Goal: Task Accomplishment & Management: Use online tool/utility

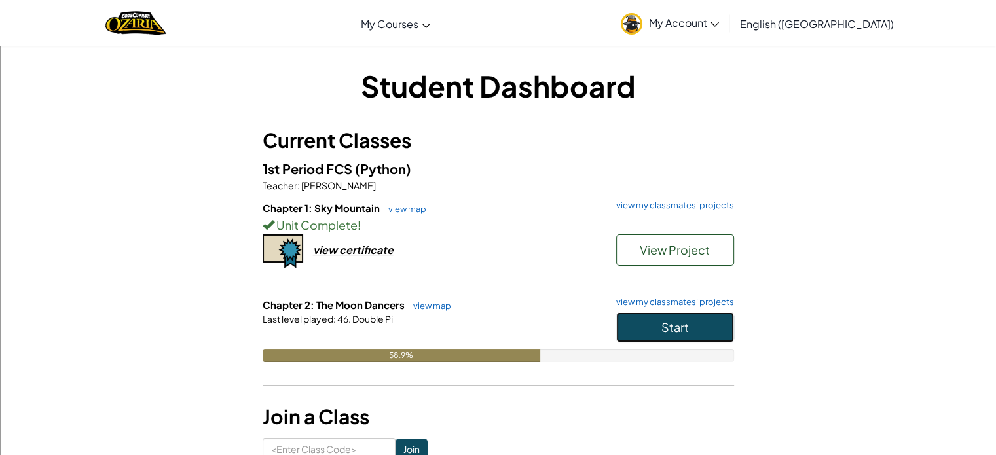
click at [676, 331] on span "Start" at bounding box center [676, 327] width 28 height 15
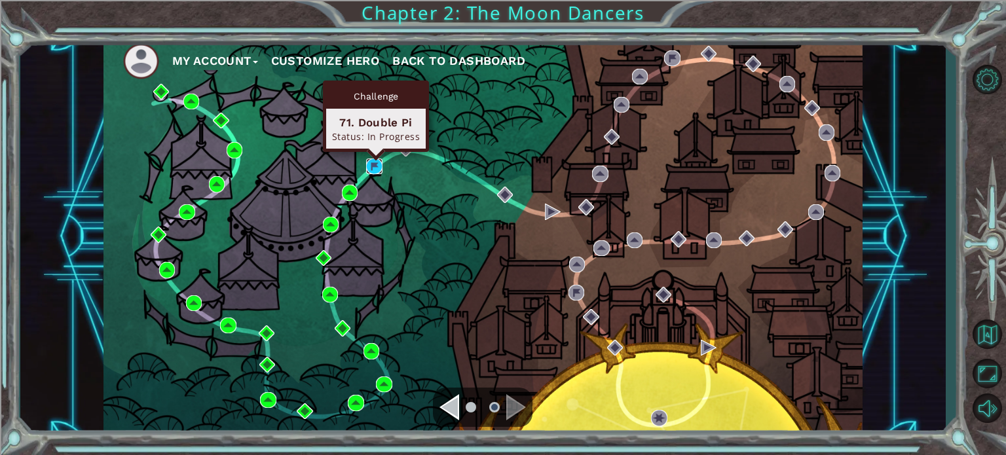
click at [375, 172] on img at bounding box center [374, 167] width 16 height 16
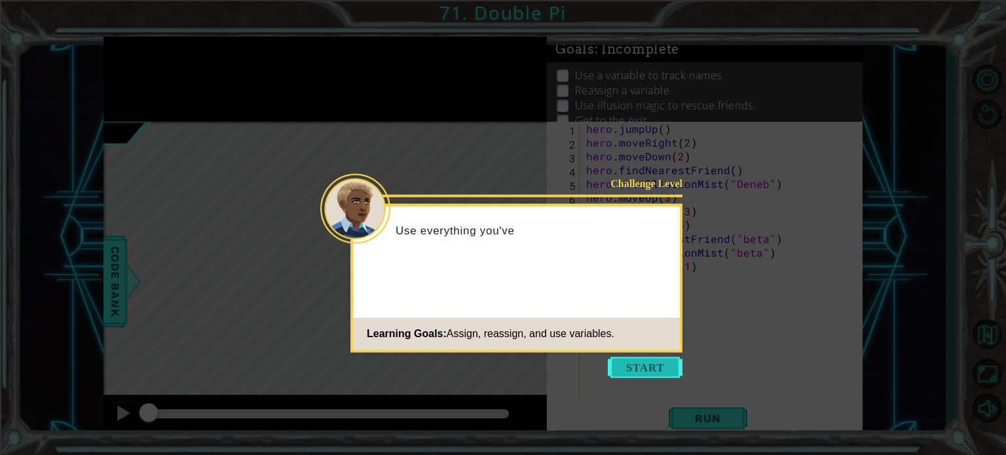
click at [630, 365] on button "Start" at bounding box center [645, 367] width 75 height 21
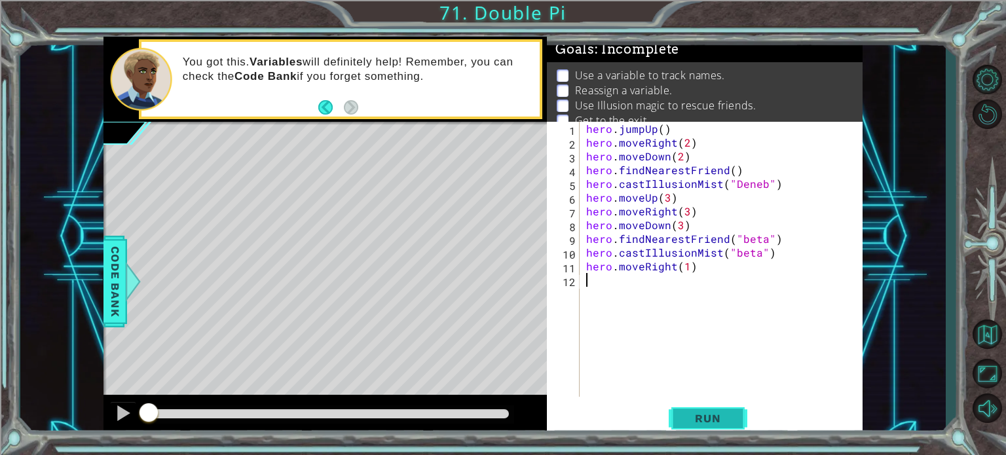
click at [704, 416] on span "Run" at bounding box center [708, 418] width 52 height 13
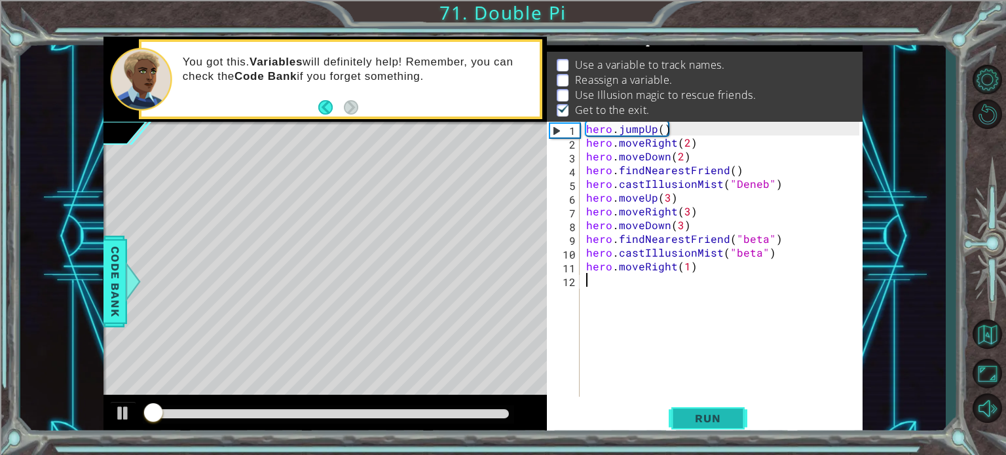
scroll to position [15, 0]
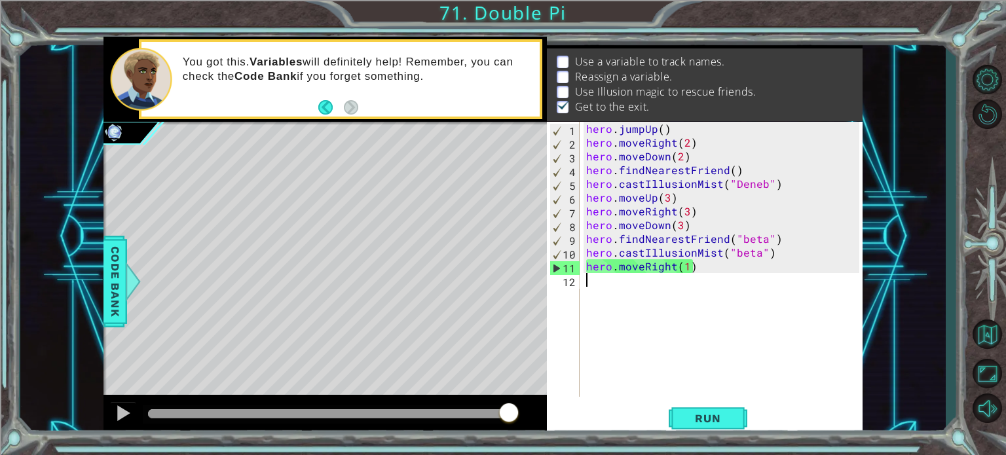
click at [677, 290] on div "hero . jumpUp ( ) hero . moveRight ( 2 ) hero . moveDown ( 2 ) hero . findNeare…" at bounding box center [725, 273] width 282 height 303
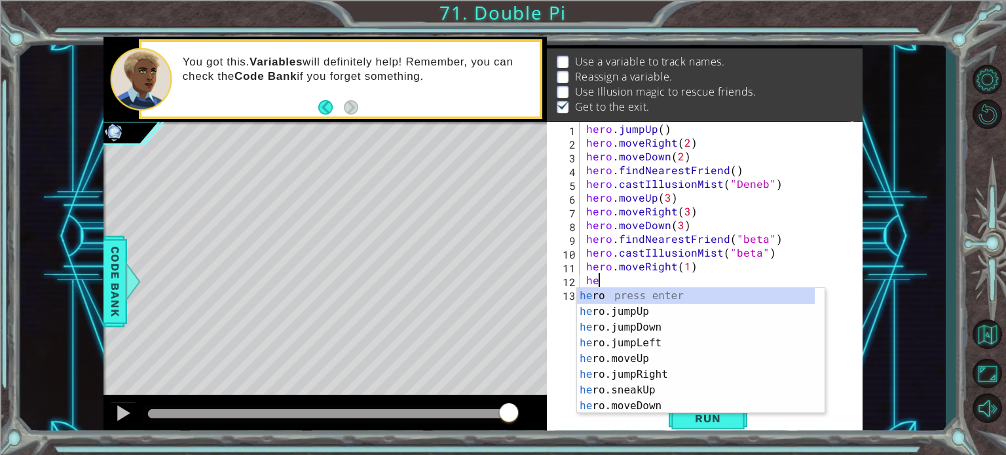
scroll to position [0, 0]
type textarea "hero."
click at [671, 312] on div "hero. jumpUp press enter hero. jumpDown press enter hero. jumpLeft press enter …" at bounding box center [696, 366] width 238 height 157
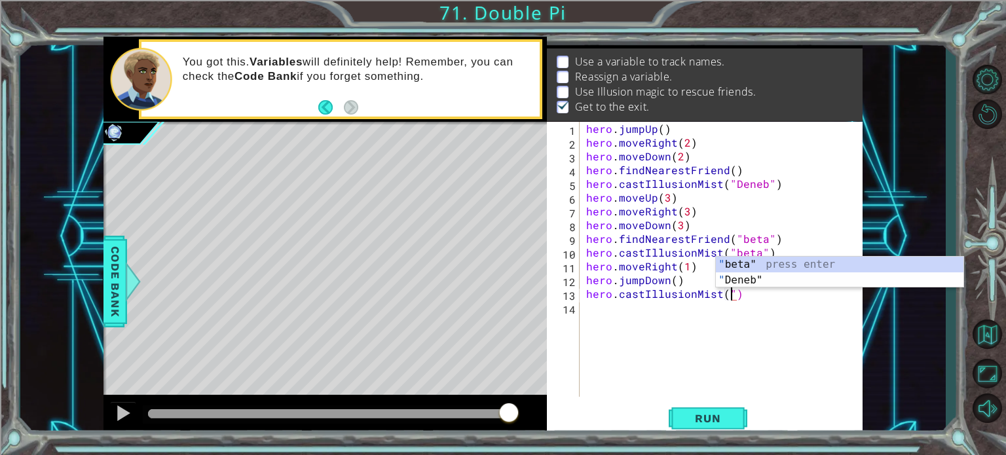
scroll to position [0, 8]
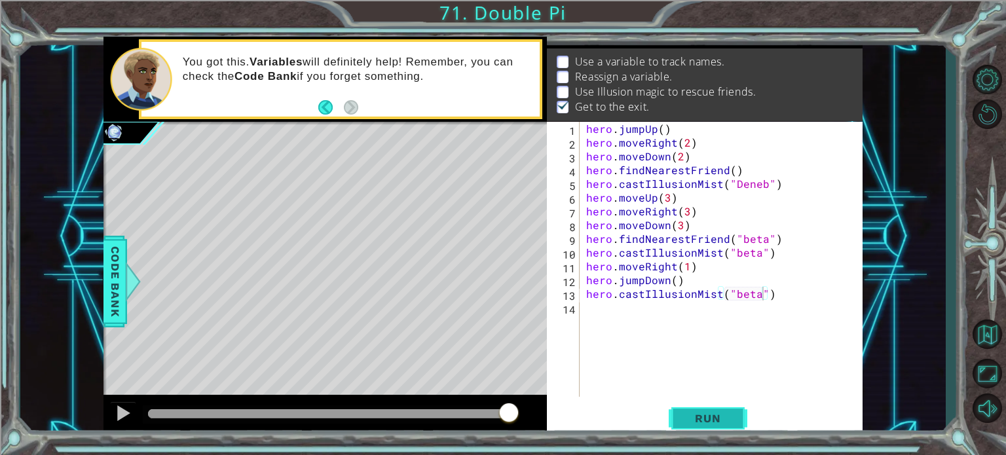
click at [700, 415] on span "Run" at bounding box center [708, 418] width 52 height 13
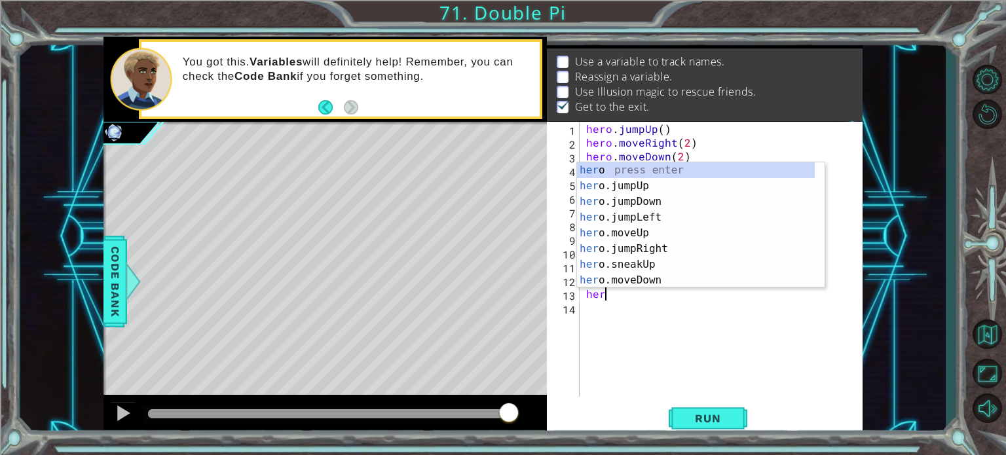
scroll to position [0, 0]
type textarea "h"
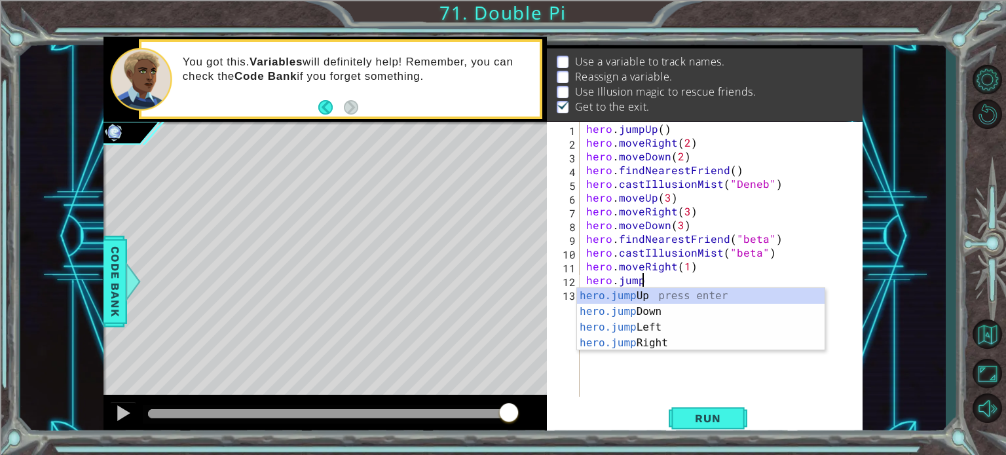
type textarea "h"
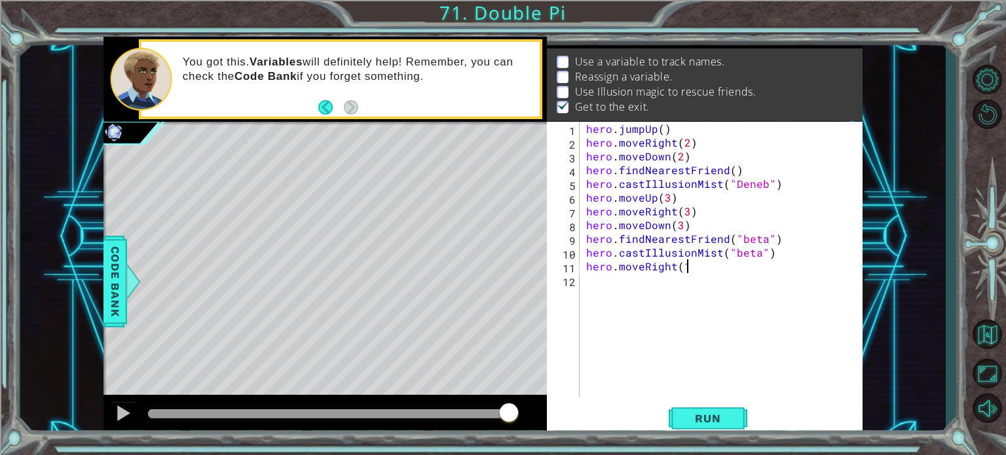
type textarea "hero.moveRight(1)"
click at [679, 353] on div "hero . jumpUp ( ) hero . moveRight ( 2 ) hero . moveDown ( 2 ) hero . findNeare…" at bounding box center [725, 273] width 282 height 303
click at [709, 426] on button "Run" at bounding box center [708, 418] width 79 height 31
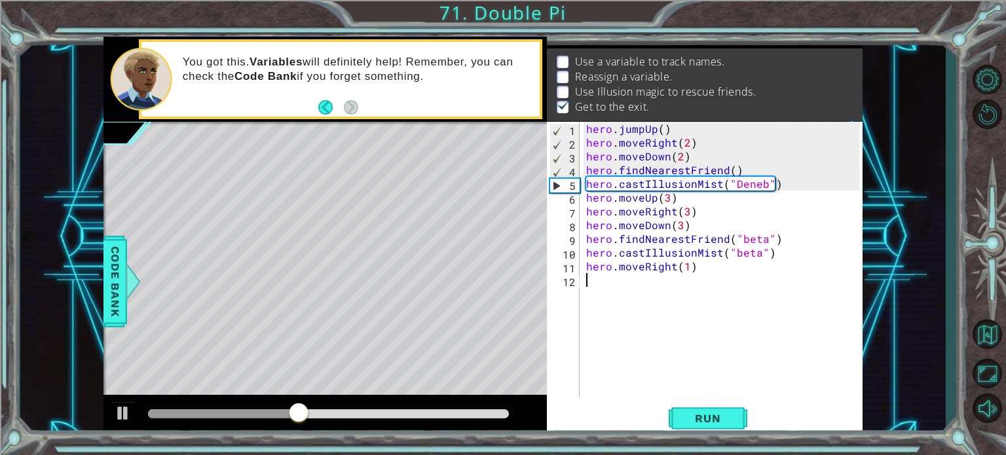
click at [726, 367] on div "hero . jumpUp ( ) hero . moveRight ( 2 ) hero . moveDown ( 2 ) hero . findNeare…" at bounding box center [725, 273] width 282 height 303
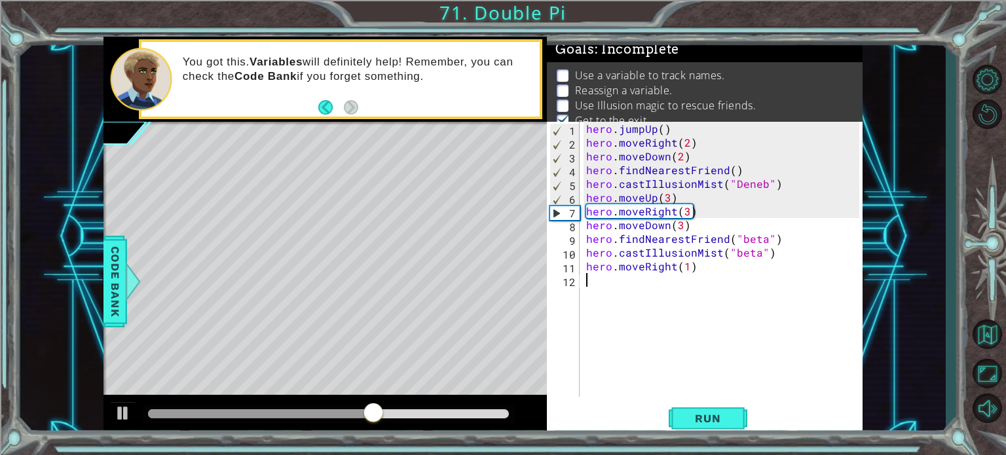
scroll to position [29, 0]
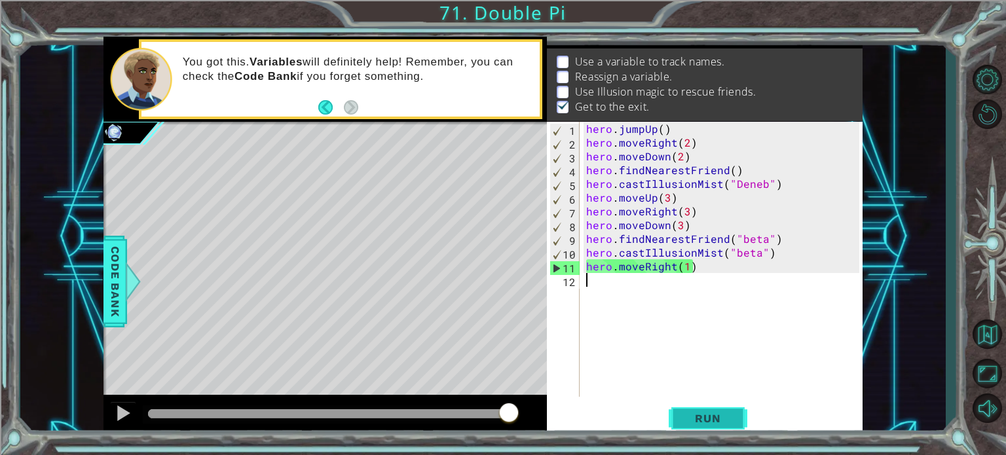
click at [679, 424] on button "Run" at bounding box center [708, 418] width 79 height 31
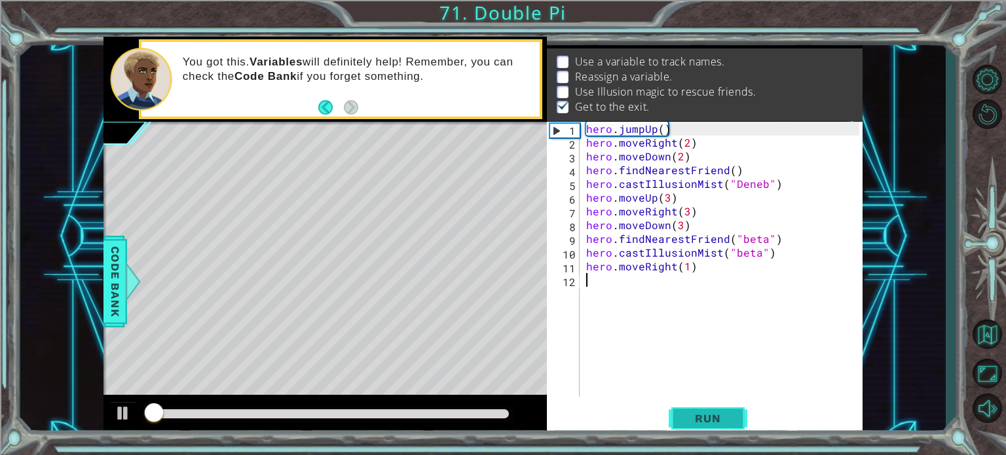
scroll to position [15, 0]
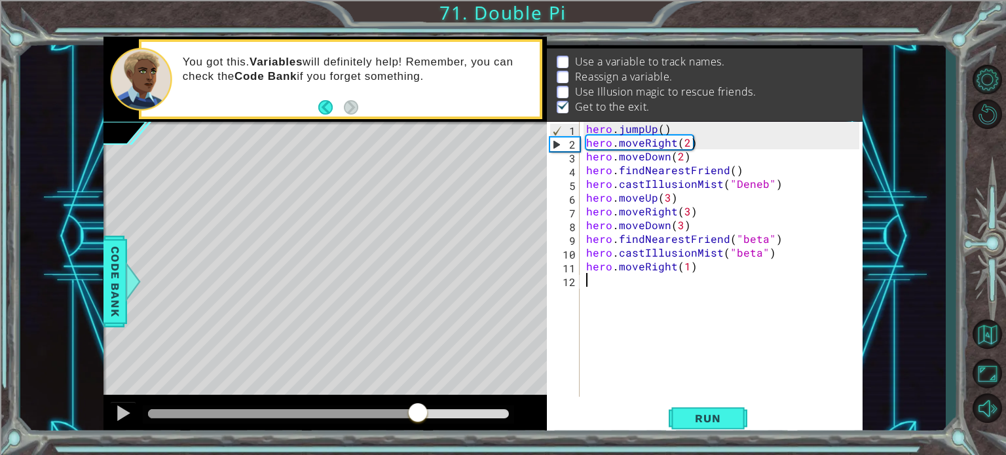
click at [418, 413] on div at bounding box center [329, 413] width 362 height 9
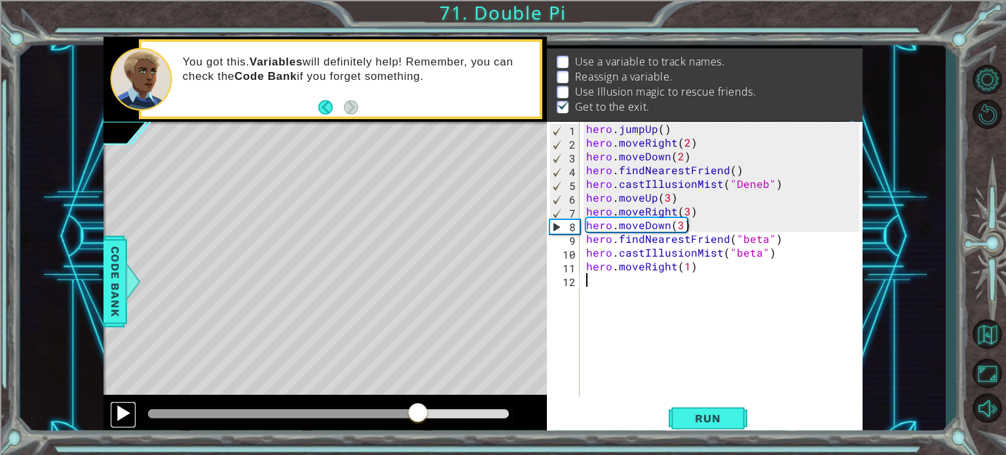
click at [123, 409] on div at bounding box center [123, 413] width 17 height 17
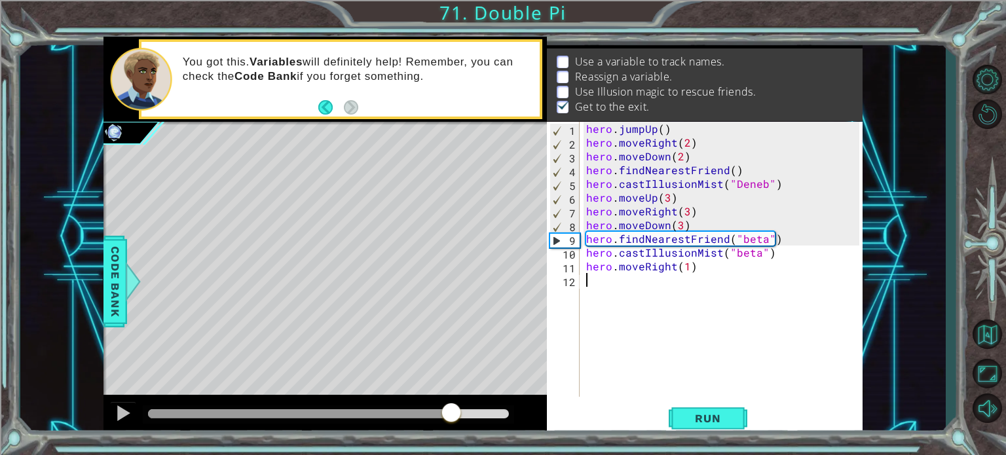
click at [452, 413] on div at bounding box center [300, 413] width 304 height 9
click at [126, 411] on div at bounding box center [123, 413] width 17 height 17
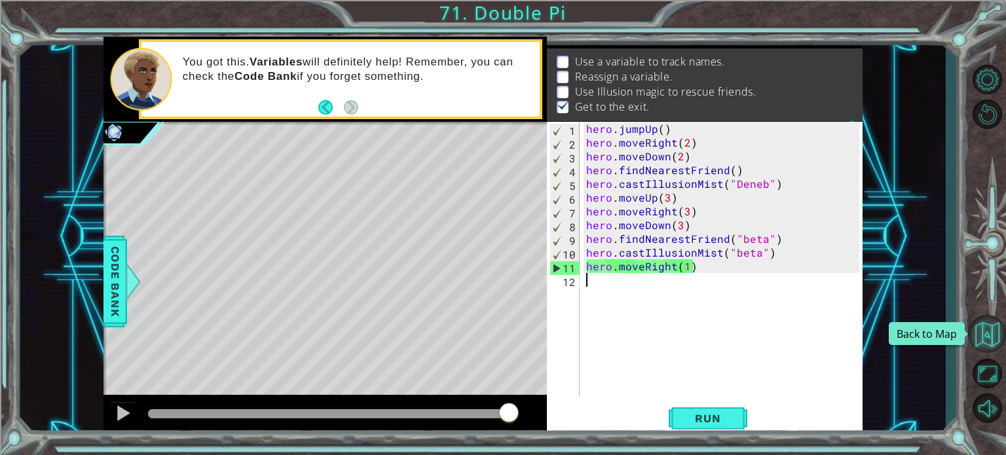
click at [980, 328] on button "Back to Map" at bounding box center [987, 334] width 38 height 38
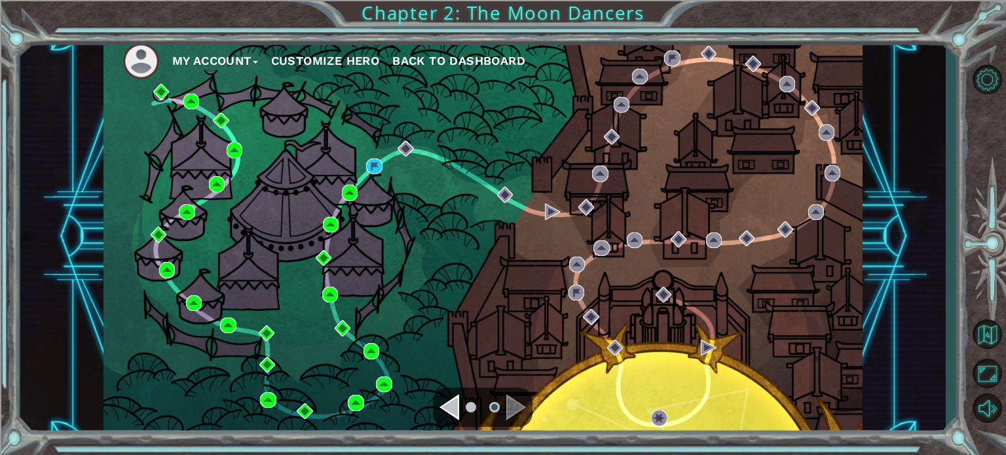
click at [335, 66] on button "Customize Hero" at bounding box center [325, 61] width 109 height 20
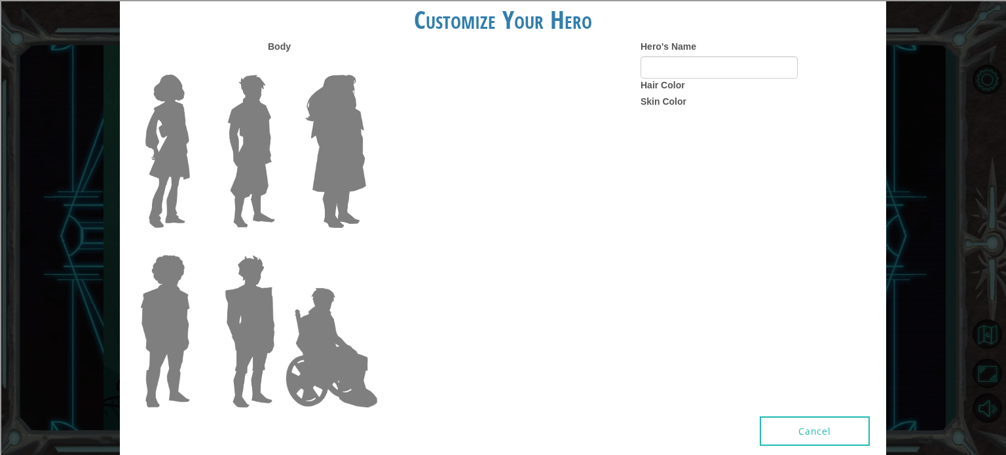
type input "goku"
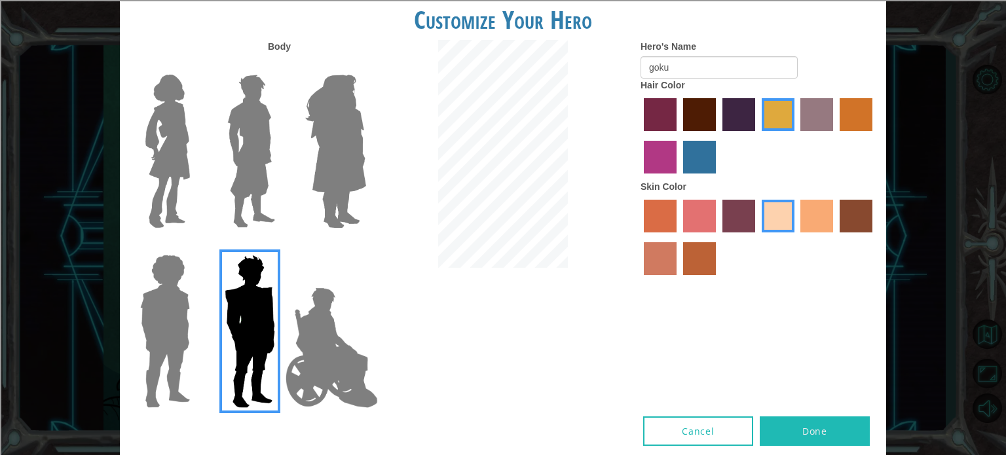
click at [734, 126] on label "hot purple hair color" at bounding box center [739, 114] width 33 height 33
click at [718, 136] on input "hot purple hair color" at bounding box center [718, 136] width 0 height 0
click at [781, 109] on label "tulip tree hair color" at bounding box center [778, 114] width 33 height 33
click at [757, 136] on input "tulip tree hair color" at bounding box center [757, 136] width 0 height 0
click at [736, 206] on label "tosca skin color" at bounding box center [739, 216] width 33 height 33
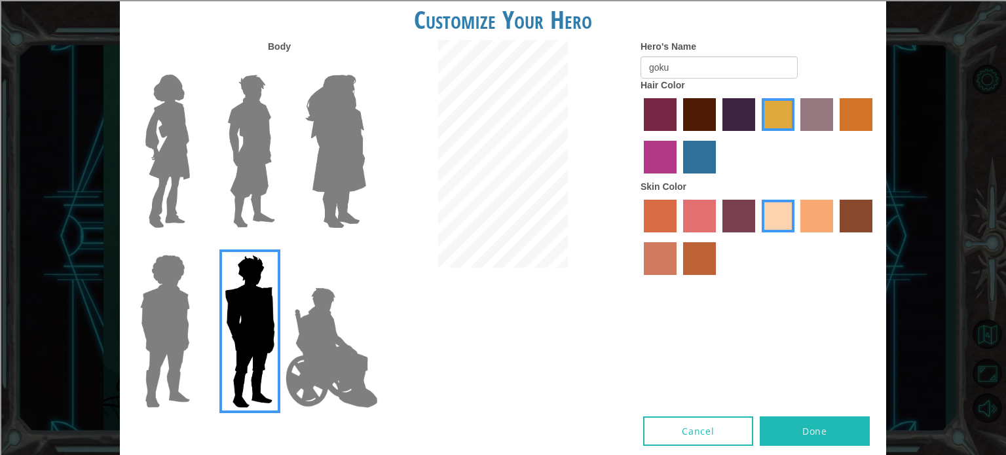
click at [718, 237] on input "tosca skin color" at bounding box center [718, 237] width 0 height 0
click at [856, 217] on label "karma skin color" at bounding box center [856, 216] width 33 height 33
click at [835, 237] on input "karma skin color" at bounding box center [835, 237] width 0 height 0
click at [836, 438] on button "Done" at bounding box center [815, 431] width 110 height 29
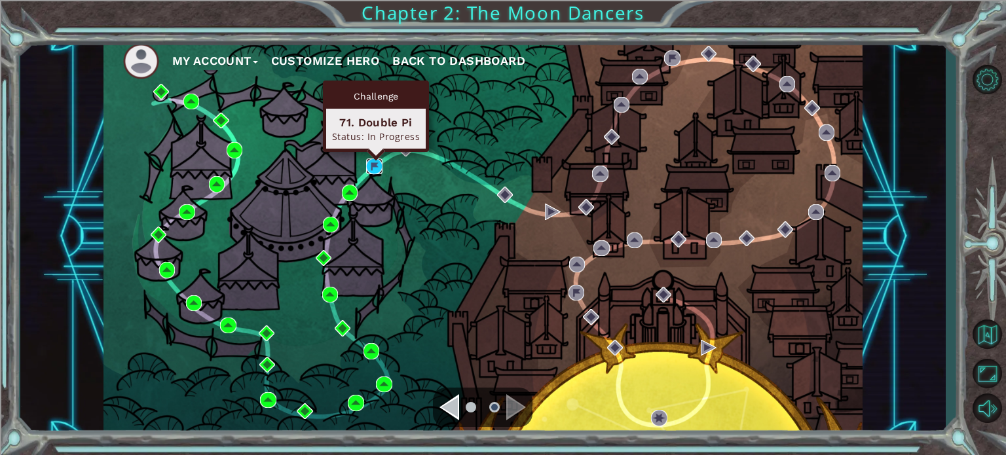
click at [372, 167] on img at bounding box center [374, 167] width 16 height 16
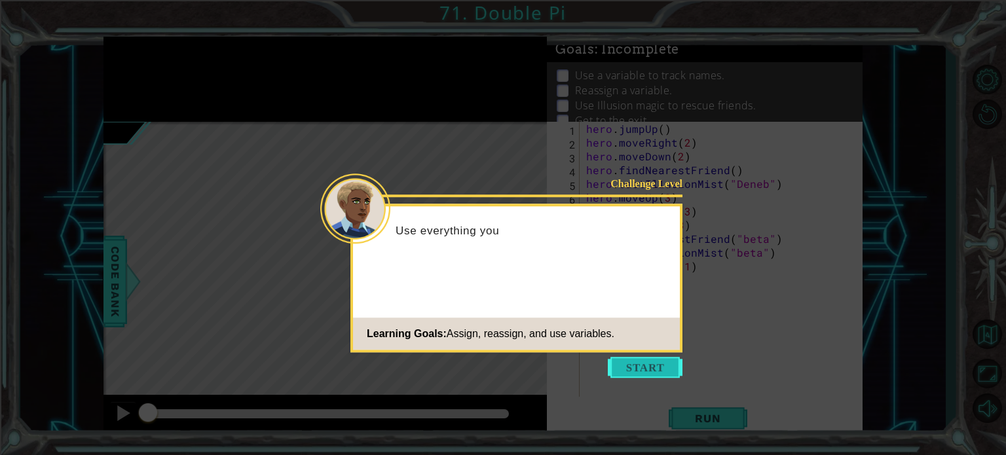
click at [667, 367] on button "Start" at bounding box center [645, 367] width 75 height 21
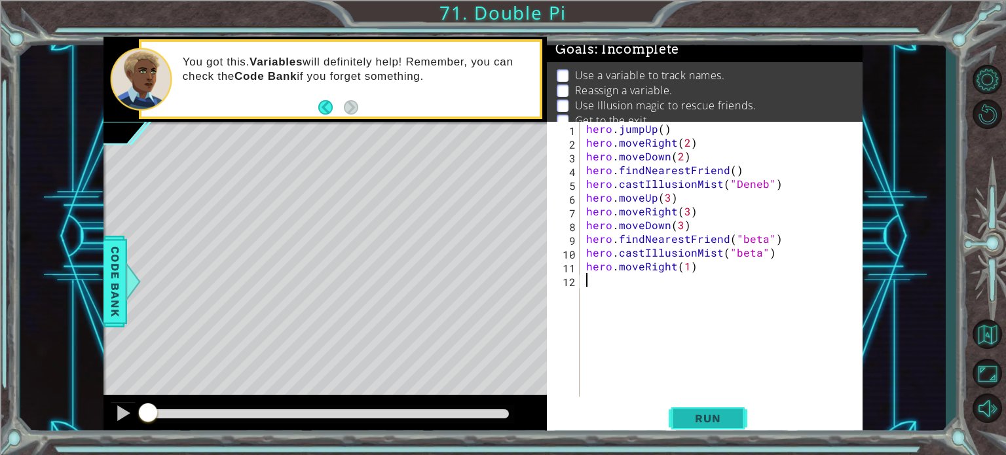
click at [679, 413] on button "Run" at bounding box center [708, 418] width 79 height 31
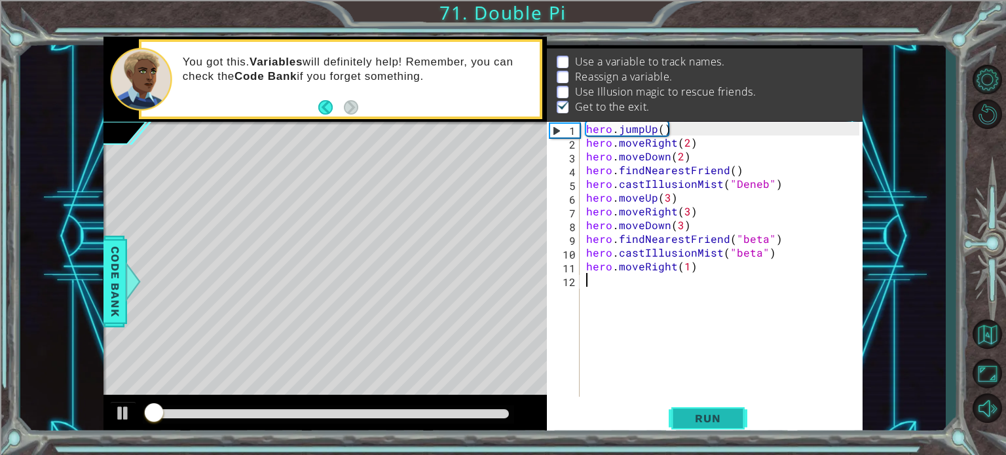
scroll to position [15, 0]
drag, startPoint x: 223, startPoint y: 411, endPoint x: 42, endPoint y: 421, distance: 181.1
click at [42, 421] on div "1 ההההההההההההההההההההההההההההההההההההההההההההההההההההההההההההההההההההההההההההה…" at bounding box center [483, 237] width 926 height 401
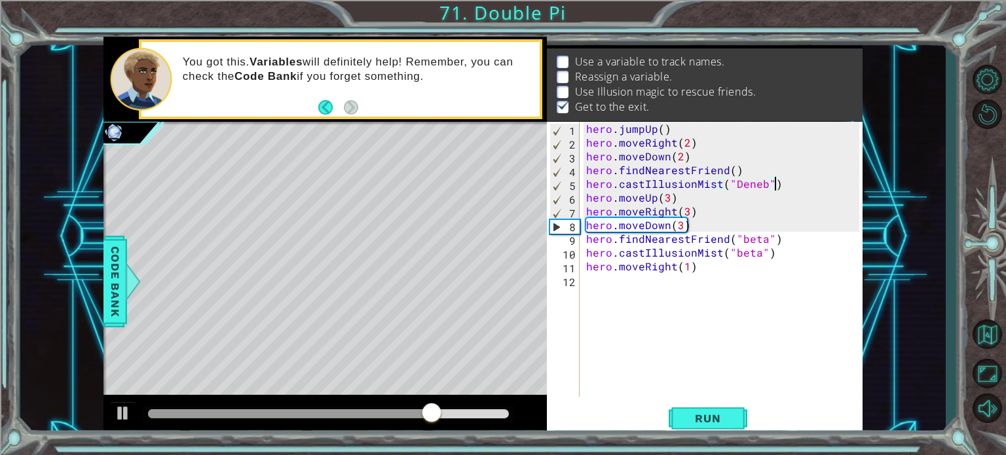
click at [783, 183] on div "hero . jumpUp ( ) hero . moveRight ( 2 ) hero . moveDown ( 2 ) hero . findNeare…" at bounding box center [725, 273] width 282 height 303
type textarea "hero.castIllusionMist("Deneb")"
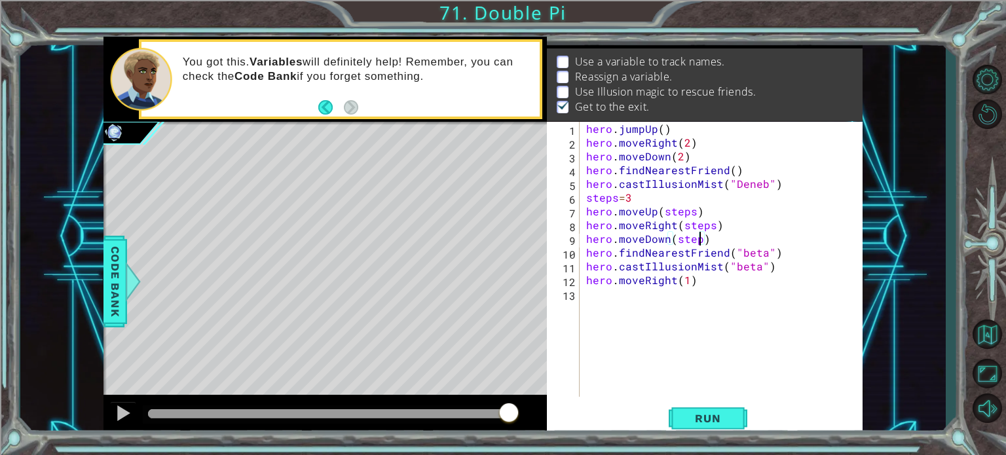
scroll to position [0, 7]
click at [715, 408] on button "Run" at bounding box center [708, 418] width 79 height 31
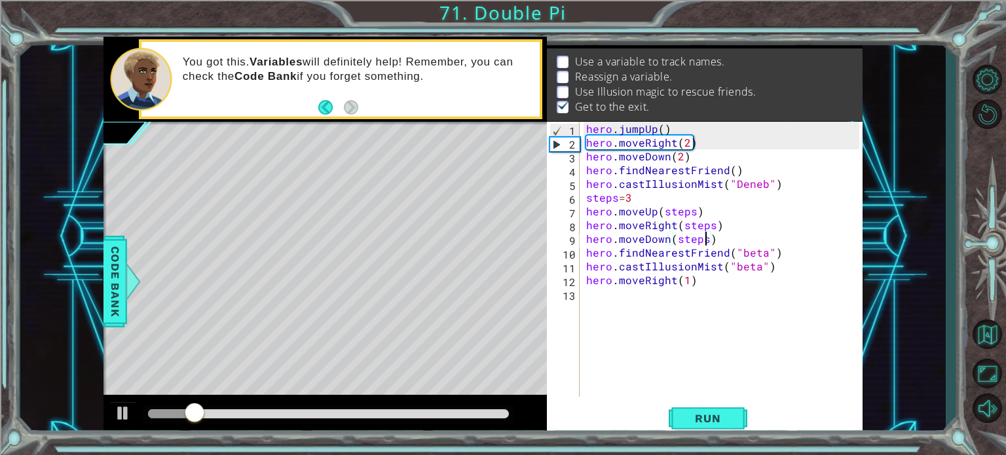
click at [578, 85] on p "Use Illusion magic to rescue friends." at bounding box center [665, 92] width 181 height 14
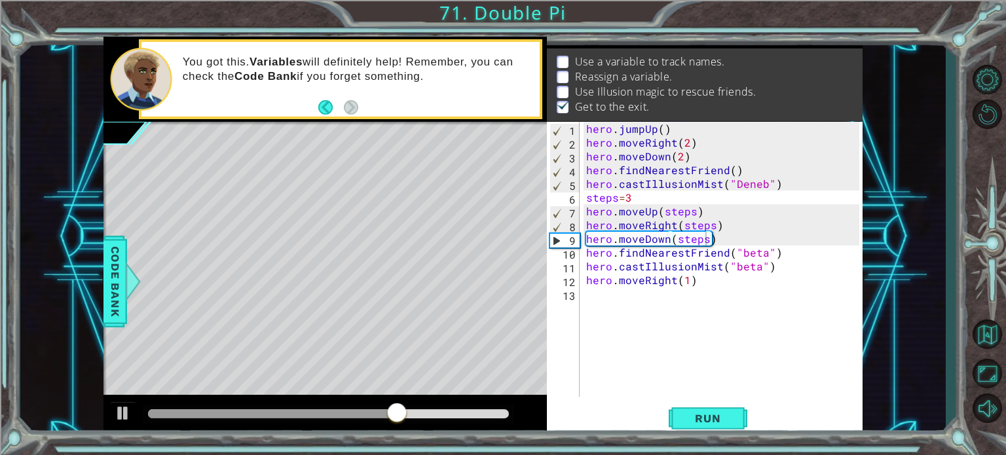
scroll to position [0, 0]
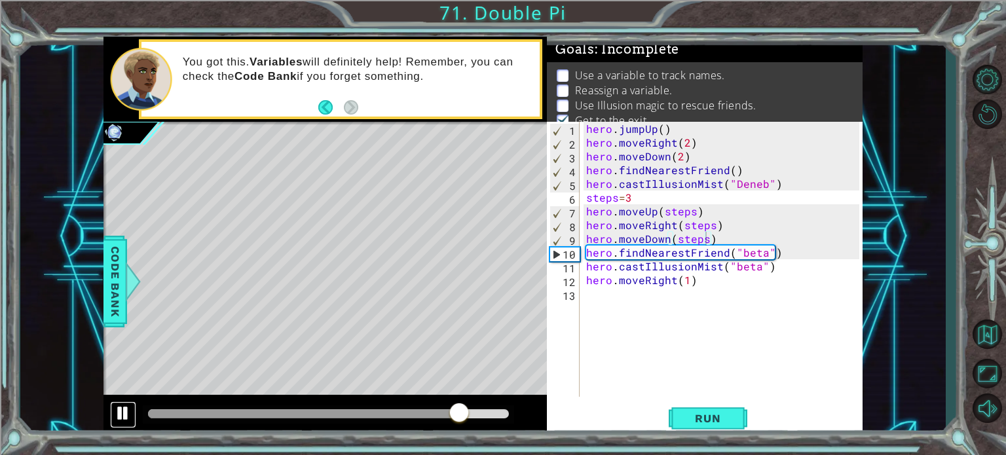
click at [131, 410] on div at bounding box center [123, 413] width 17 height 17
click at [644, 195] on div "hero . jumpUp ( ) hero . moveRight ( 2 ) hero . moveDown ( 2 ) hero . findNeare…" at bounding box center [725, 273] width 282 height 303
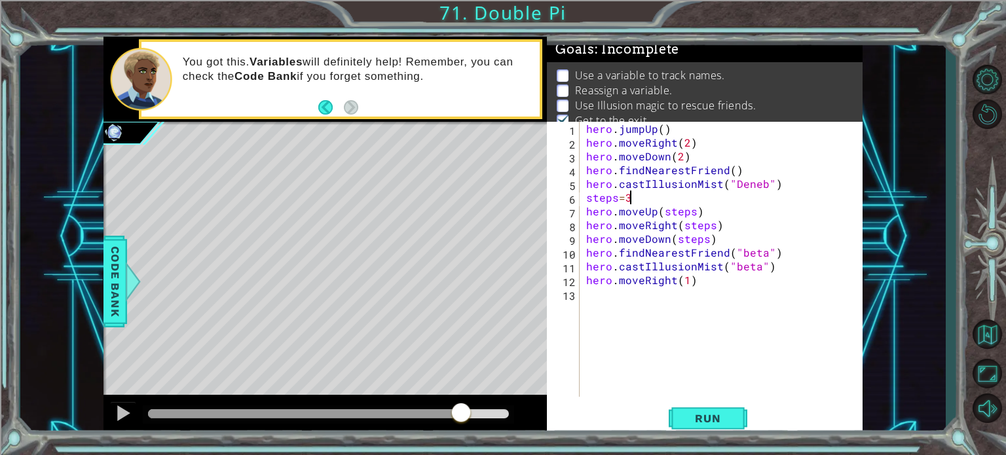
scroll to position [0, 2]
click at [742, 241] on div "hero . jumpUp ( ) hero . moveRight ( 2 ) hero . moveDown ( 2 ) hero . findNeare…" at bounding box center [725, 273] width 282 height 303
type textarea "hero.moveDown(steps)"
click at [781, 266] on div "hero . jumpUp ( ) hero . moveRight ( 2 ) hero . moveDown ( 2 ) hero . findNeare…" at bounding box center [725, 273] width 282 height 303
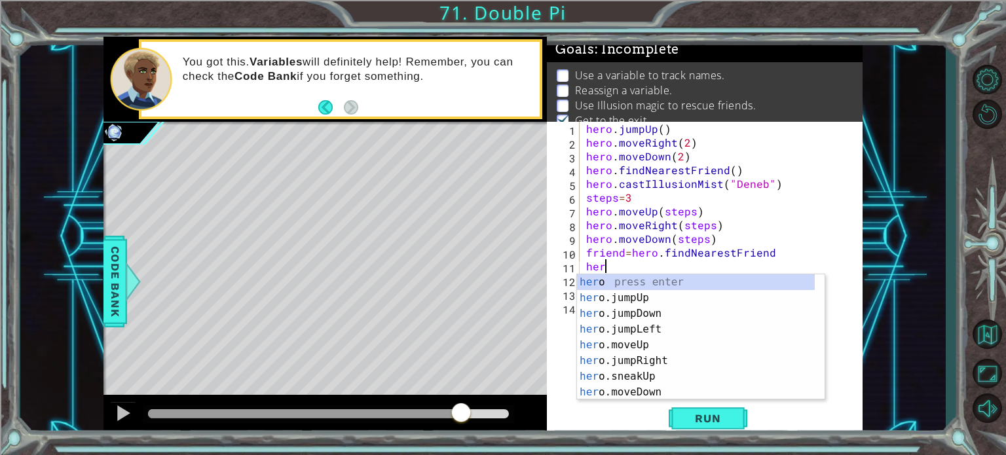
scroll to position [0, 0]
type textarea "h"
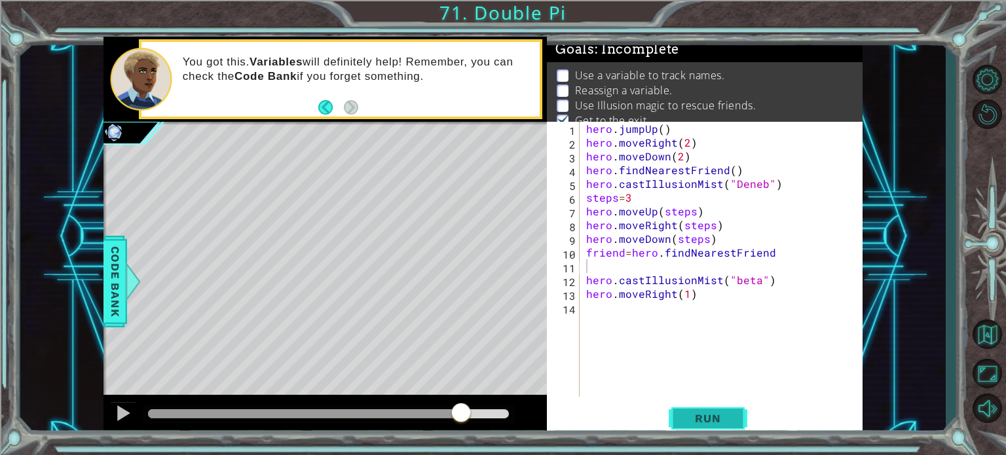
click at [699, 420] on span "Run" at bounding box center [708, 418] width 52 height 13
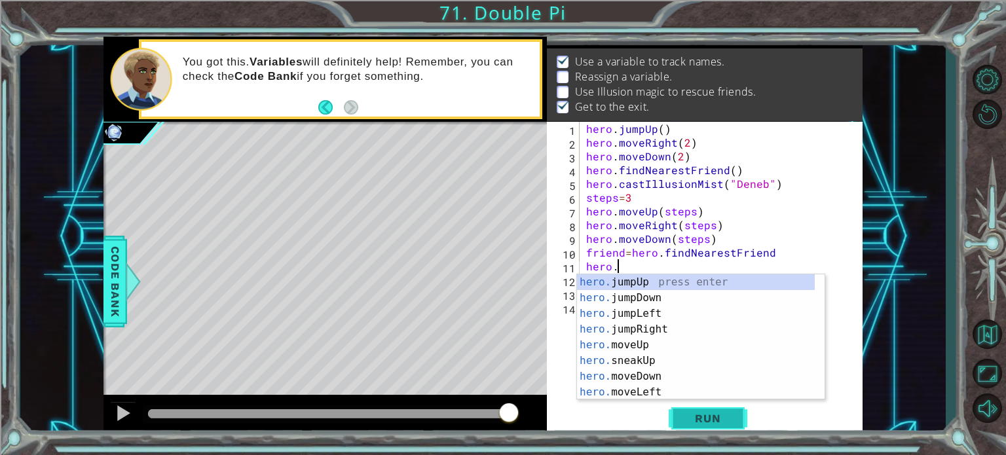
type textarea "hero.f"
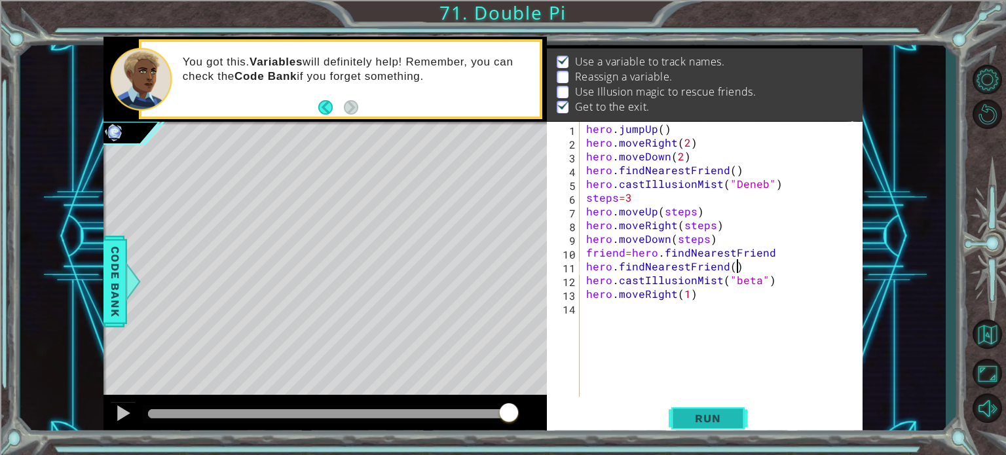
click at [707, 424] on span "Run" at bounding box center [708, 418] width 52 height 13
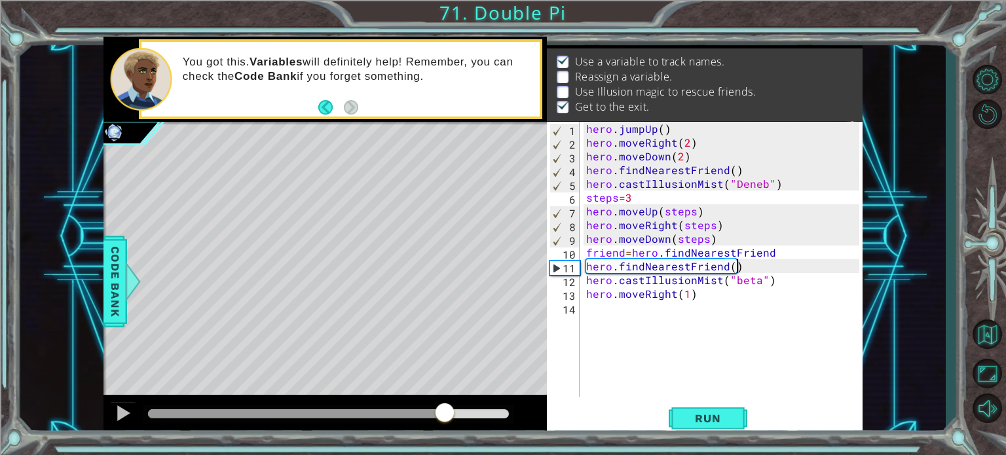
click at [445, 411] on div at bounding box center [296, 413] width 297 height 9
click at [121, 412] on div at bounding box center [123, 413] width 17 height 17
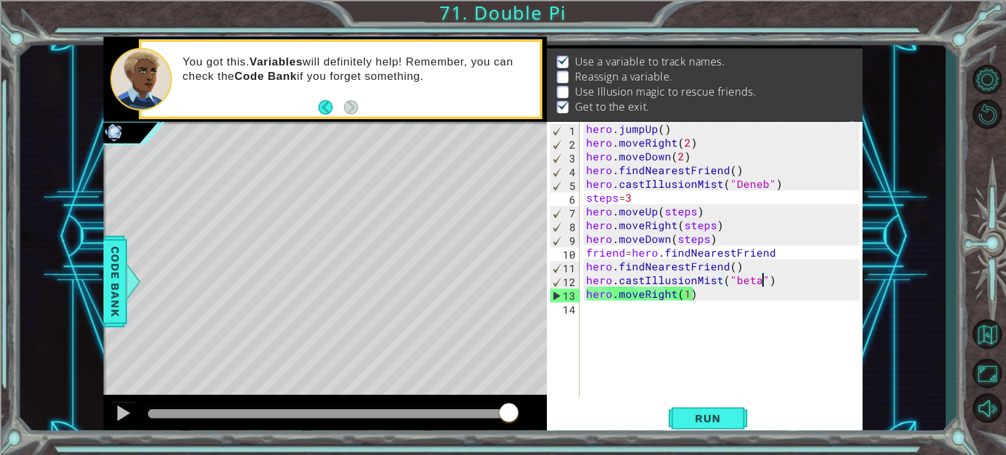
click at [764, 280] on div "hero . jumpUp ( ) hero . moveRight ( 2 ) hero . moveDown ( 2 ) hero . findNeare…" at bounding box center [725, 273] width 282 height 303
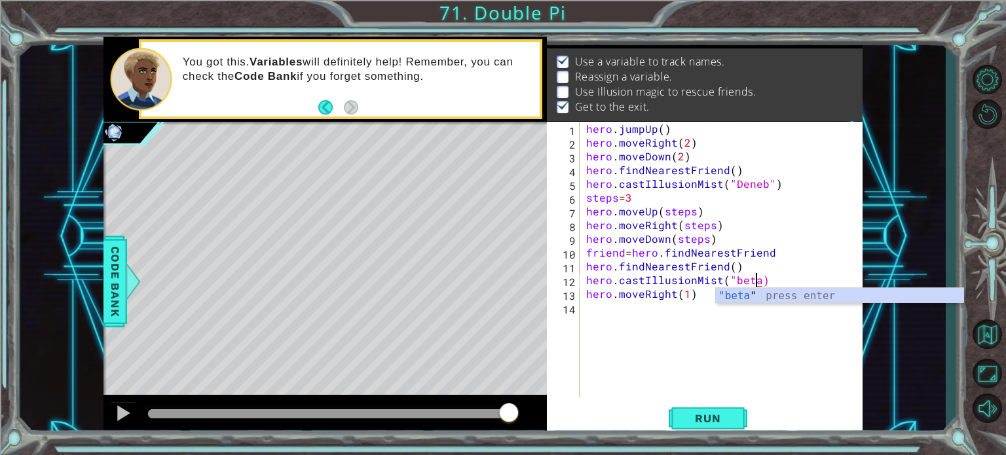
click at [733, 280] on div "hero . jumpUp ( ) hero . moveRight ( 2 ) hero . moveDown ( 2 ) hero . findNeare…" at bounding box center [725, 273] width 282 height 303
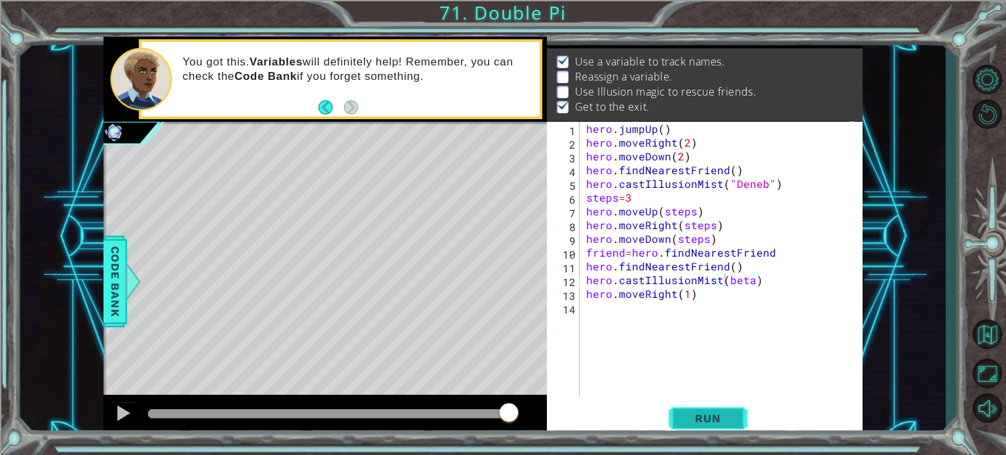
click at [701, 428] on button "Run" at bounding box center [708, 418] width 79 height 31
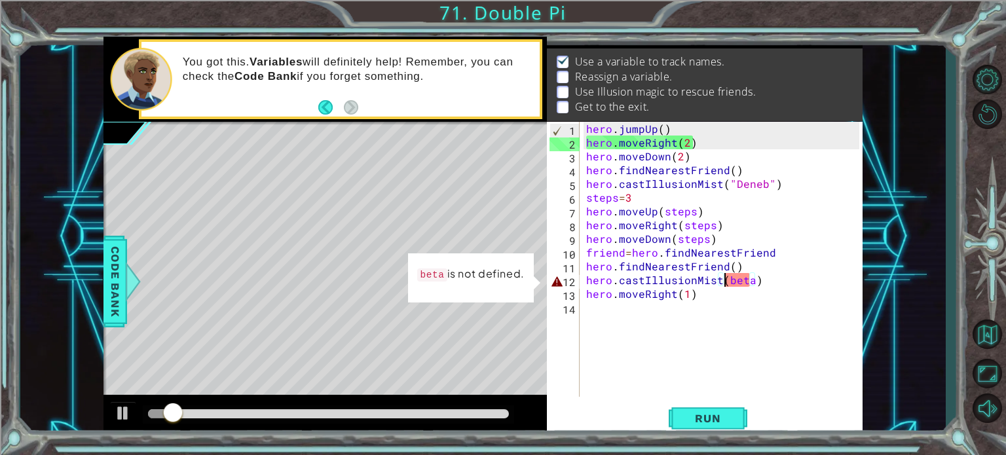
click at [749, 283] on div "hero . jumpUp ( ) hero . moveRight ( 2 ) hero . moveDown ( 2 ) hero . findNeare…" at bounding box center [725, 273] width 282 height 303
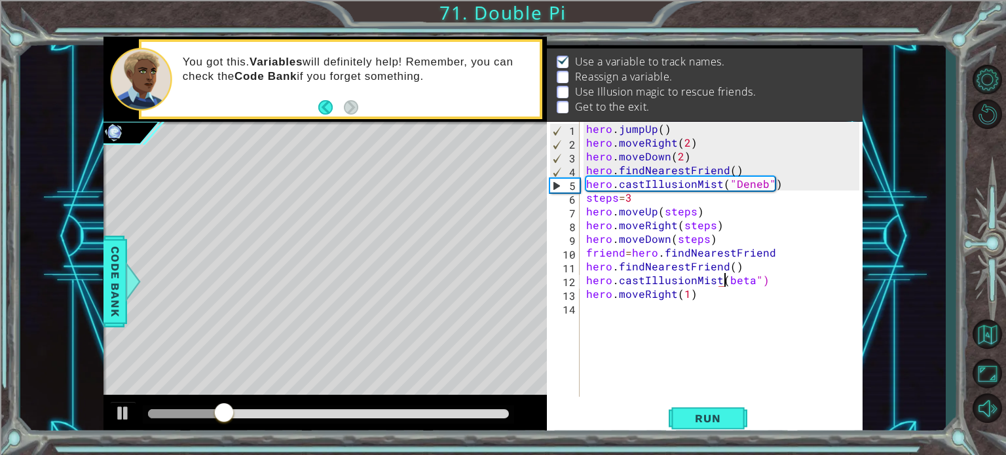
scroll to position [0, 9]
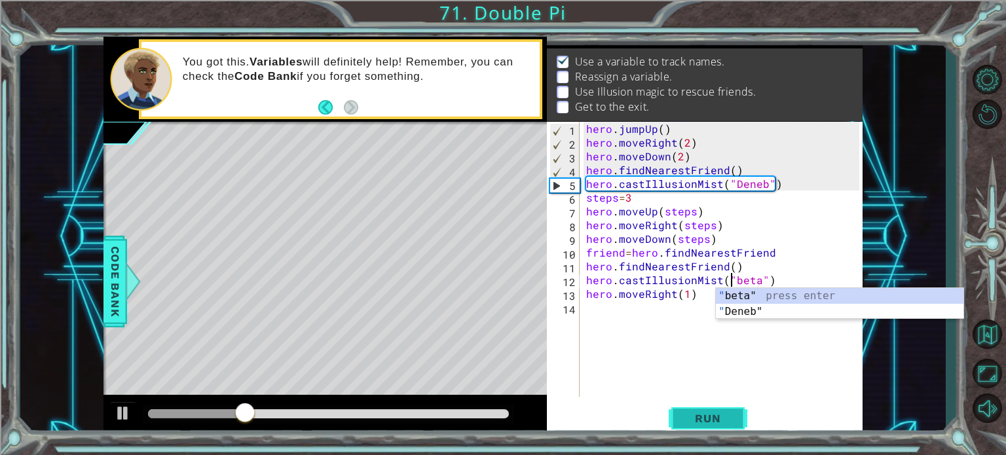
click at [711, 424] on span "Run" at bounding box center [708, 418] width 52 height 13
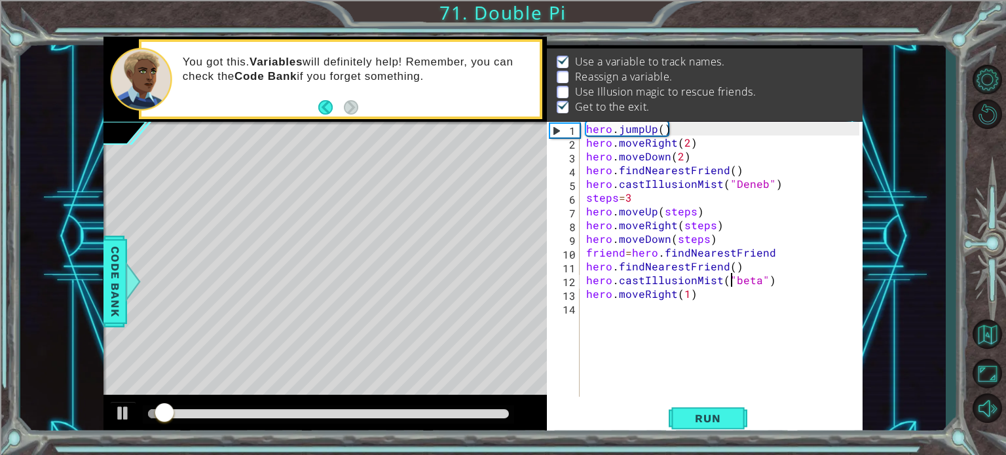
click at [435, 408] on div at bounding box center [329, 414] width 372 height 18
click at [428, 416] on div at bounding box center [329, 413] width 362 height 9
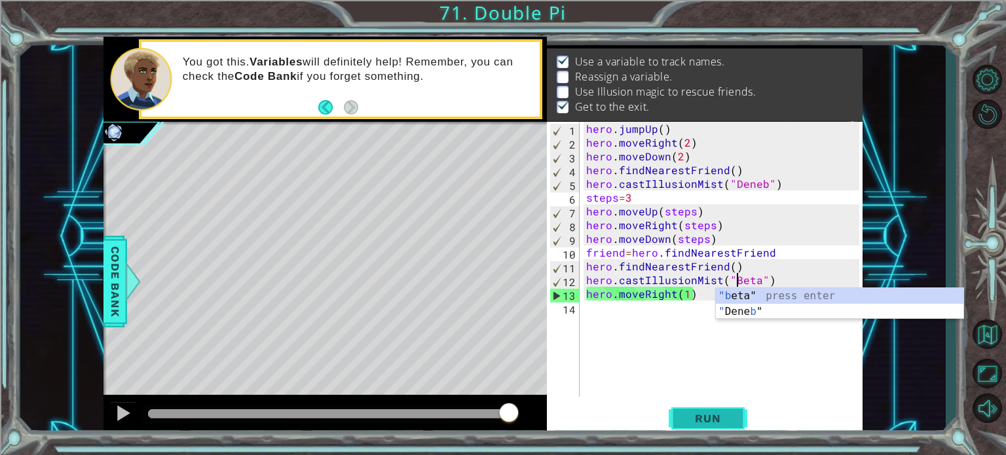
click at [711, 424] on span "Run" at bounding box center [708, 418] width 52 height 13
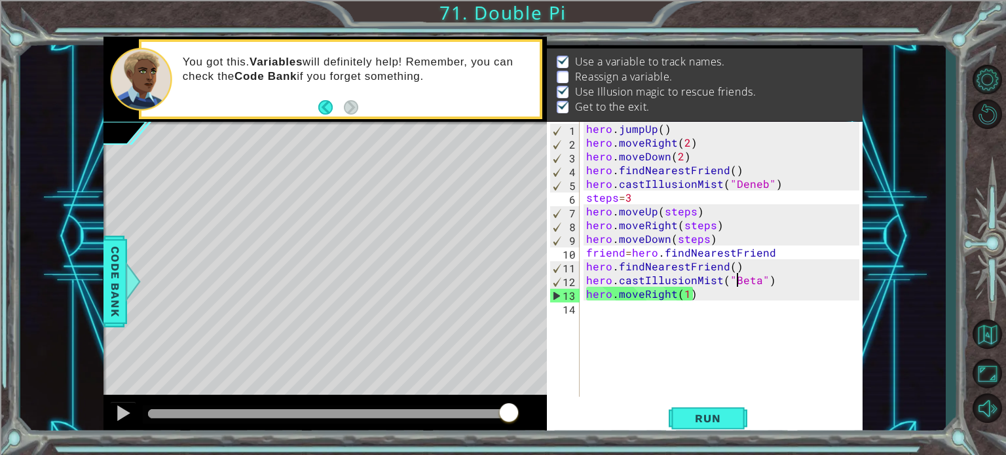
type textarea "hero.moveRight(1)"
type textarea "hero.jumpUp()"
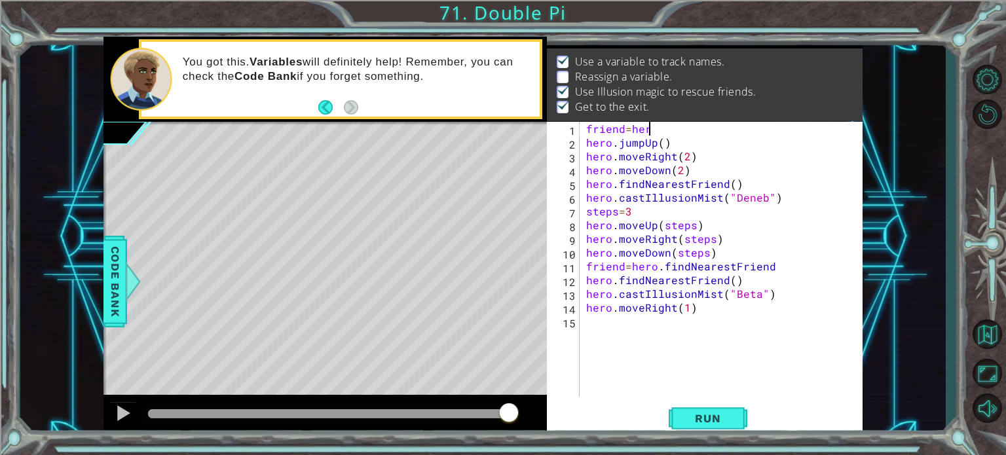
scroll to position [0, 3]
type textarea "friend= hero.f"
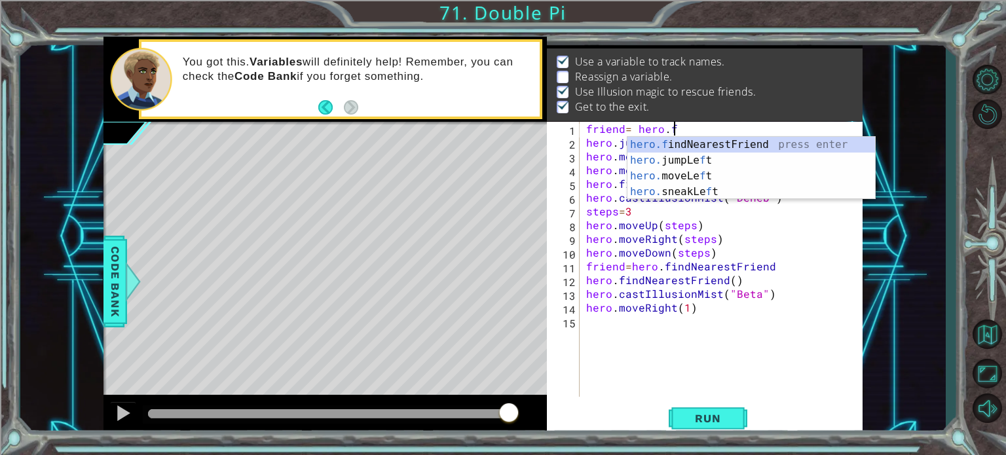
scroll to position [0, 0]
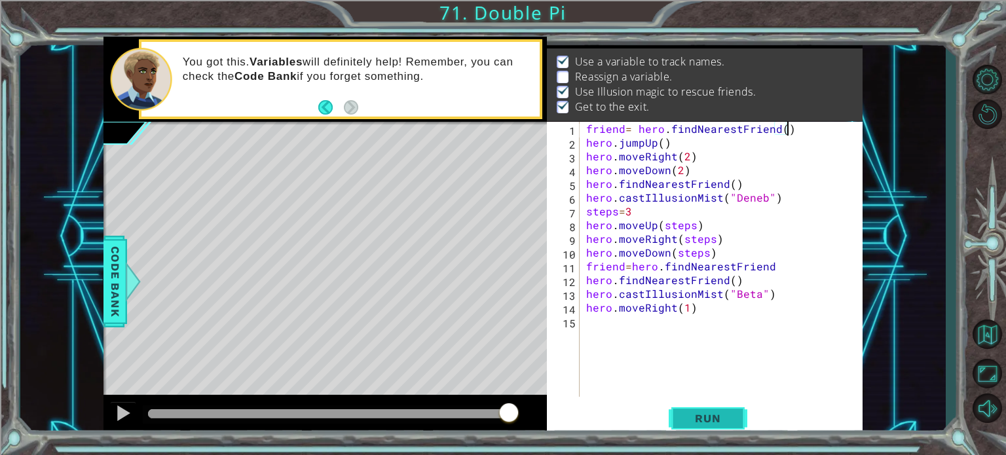
type textarea "friend= hero.findNearestFriend()"
click at [725, 416] on span "Run" at bounding box center [708, 418] width 52 height 13
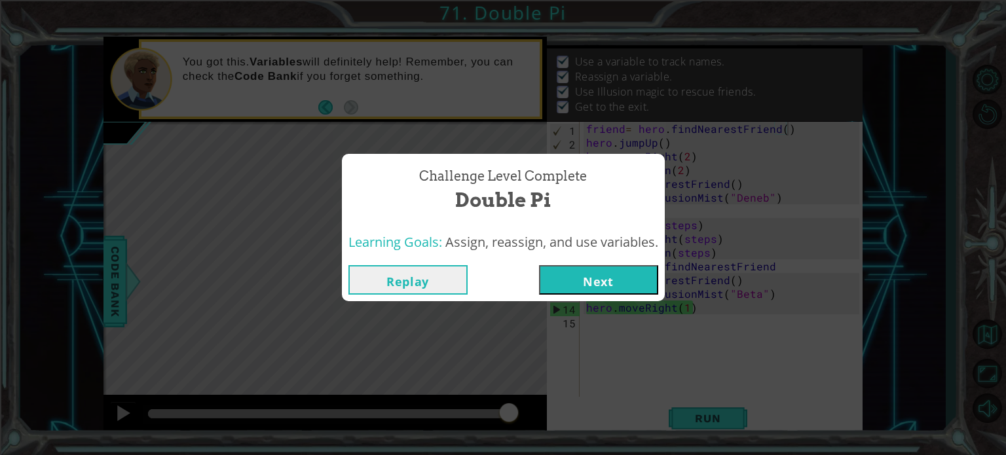
click at [613, 280] on button "Next" at bounding box center [598, 279] width 119 height 29
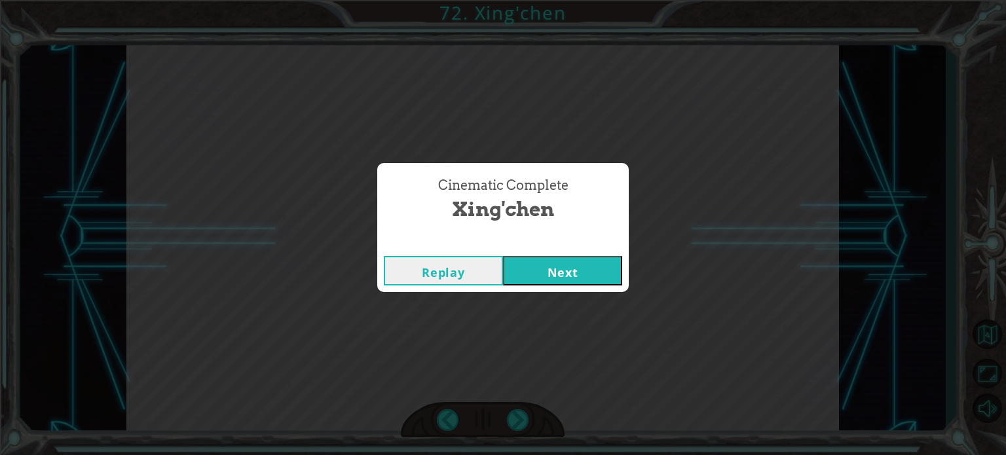
click at [568, 264] on button "Next" at bounding box center [562, 270] width 119 height 29
click at [565, 264] on button "Next" at bounding box center [562, 270] width 119 height 29
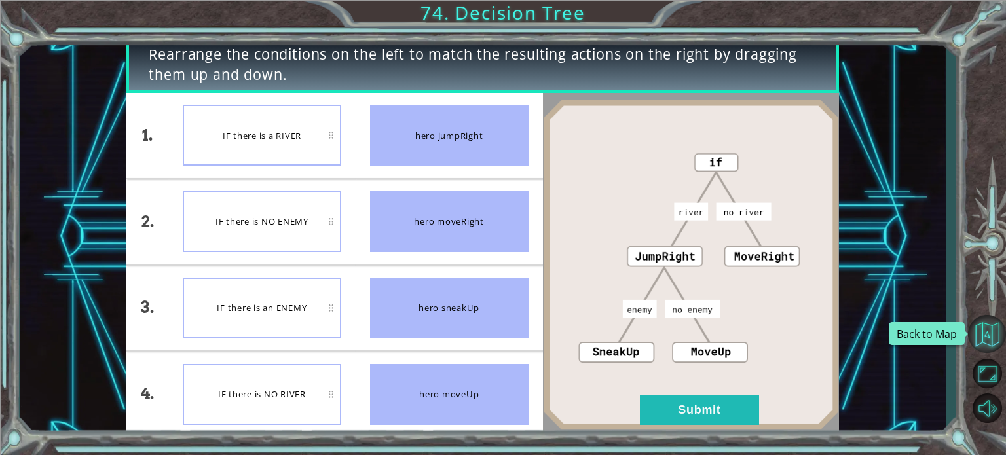
click at [995, 347] on button "Back to Map" at bounding box center [987, 334] width 38 height 38
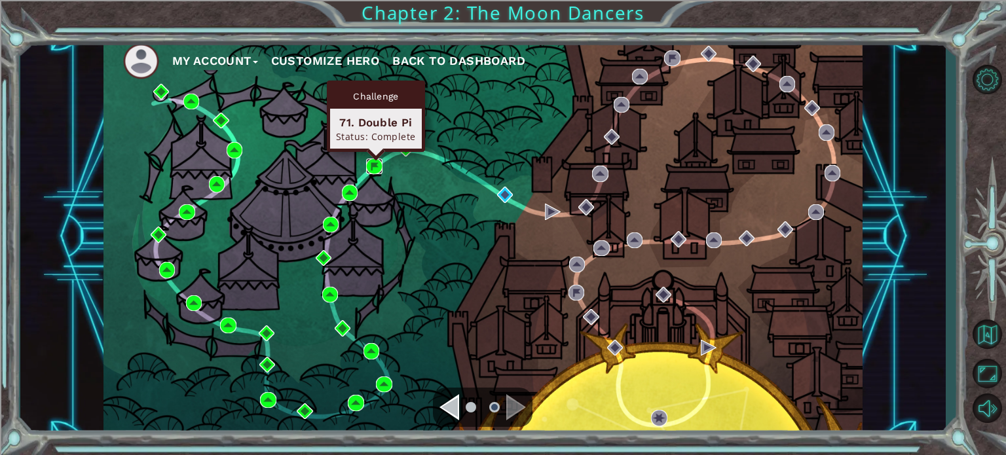
click at [372, 162] on img at bounding box center [374, 167] width 16 height 16
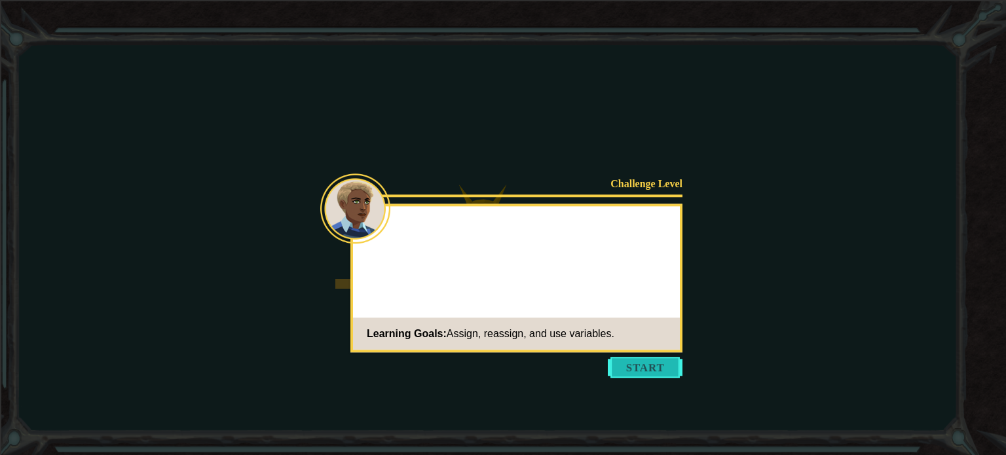
click at [652, 361] on button "Start" at bounding box center [645, 367] width 75 height 21
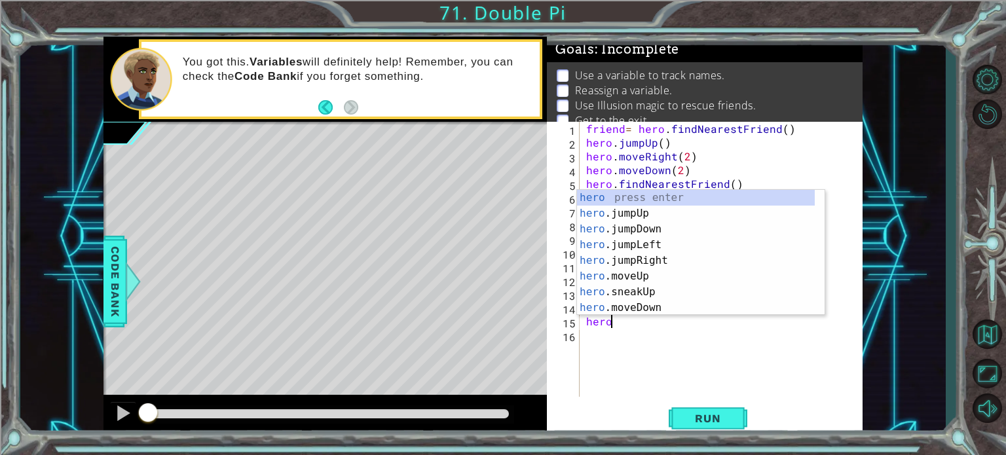
scroll to position [0, 1]
click at [656, 290] on div "hero. jumpUp press enter hero. jumpDown press enter hero. jumpLeft press enter …" at bounding box center [696, 268] width 238 height 157
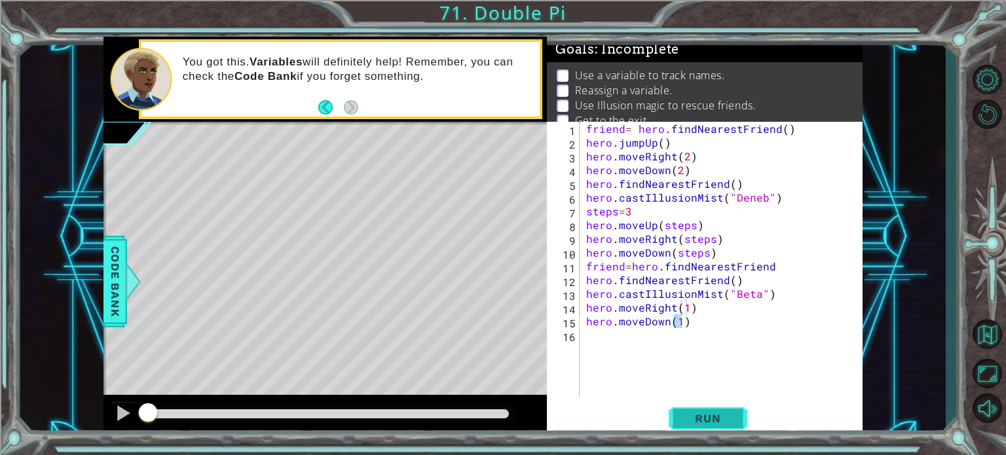
click at [692, 411] on button "Run" at bounding box center [708, 418] width 79 height 31
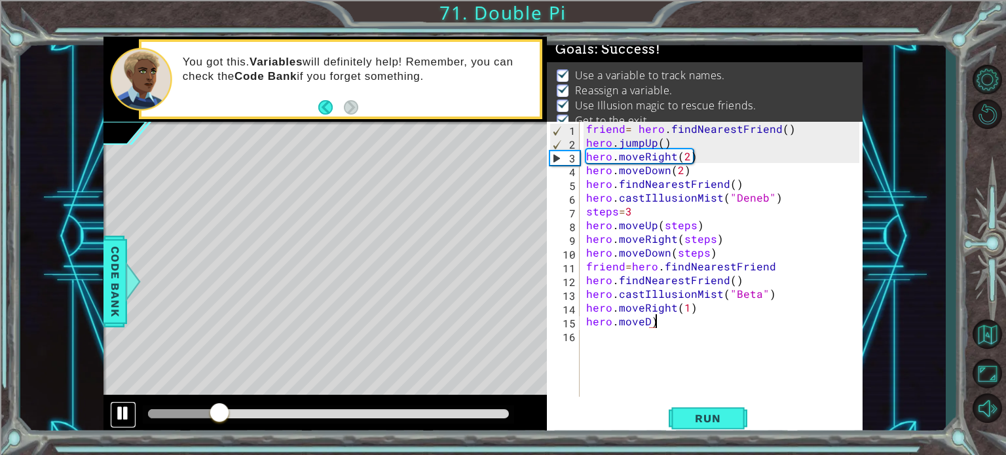
click at [127, 417] on div at bounding box center [123, 413] width 17 height 17
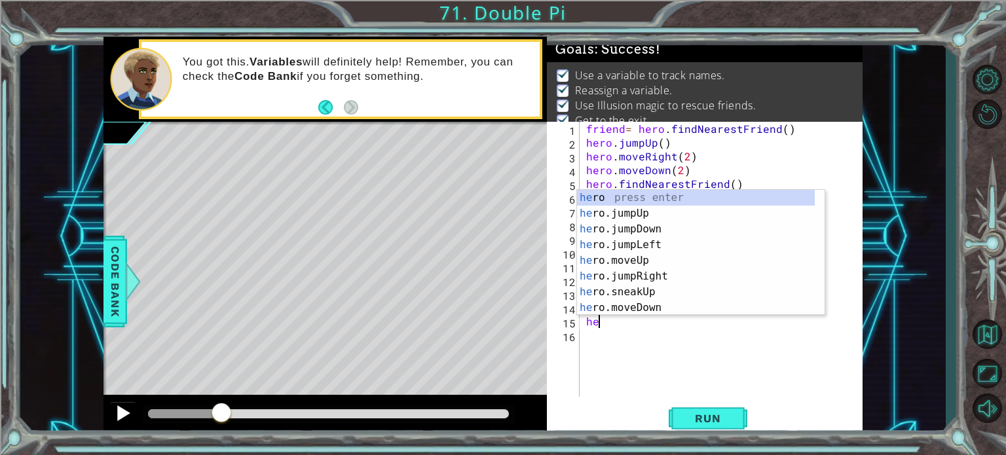
scroll to position [0, 0]
type textarea "h"
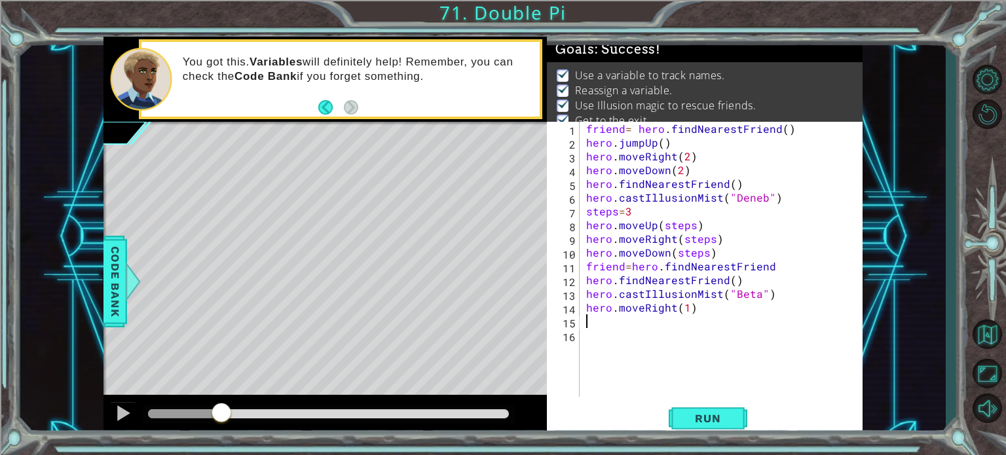
click at [676, 138] on div "friend = hero . findNearestFriend ( ) hero . jumpUp ( ) hero . moveRight ( 2 ) …" at bounding box center [725, 273] width 282 height 303
type textarea "friend= hero.findNearestFriend()"
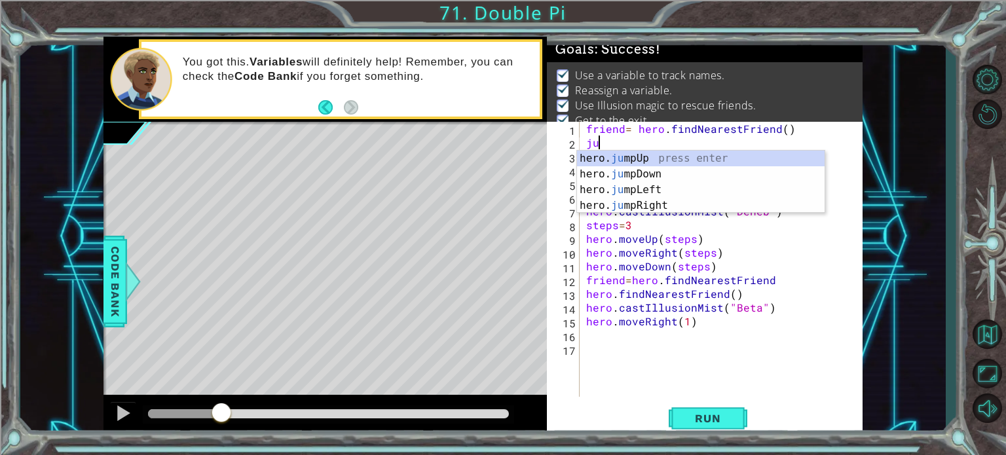
type textarea "jum"
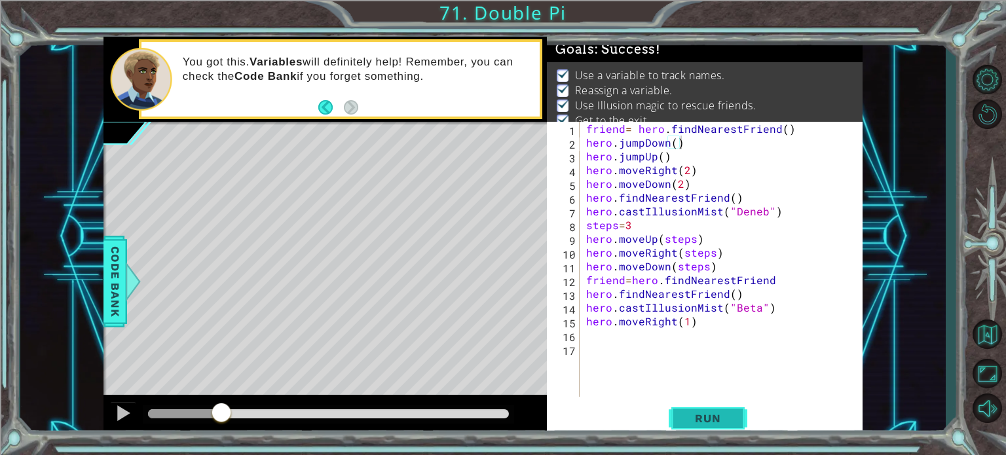
click at [711, 415] on span "Run" at bounding box center [708, 418] width 52 height 13
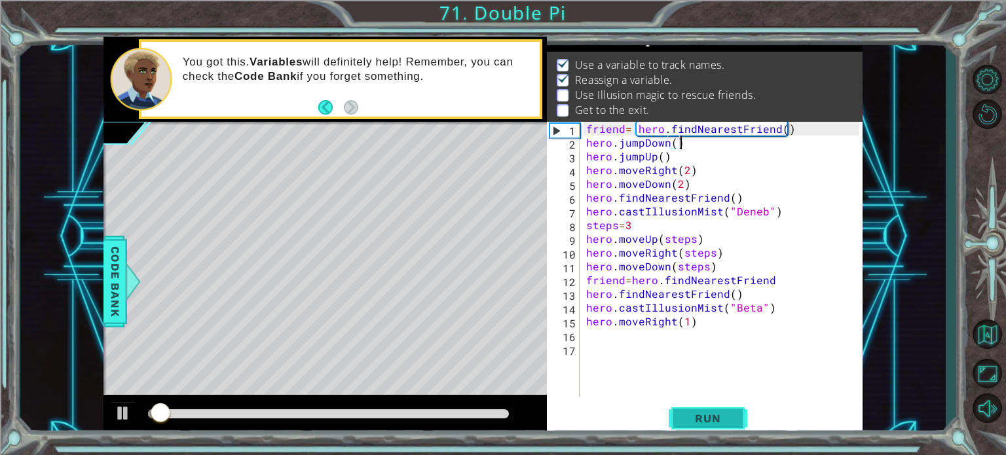
scroll to position [15, 0]
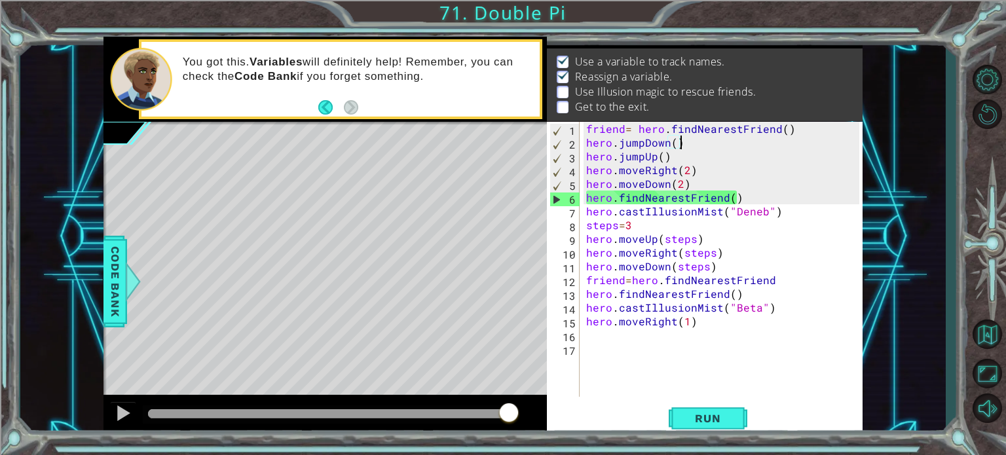
click at [695, 170] on div "friend = hero . findNearestFriend ( ) hero . jumpDown ( ) hero . jumpUp ( ) her…" at bounding box center [725, 273] width 282 height 303
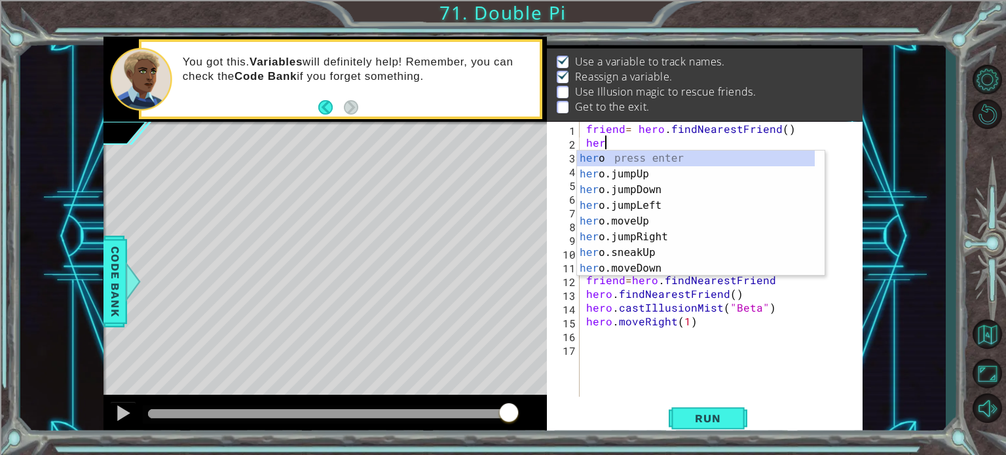
type textarea "h"
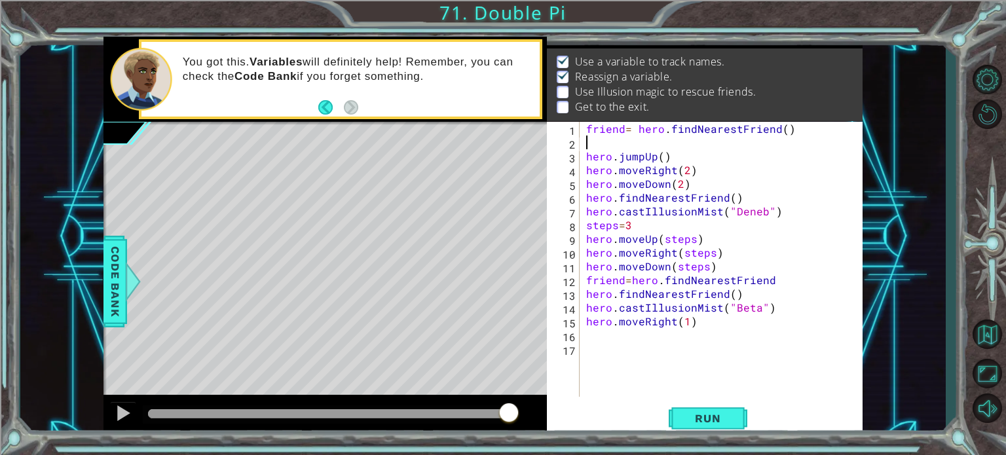
type textarea "friend= hero.findNearestFriend()"
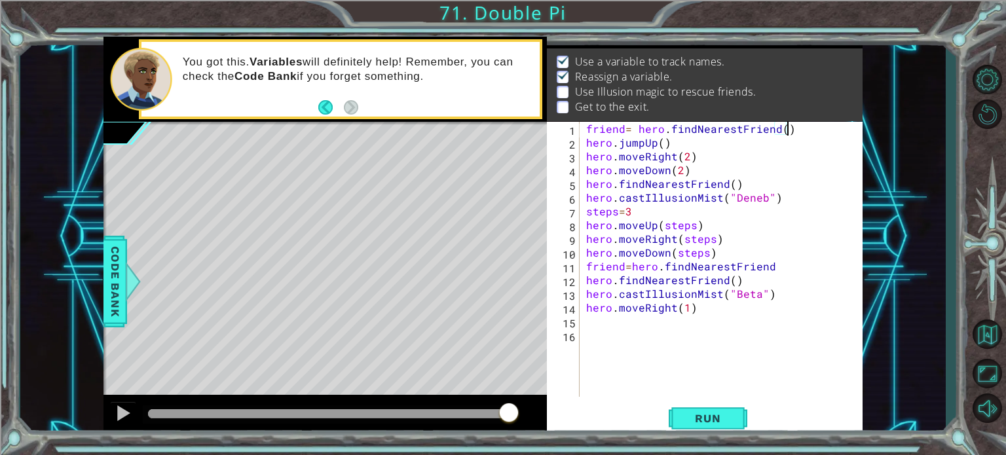
click at [597, 318] on div "friend = hero . findNearestFriend ( ) hero . jumpUp ( ) hero . moveRight ( 2 ) …" at bounding box center [725, 273] width 282 height 303
click at [711, 411] on button "Run" at bounding box center [708, 418] width 79 height 31
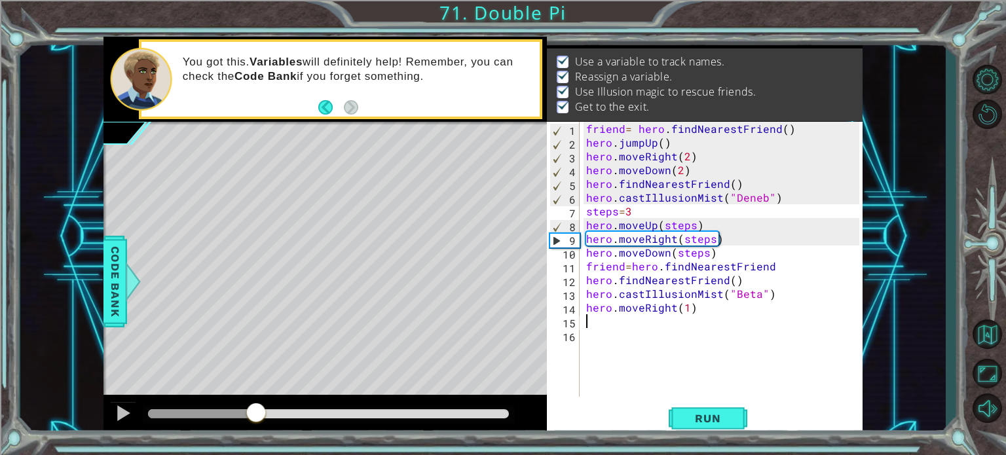
click at [257, 411] on div at bounding box center [202, 413] width 109 height 9
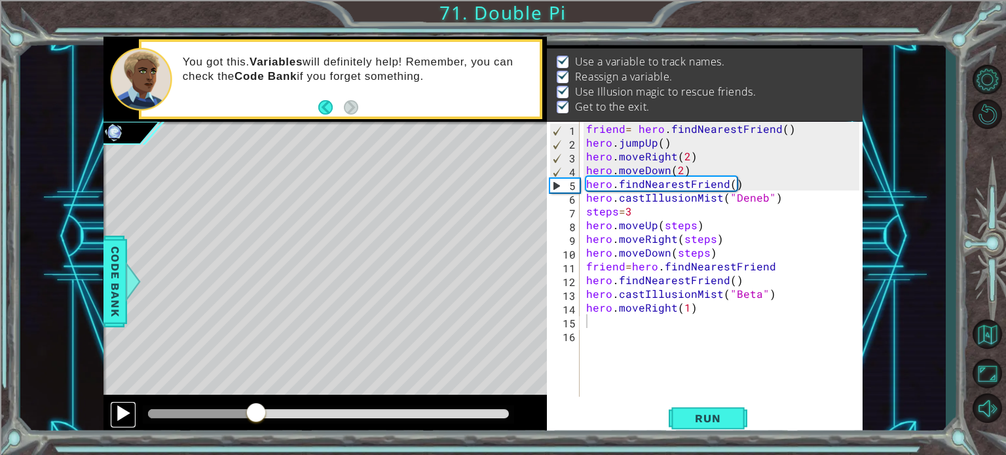
click at [115, 406] on div at bounding box center [123, 413] width 17 height 17
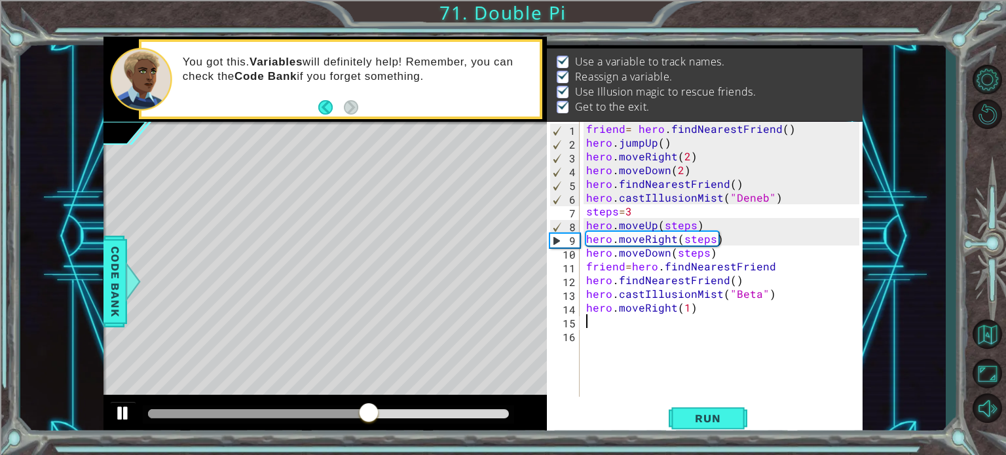
type textarea "hero.moveRight(1)"
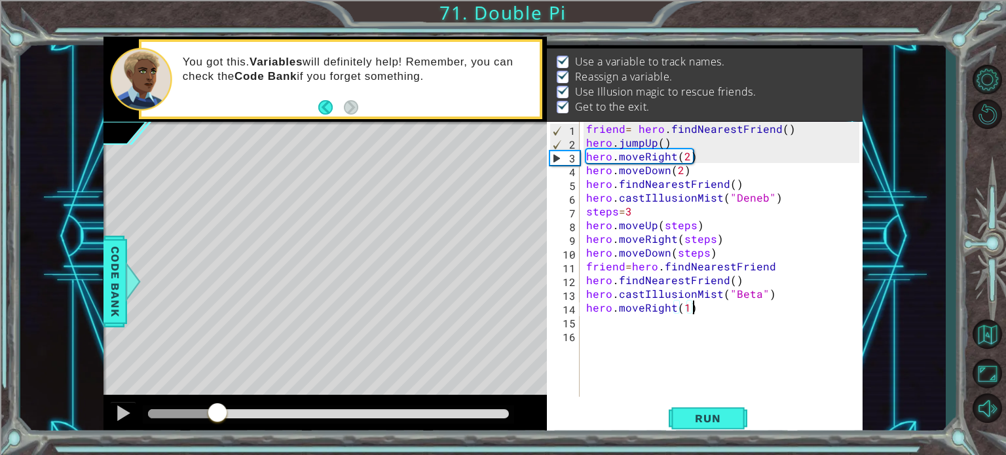
click at [217, 416] on div at bounding box center [182, 413] width 69 height 9
click at [124, 415] on div at bounding box center [123, 413] width 17 height 17
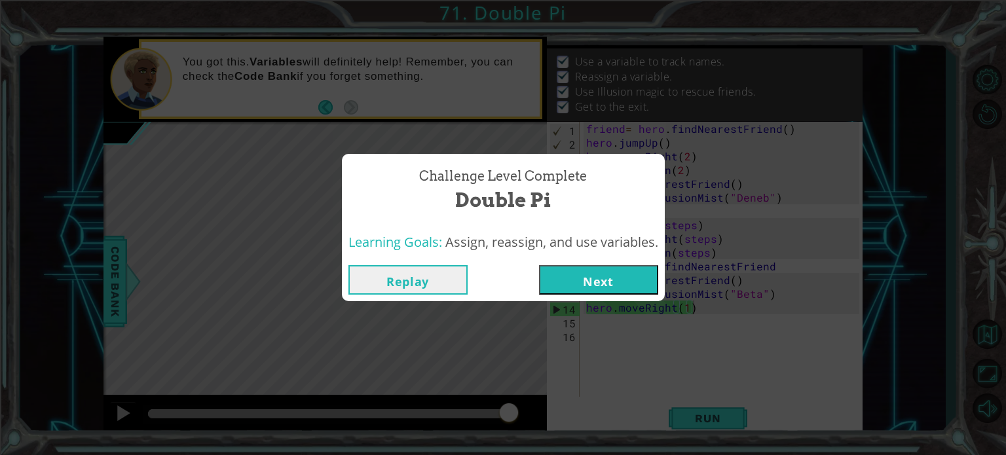
click at [596, 285] on button "Next" at bounding box center [598, 279] width 119 height 29
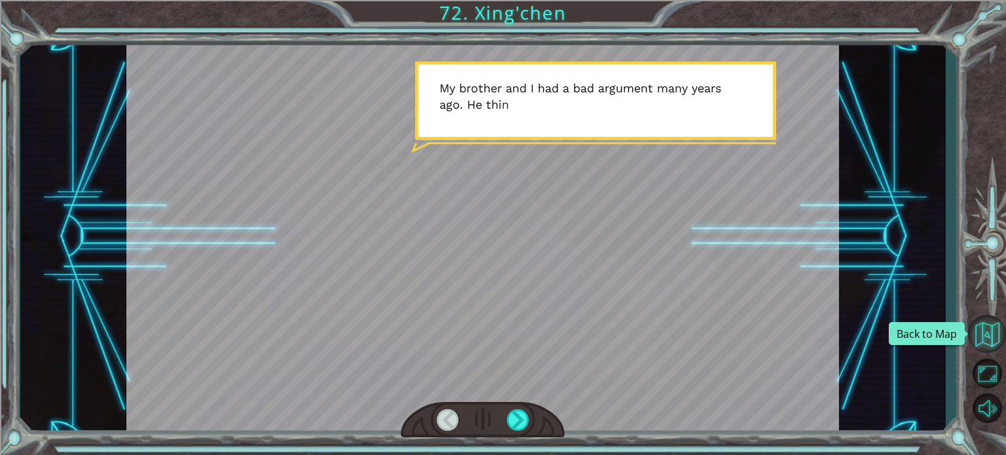
click at [987, 317] on button "Back to Map" at bounding box center [987, 334] width 38 height 38
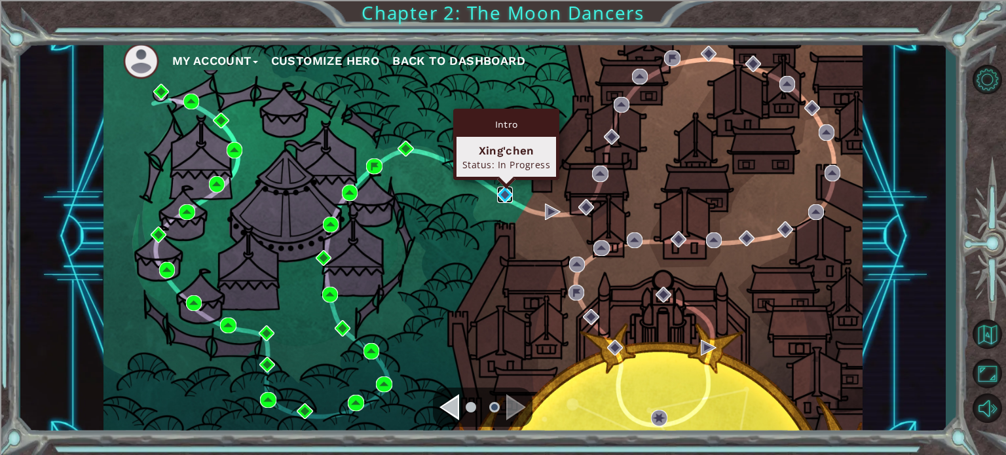
click at [508, 190] on img at bounding box center [505, 195] width 16 height 16
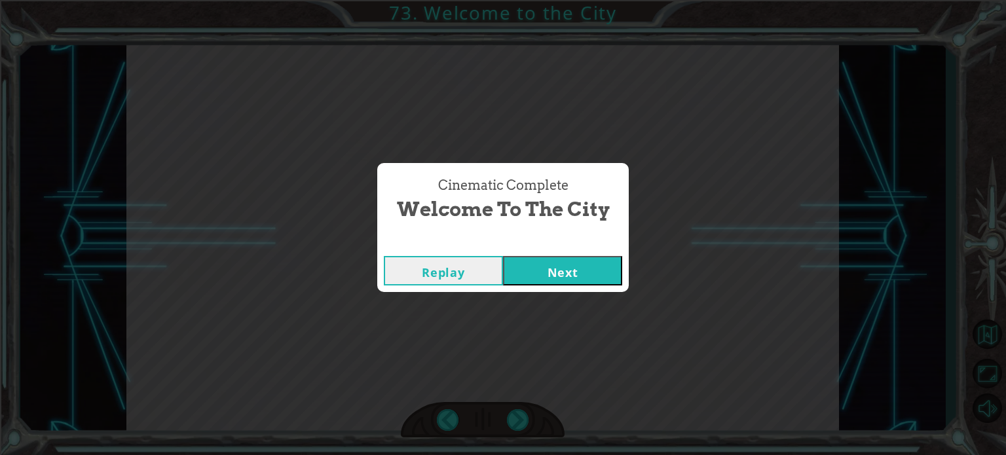
click at [451, 271] on button "Replay" at bounding box center [443, 270] width 119 height 29
click at [578, 263] on button "Next" at bounding box center [562, 270] width 119 height 29
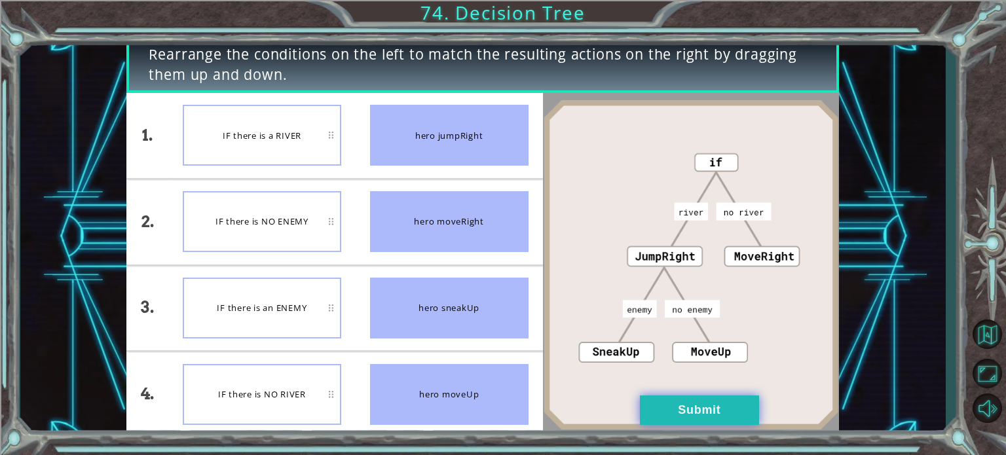
click at [650, 408] on button "Submit" at bounding box center [699, 410] width 119 height 29
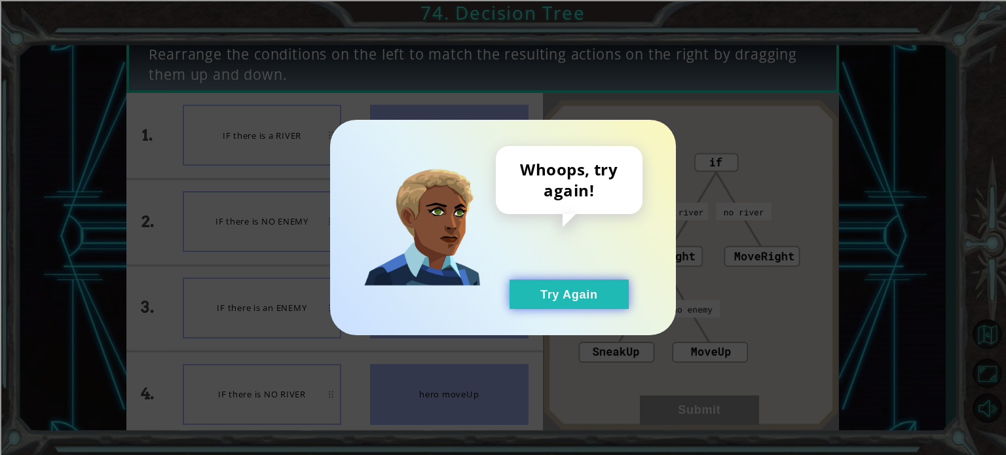
click at [583, 285] on button "Try Again" at bounding box center [569, 294] width 119 height 29
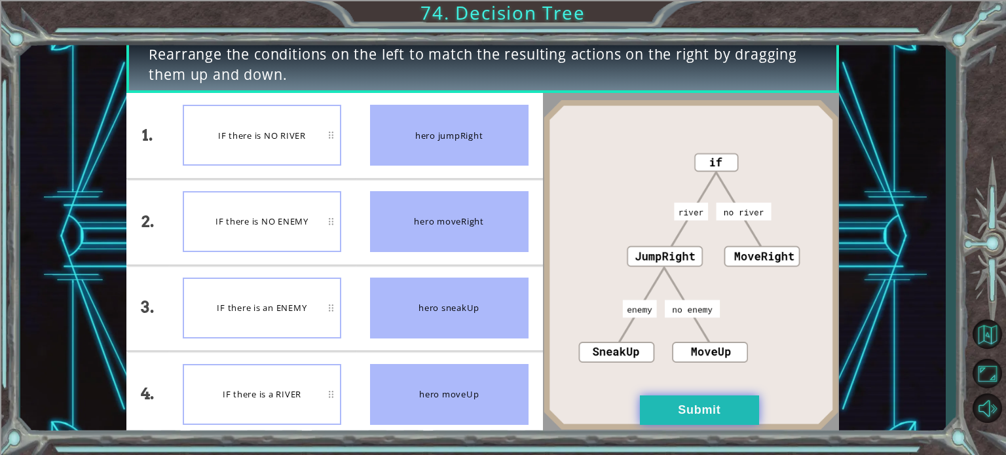
click at [683, 416] on button "Submit" at bounding box center [699, 410] width 119 height 29
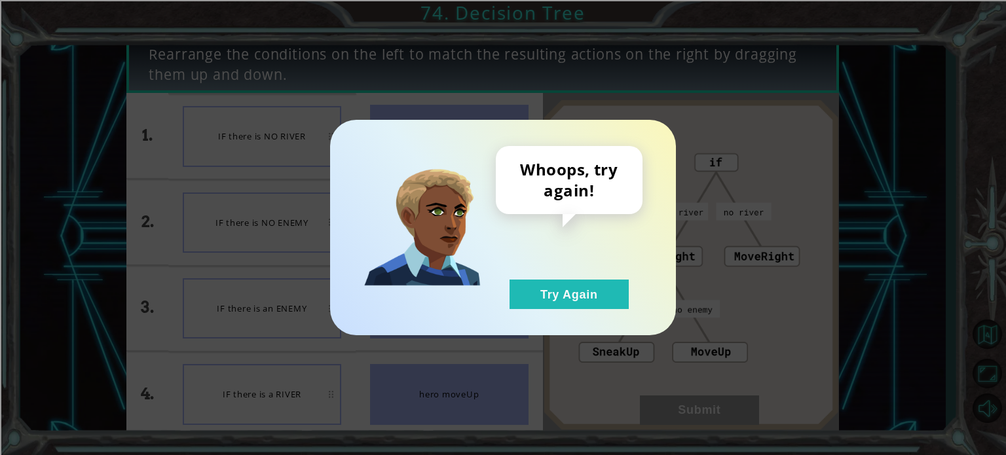
click at [558, 277] on div "Whoops, try again! Try Again" at bounding box center [569, 227] width 147 height 163
click at [555, 286] on button "Try Again" at bounding box center [569, 294] width 119 height 29
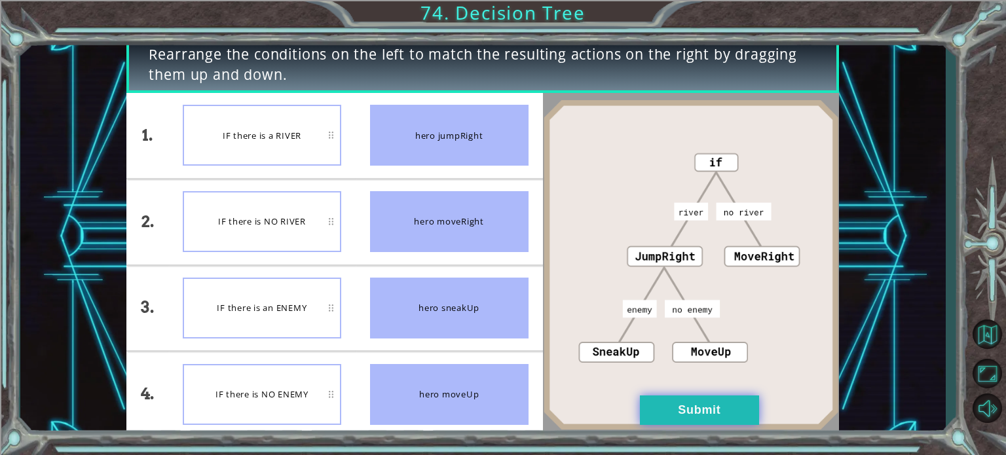
click at [692, 403] on button "Submit" at bounding box center [699, 410] width 119 height 29
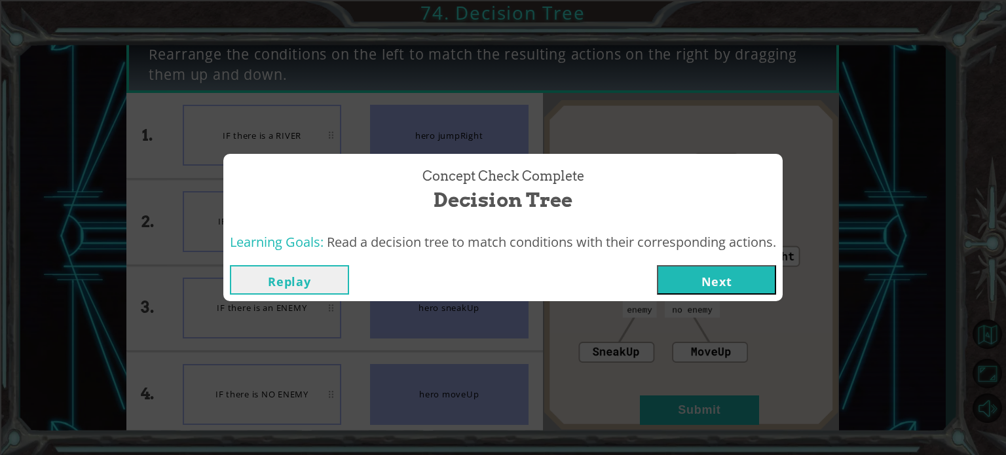
click at [731, 274] on button "Next" at bounding box center [716, 279] width 119 height 29
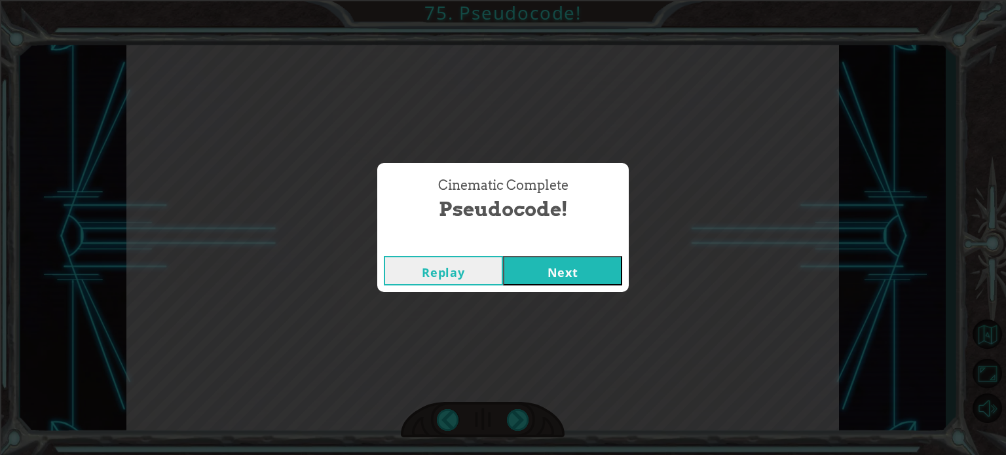
click at [557, 273] on button "Next" at bounding box center [562, 270] width 119 height 29
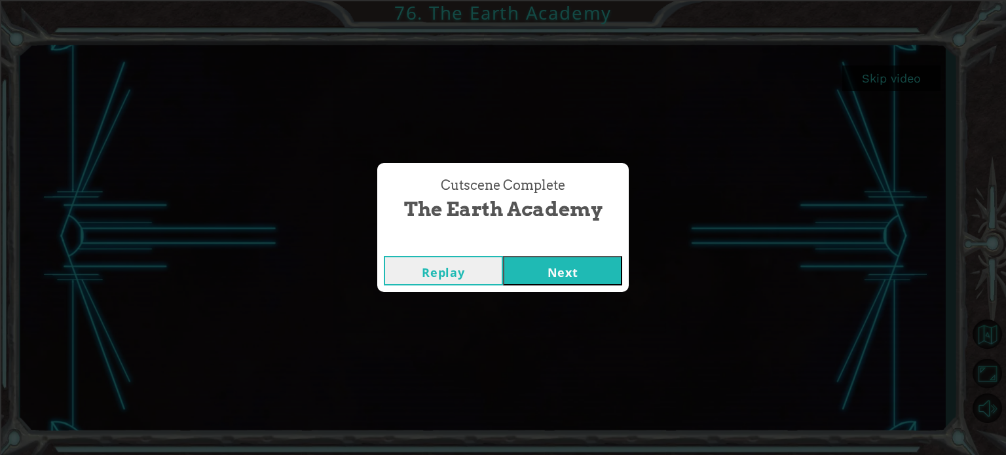
click at [547, 269] on button "Next" at bounding box center [562, 270] width 119 height 29
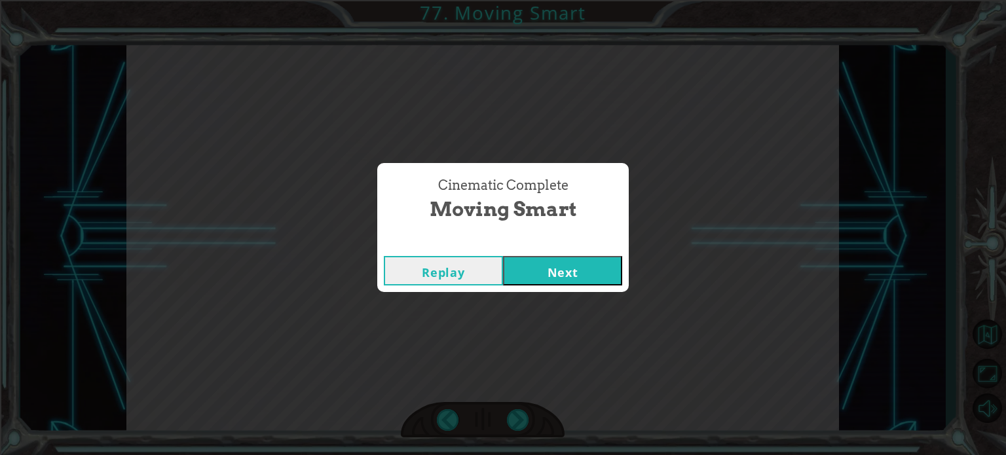
click at [578, 272] on button "Next" at bounding box center [562, 270] width 119 height 29
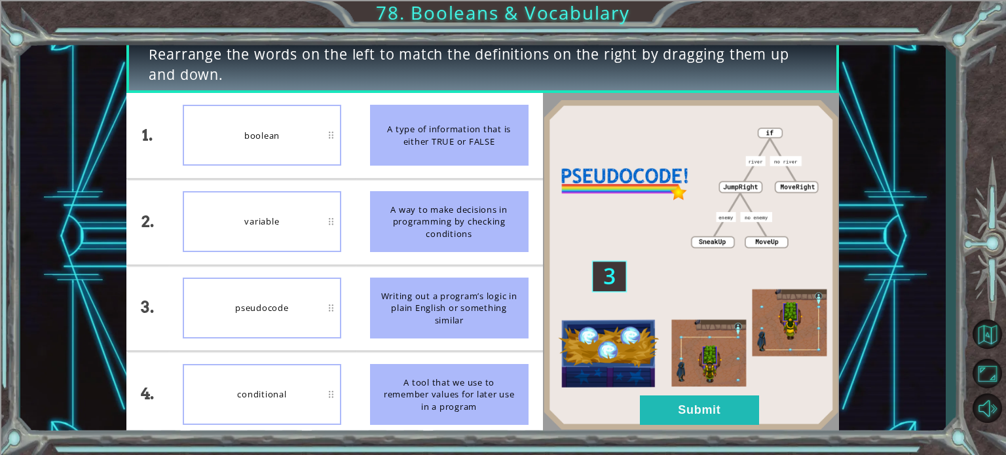
click at [305, 216] on div "variable" at bounding box center [262, 221] width 159 height 61
drag, startPoint x: 305, startPoint y: 216, endPoint x: 280, endPoint y: 274, distance: 63.4
click at [280, 274] on ul "boolean variable pseudocode conditional" at bounding box center [261, 265] width 187 height 344
click at [280, 274] on li "pseudocode" at bounding box center [261, 308] width 187 height 85
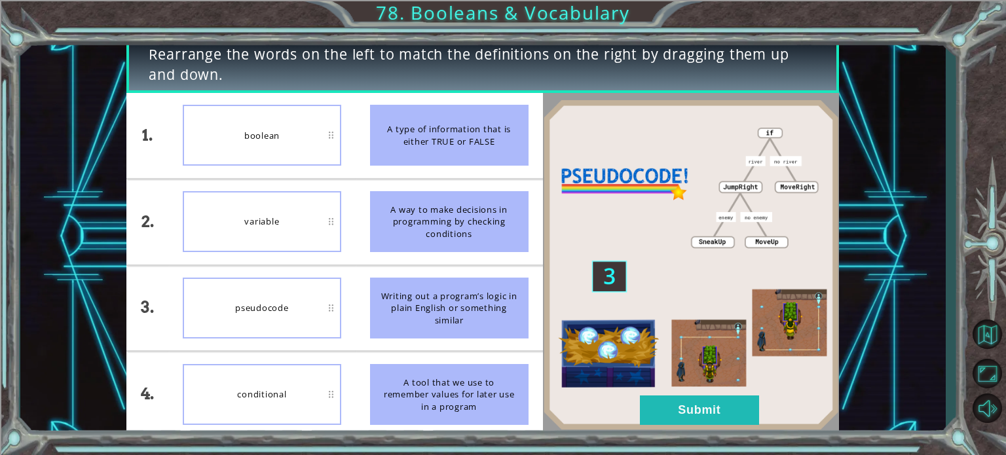
click at [280, 274] on li "pseudocode" at bounding box center [261, 308] width 187 height 85
click at [697, 417] on button "Submit" at bounding box center [699, 410] width 119 height 29
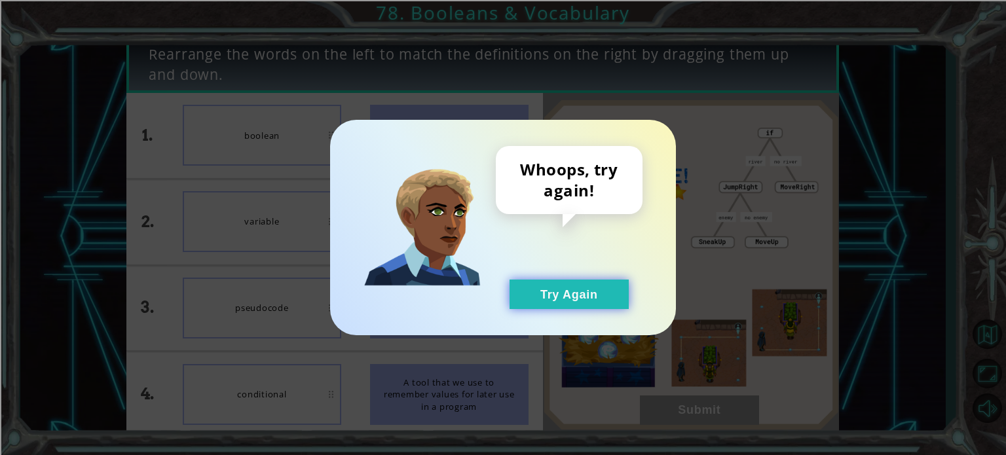
click at [595, 288] on button "Try Again" at bounding box center [569, 294] width 119 height 29
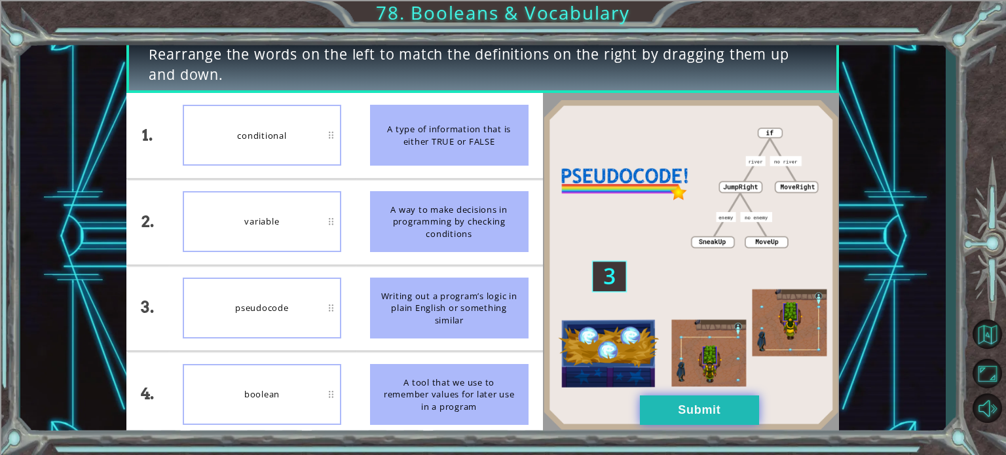
click at [668, 398] on button "Submit" at bounding box center [699, 410] width 119 height 29
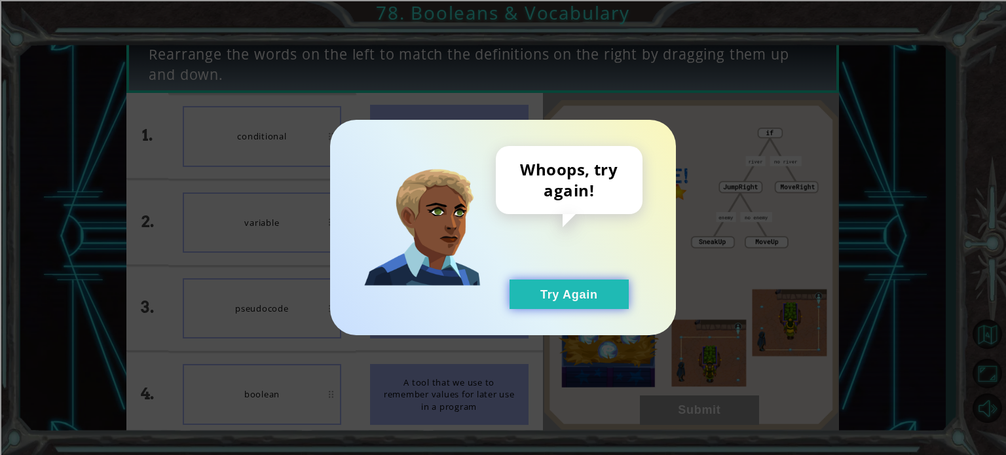
click at [569, 291] on button "Try Again" at bounding box center [569, 294] width 119 height 29
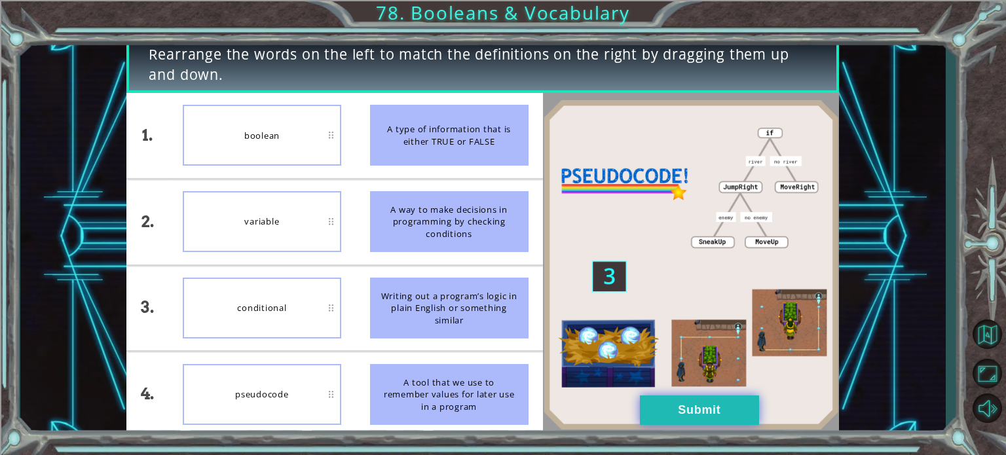
click at [684, 400] on button "Submit" at bounding box center [699, 410] width 119 height 29
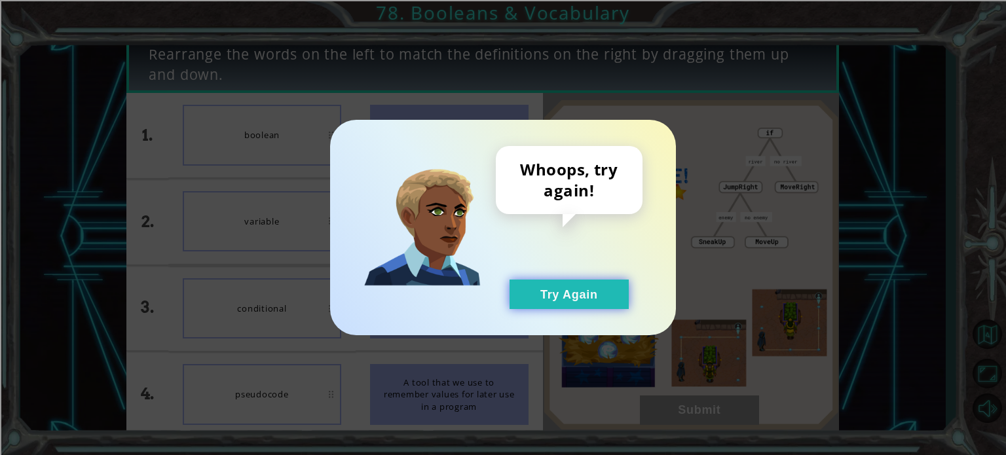
click at [596, 305] on button "Try Again" at bounding box center [569, 294] width 119 height 29
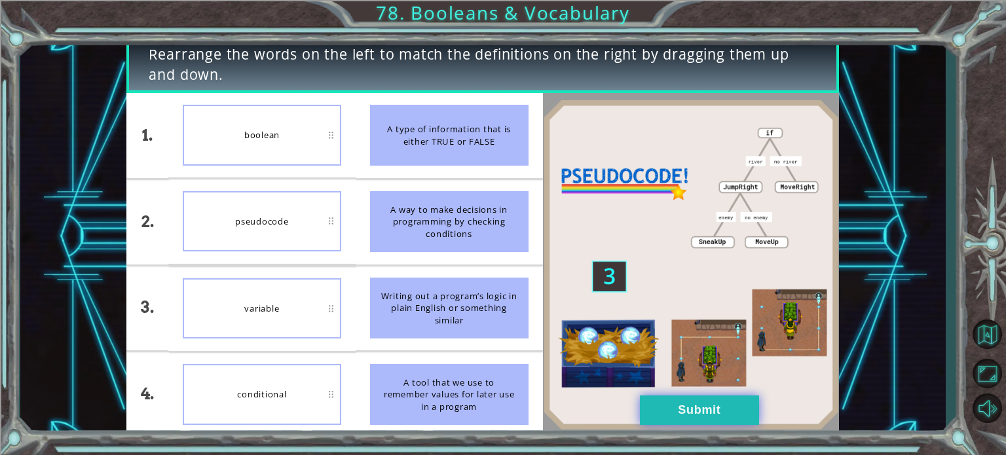
click at [651, 410] on button "Submit" at bounding box center [699, 410] width 119 height 29
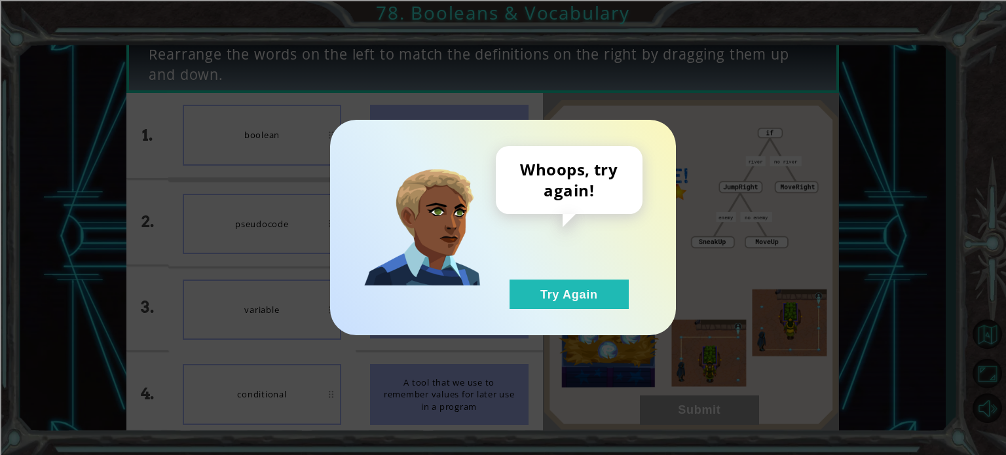
click at [578, 309] on div "Whoops, try again! Try Again" at bounding box center [503, 228] width 346 height 216
click at [554, 285] on button "Try Again" at bounding box center [569, 294] width 119 height 29
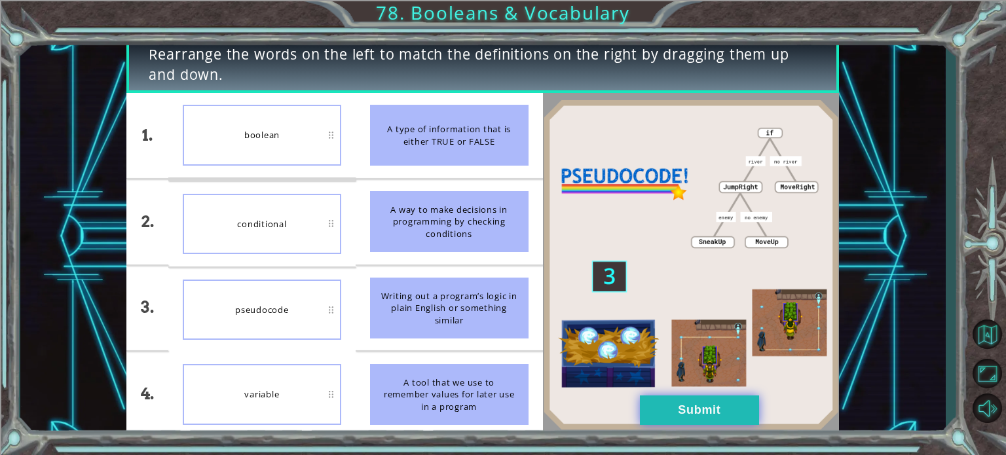
click at [697, 407] on button "Submit" at bounding box center [699, 410] width 119 height 29
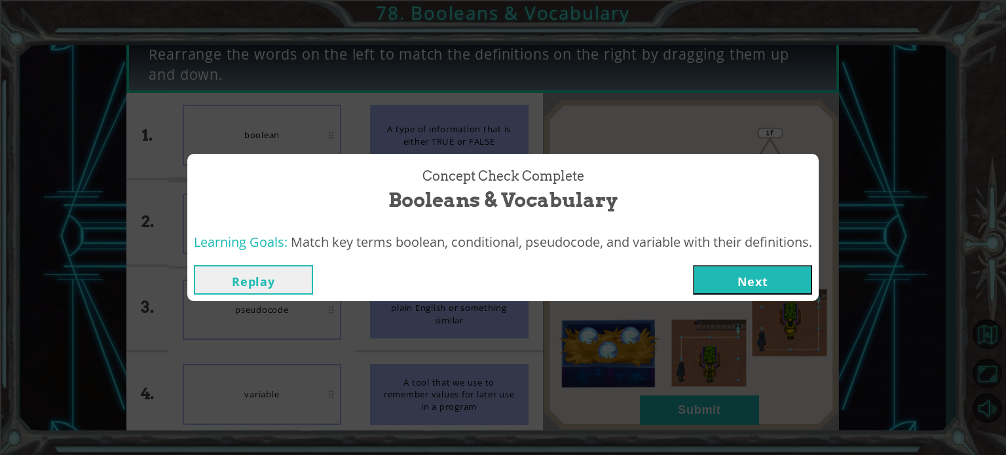
click at [756, 276] on button "Next" at bounding box center [752, 279] width 119 height 29
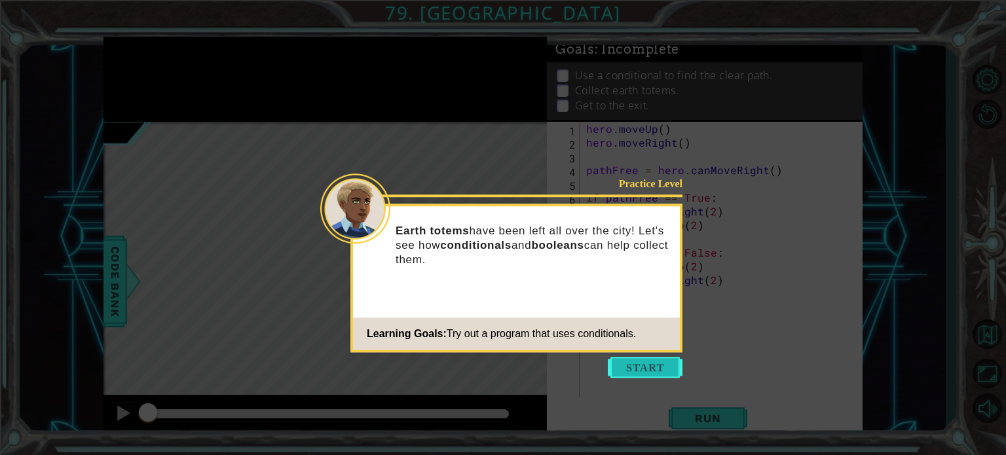
click at [633, 361] on button "Start" at bounding box center [645, 367] width 75 height 21
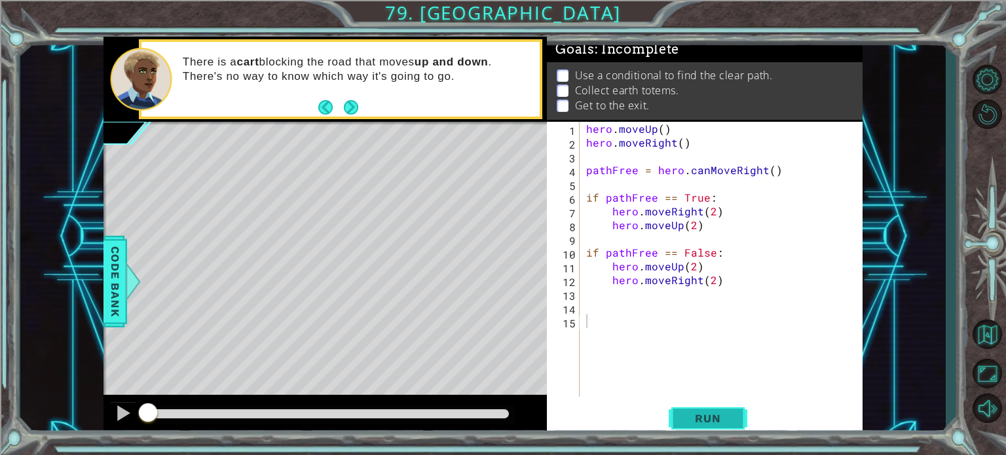
click at [690, 421] on span "Run" at bounding box center [708, 418] width 52 height 13
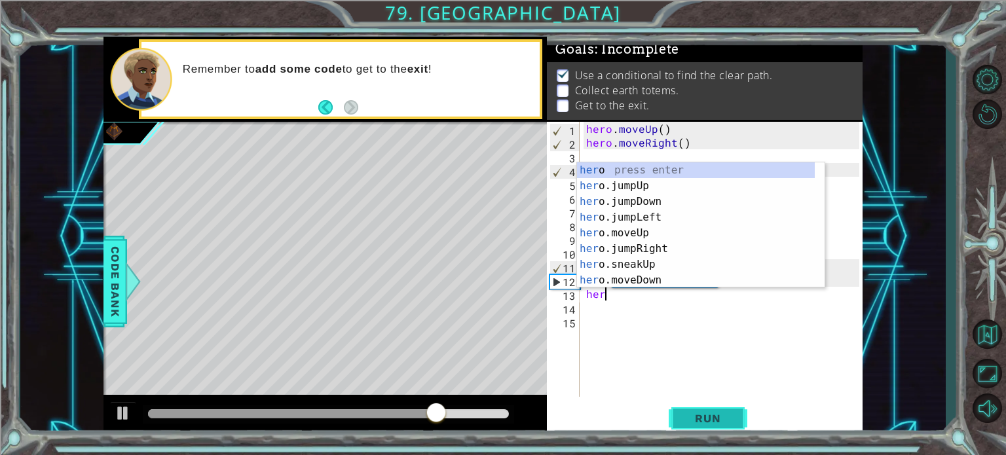
type textarea "her."
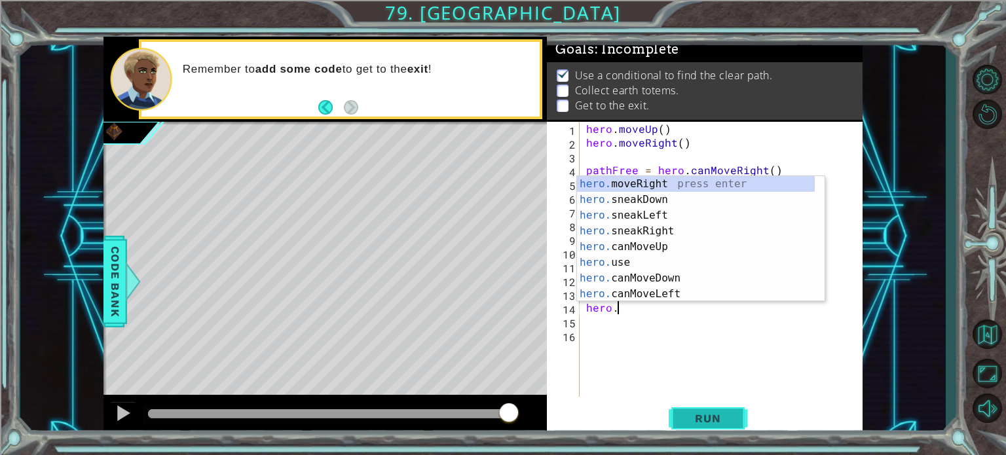
scroll to position [110, 0]
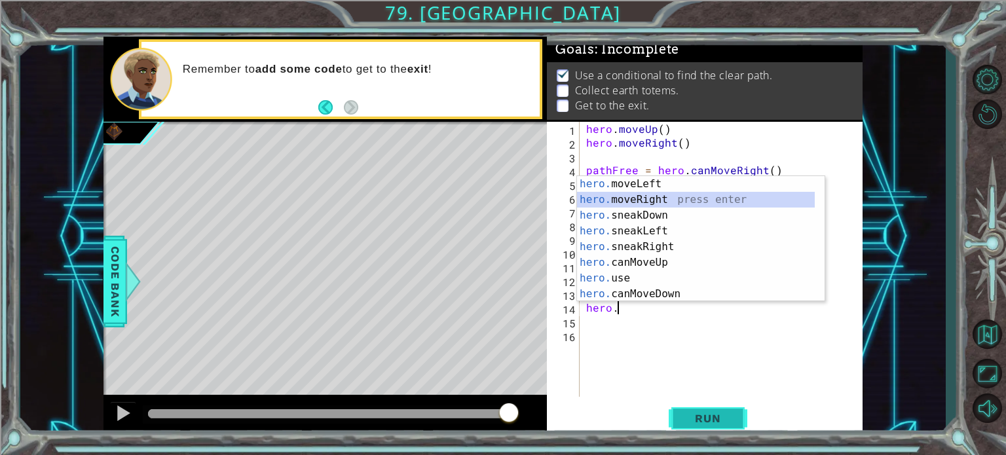
type textarea "hero.moveRight(1)"
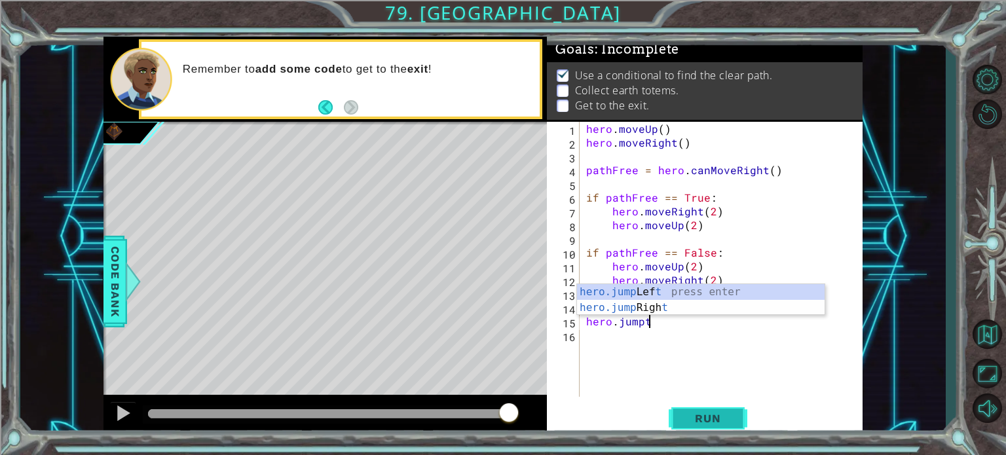
scroll to position [0, 3]
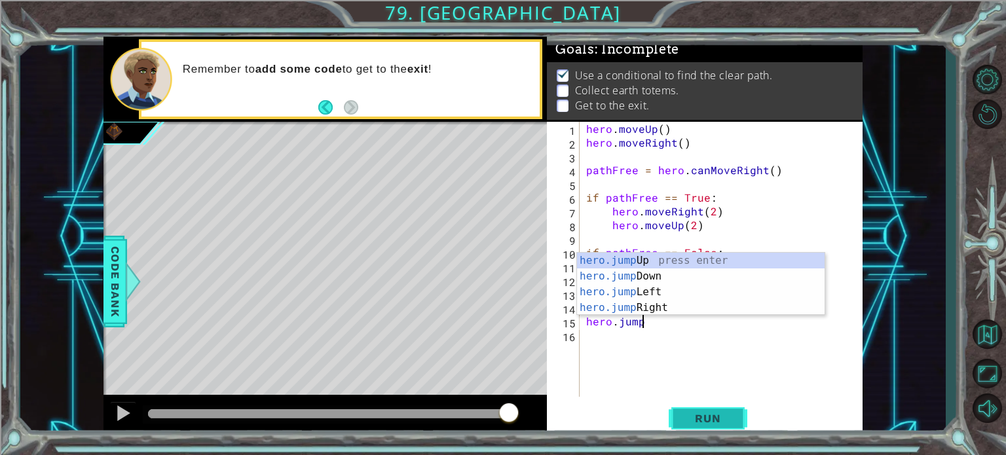
type textarea "hero.jumpd"
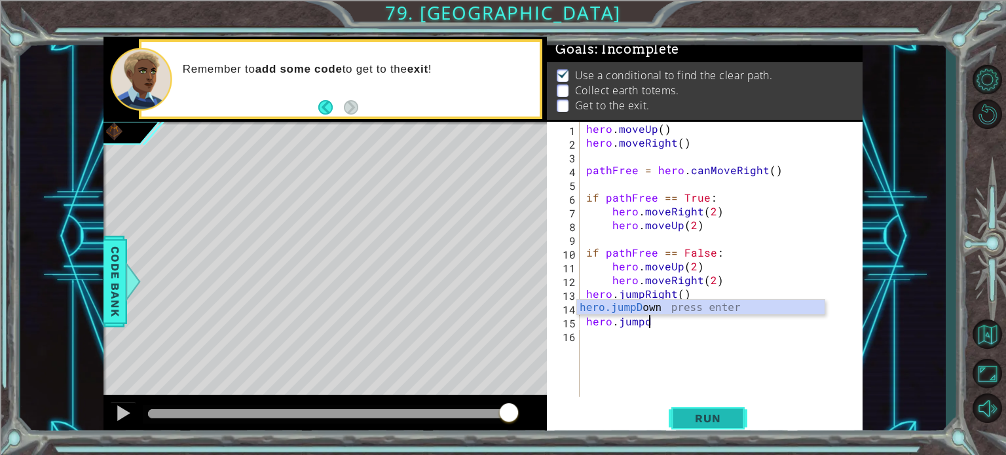
scroll to position [0, 0]
click at [690, 421] on span "Run" at bounding box center [708, 418] width 52 height 13
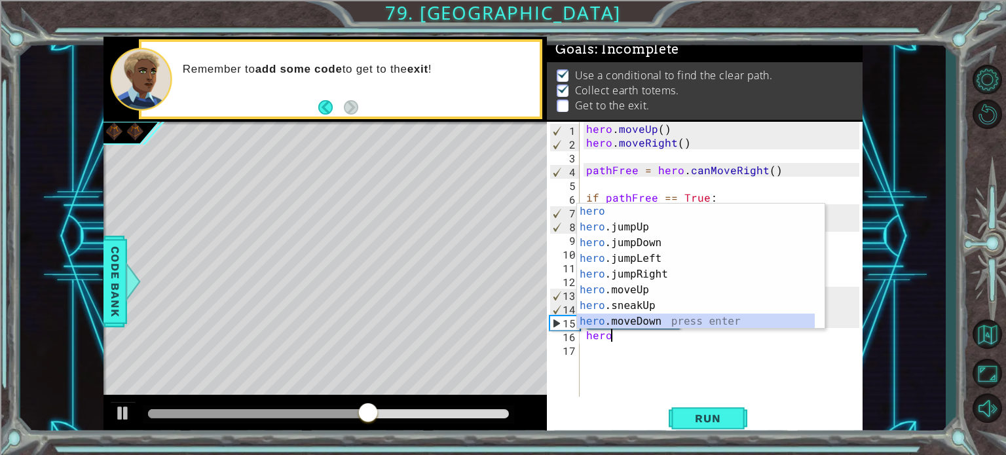
click at [686, 319] on div "hero press enter hero .jumpUp press enter hero .jumpDown press enter hero .jump…" at bounding box center [696, 282] width 238 height 157
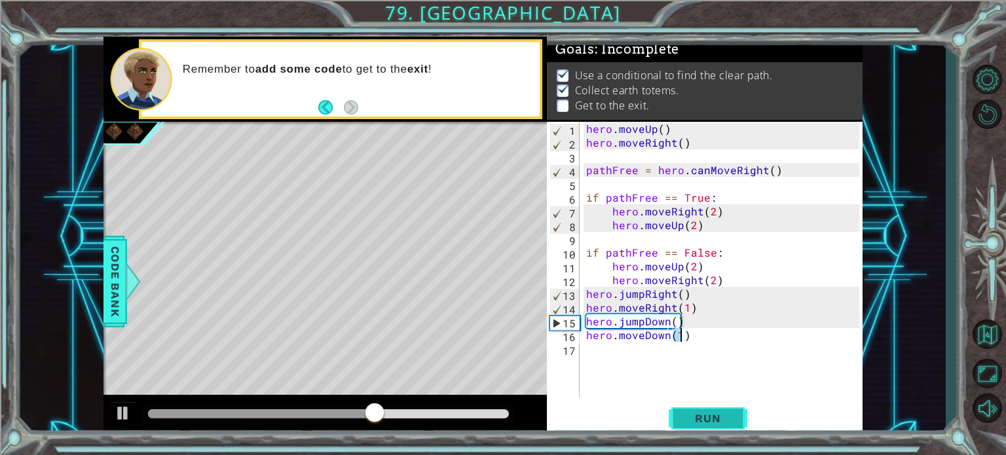
type textarea "hero.moveDown(1)"
click at [687, 426] on button "Run" at bounding box center [708, 418] width 79 height 31
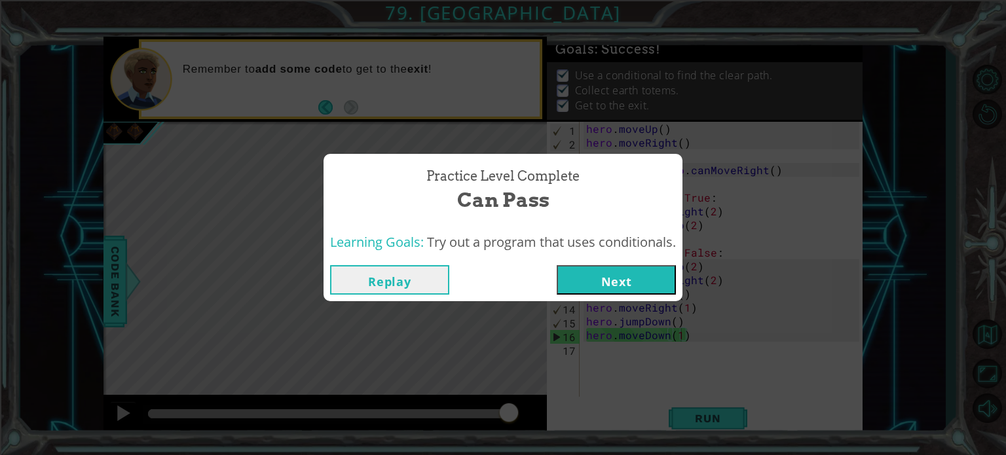
click at [582, 280] on button "Next" at bounding box center [616, 279] width 119 height 29
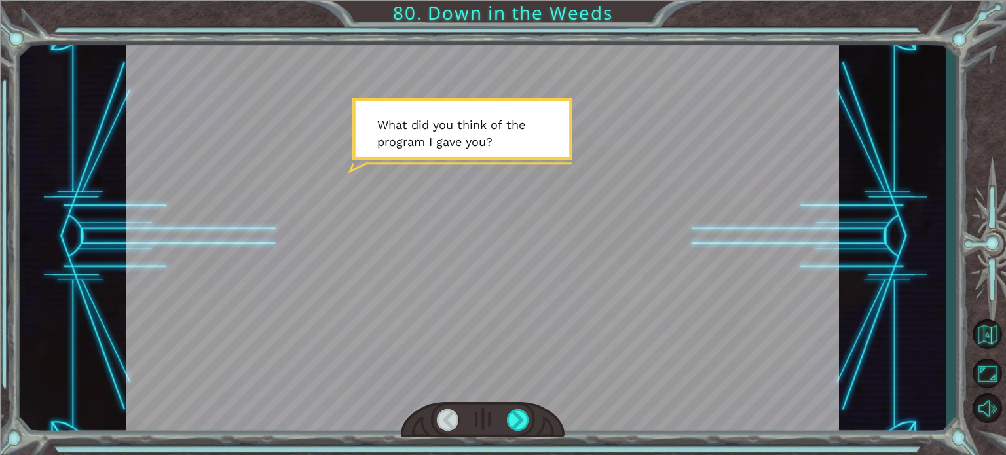
drag, startPoint x: 580, startPoint y: 274, endPoint x: 474, endPoint y: 272, distance: 106.8
click at [474, 272] on div at bounding box center [482, 237] width 713 height 401
click at [521, 413] on div at bounding box center [518, 420] width 22 height 22
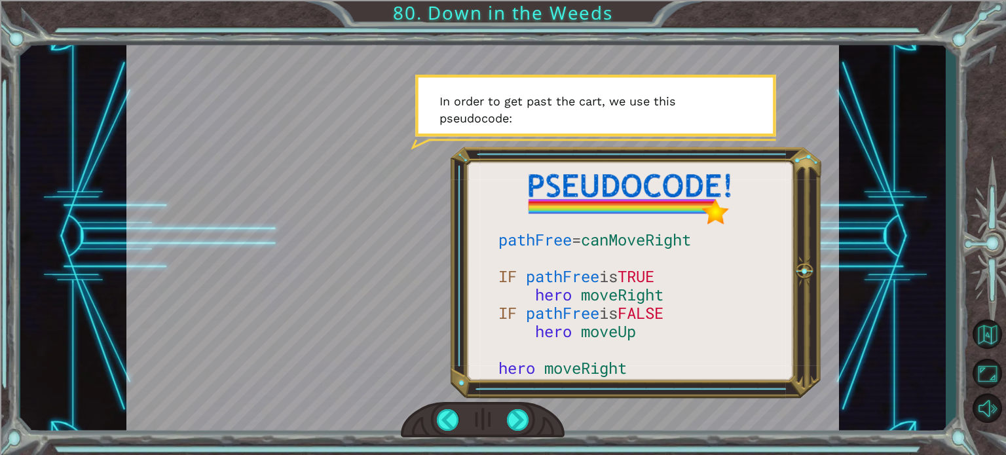
click at [531, 230] on div at bounding box center [482, 237] width 713 height 401
click at [991, 341] on button "Back to Map" at bounding box center [987, 334] width 38 height 38
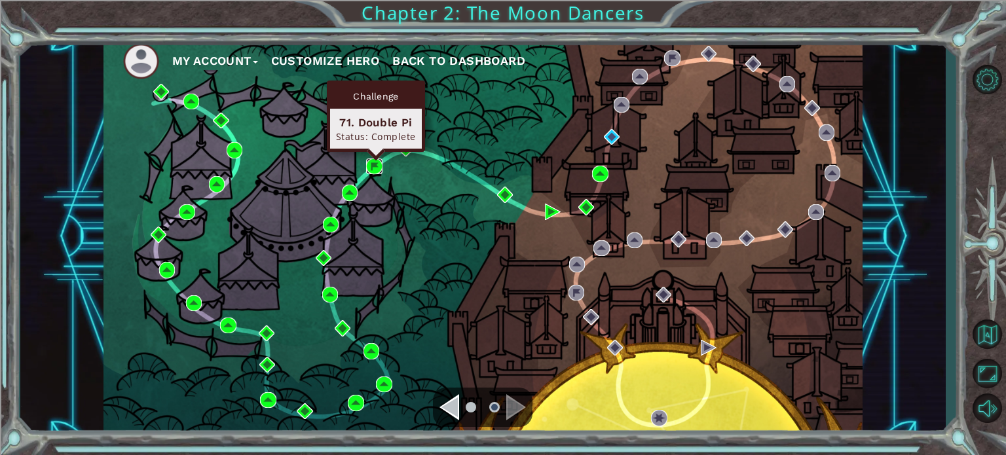
click at [373, 166] on img at bounding box center [374, 167] width 16 height 16
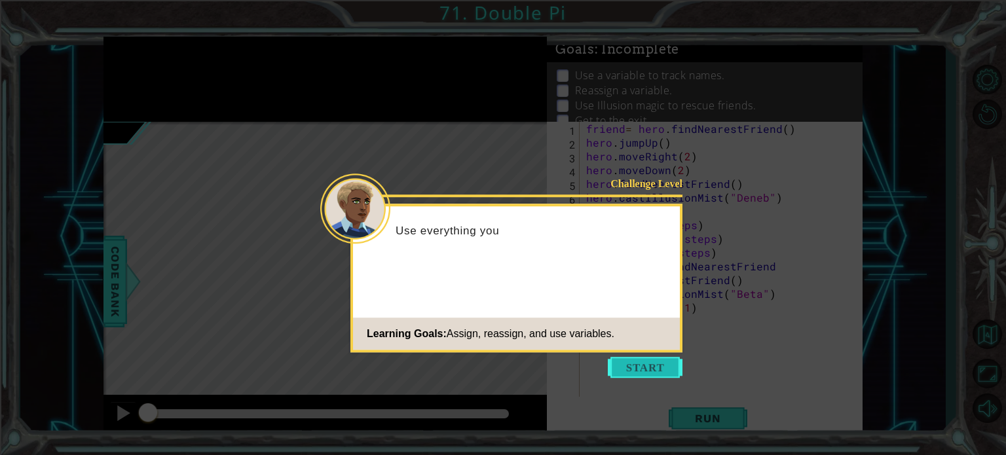
click at [650, 374] on button "Start" at bounding box center [645, 367] width 75 height 21
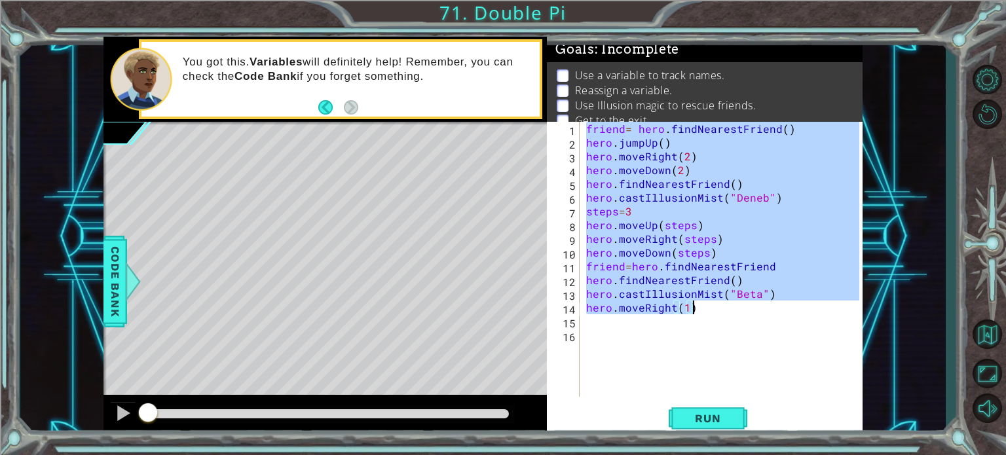
drag, startPoint x: 586, startPoint y: 125, endPoint x: 700, endPoint y: 308, distance: 215.4
click at [700, 308] on div "friend = hero . findNearestFriend ( ) hero . jumpUp ( ) hero . moveRight ( 2 ) …" at bounding box center [725, 273] width 282 height 303
type textarea "hero.castIllusionMist("Beta") hero.moveRight(1)"
click at [988, 333] on button "Back to Map" at bounding box center [987, 334] width 38 height 38
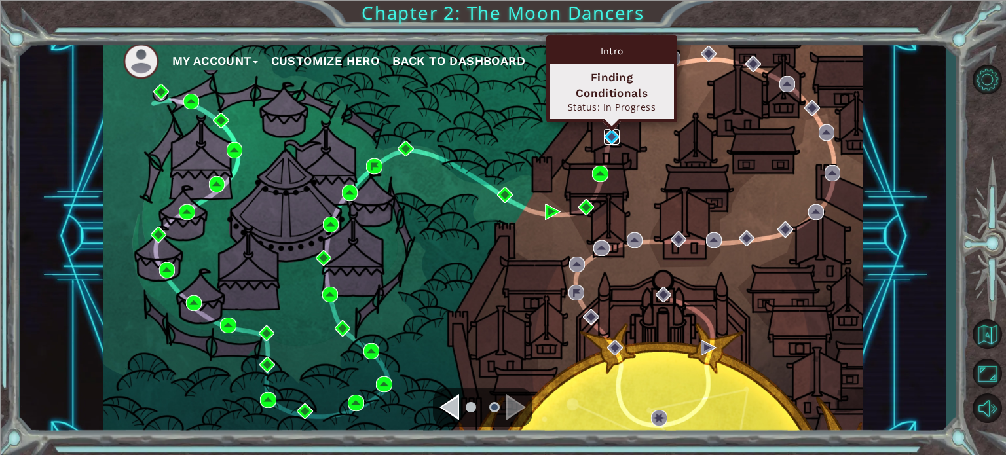
click at [610, 136] on img at bounding box center [612, 137] width 16 height 16
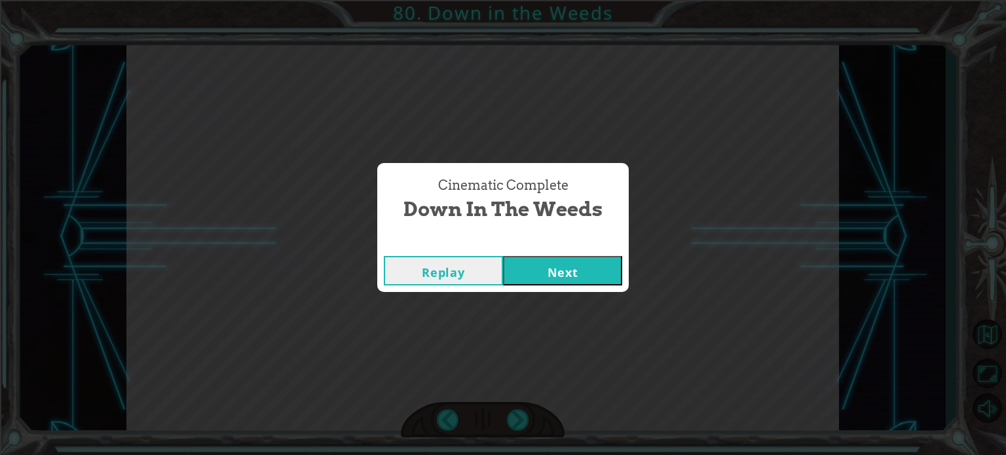
click at [548, 269] on button "Next" at bounding box center [562, 270] width 119 height 29
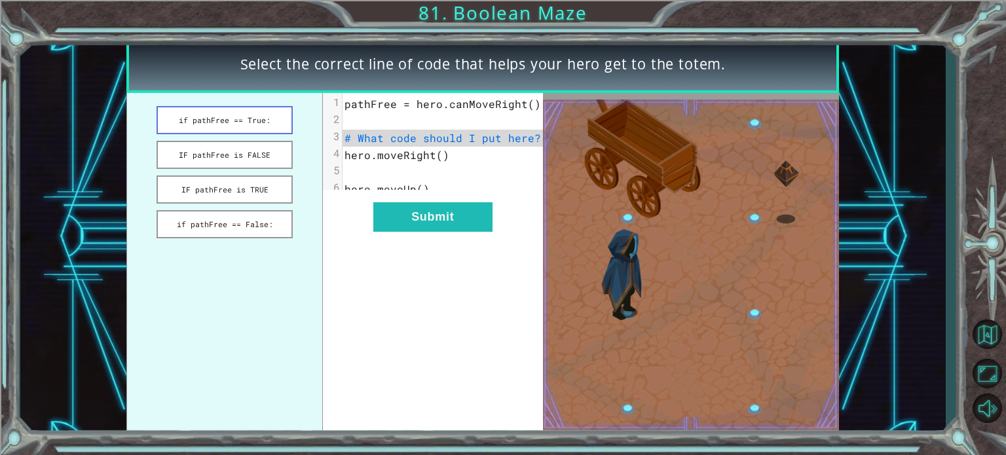
click at [267, 132] on button "if pathFree == True:" at bounding box center [225, 120] width 136 height 28
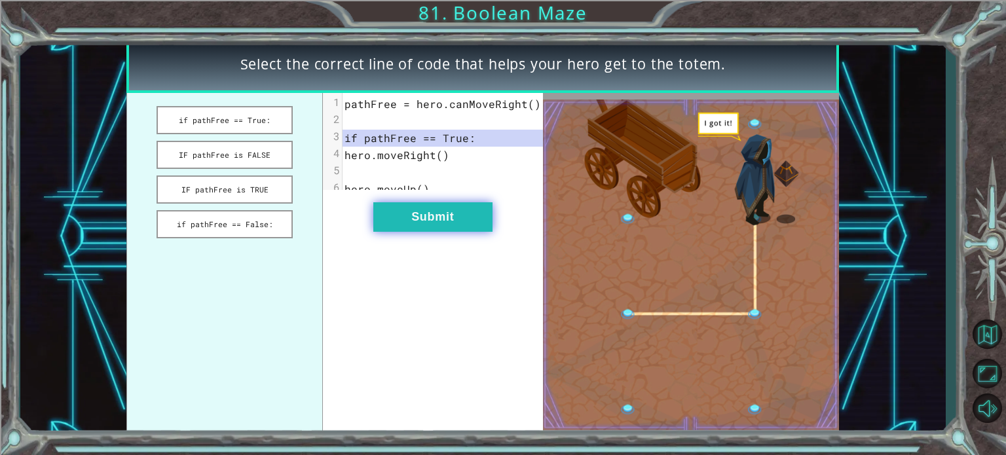
click at [389, 216] on button "Submit" at bounding box center [432, 216] width 119 height 29
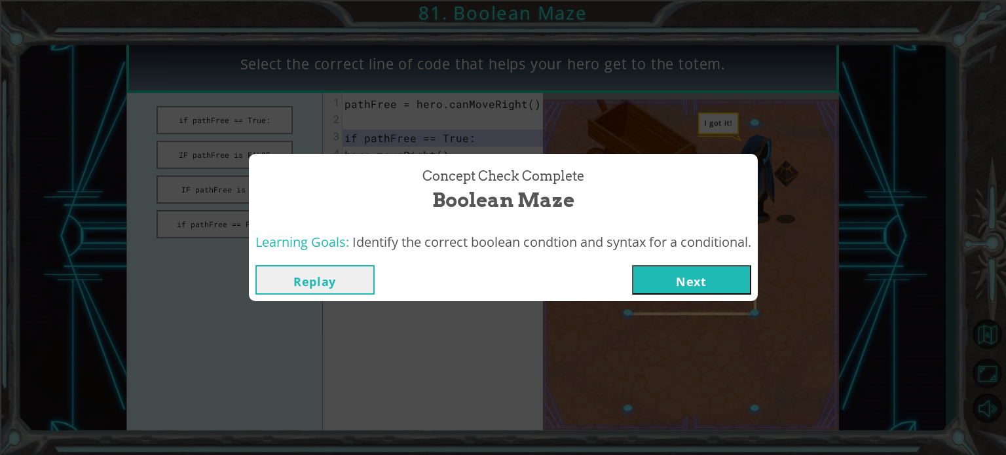
click at [659, 295] on div "Replay Next" at bounding box center [503, 280] width 509 height 43
click at [657, 282] on button "Next" at bounding box center [691, 279] width 119 height 29
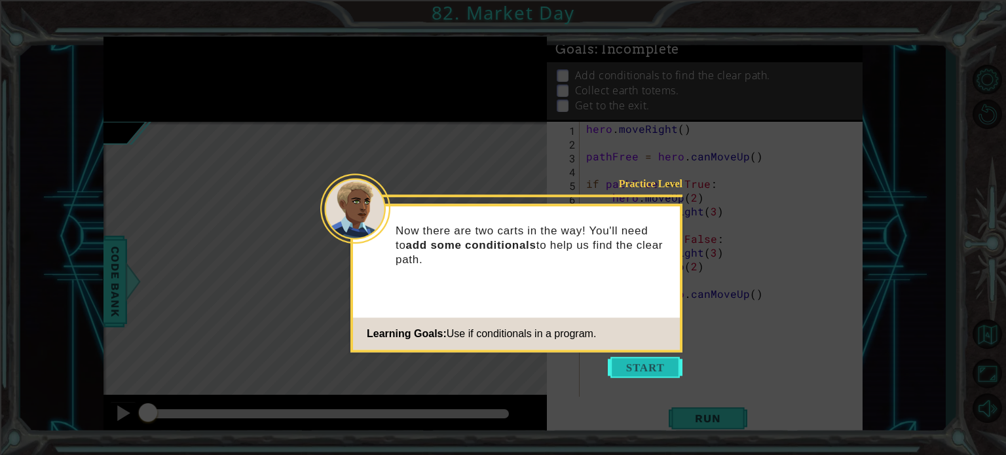
click at [642, 362] on button "Start" at bounding box center [645, 367] width 75 height 21
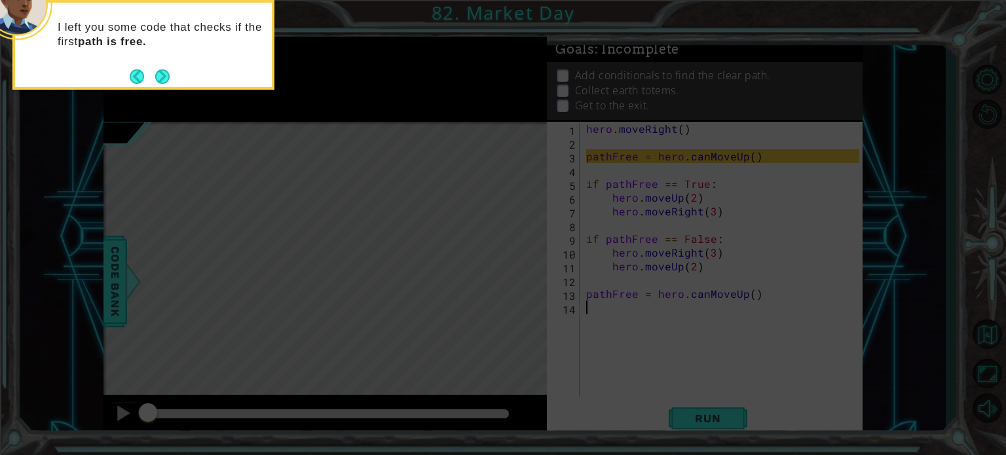
click at [170, 69] on div "I left you some code that checks if the first path is free." at bounding box center [143, 41] width 257 height 66
click at [165, 78] on button "Next" at bounding box center [163, 77] width 24 height 24
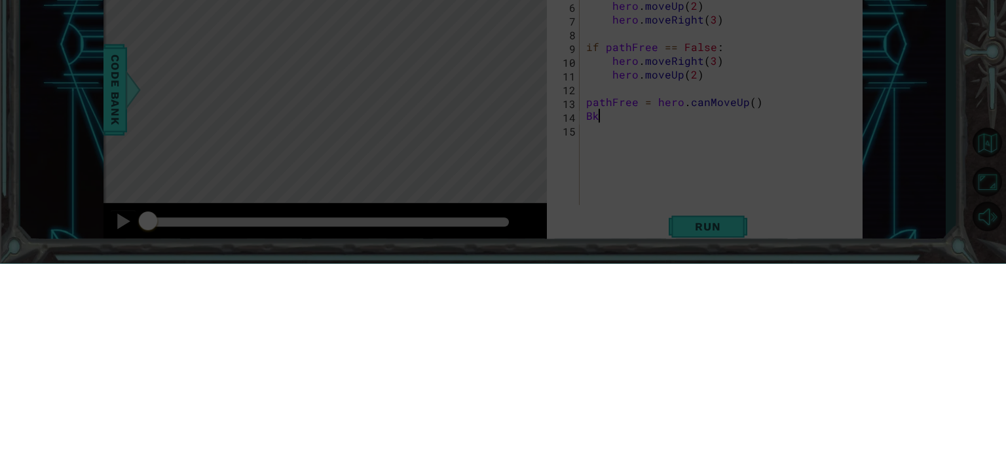
type textarea "B"
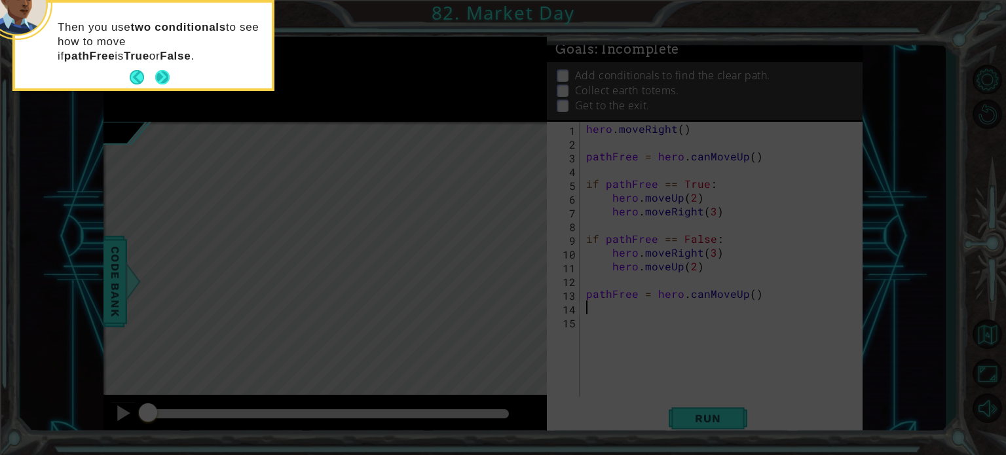
click at [161, 78] on button "Next" at bounding box center [162, 78] width 24 height 24
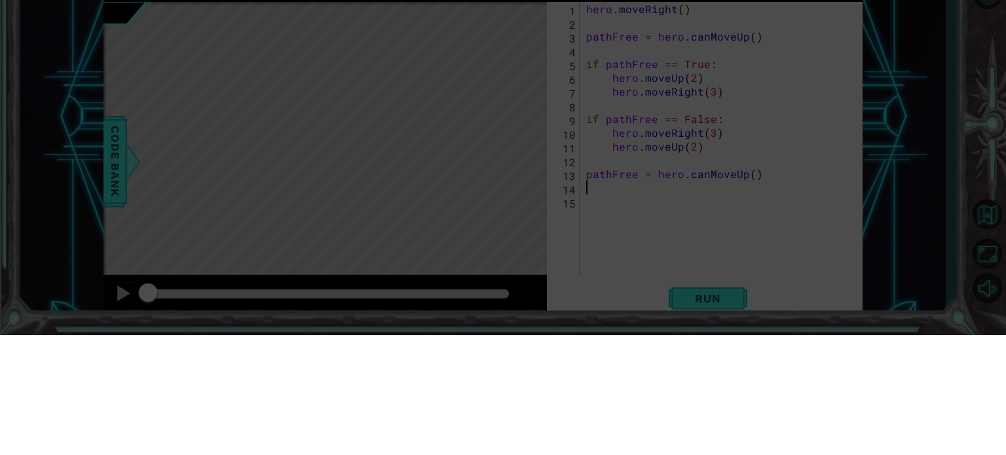
click at [170, 250] on icon at bounding box center [503, 68] width 1006 height 774
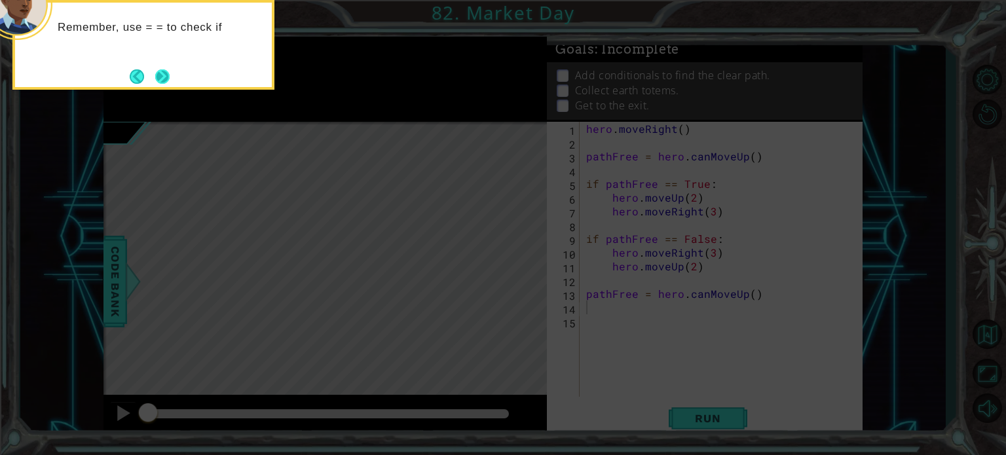
click at [162, 75] on button "Next" at bounding box center [162, 76] width 17 height 17
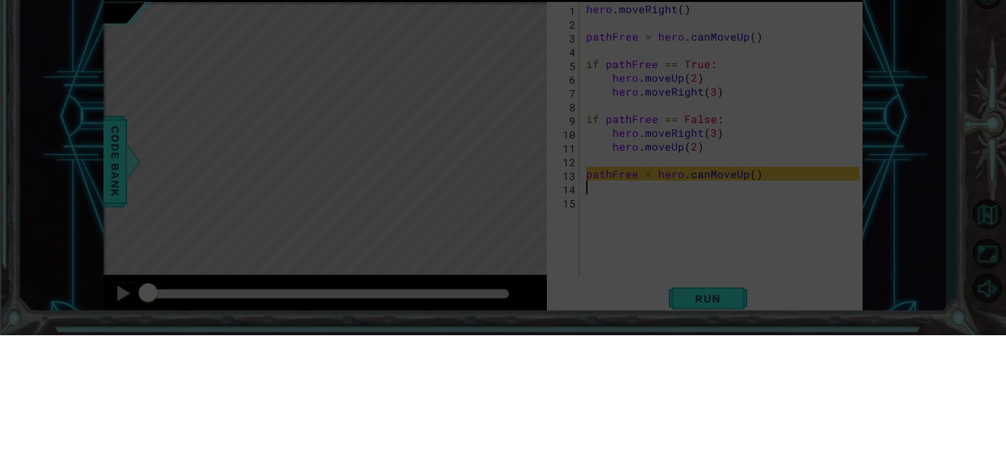
click at [163, 225] on icon at bounding box center [503, 68] width 1006 height 774
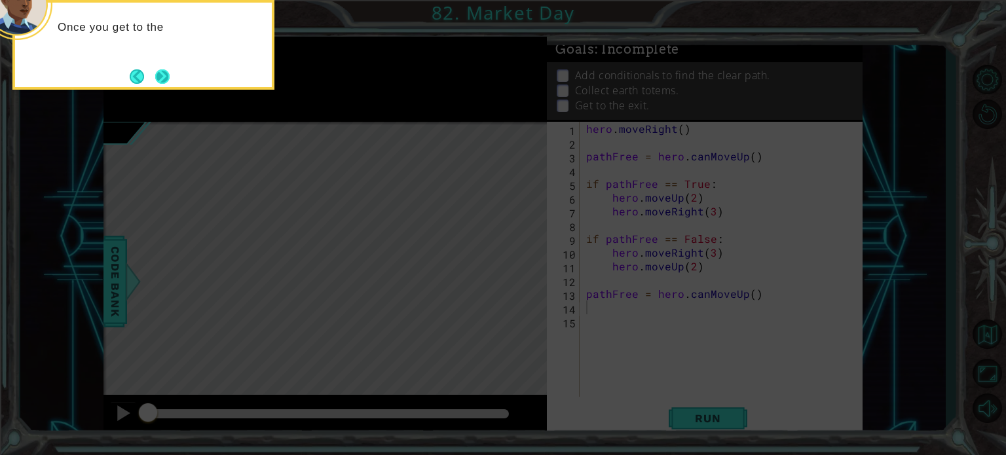
click at [168, 80] on button "Next" at bounding box center [162, 77] width 22 height 22
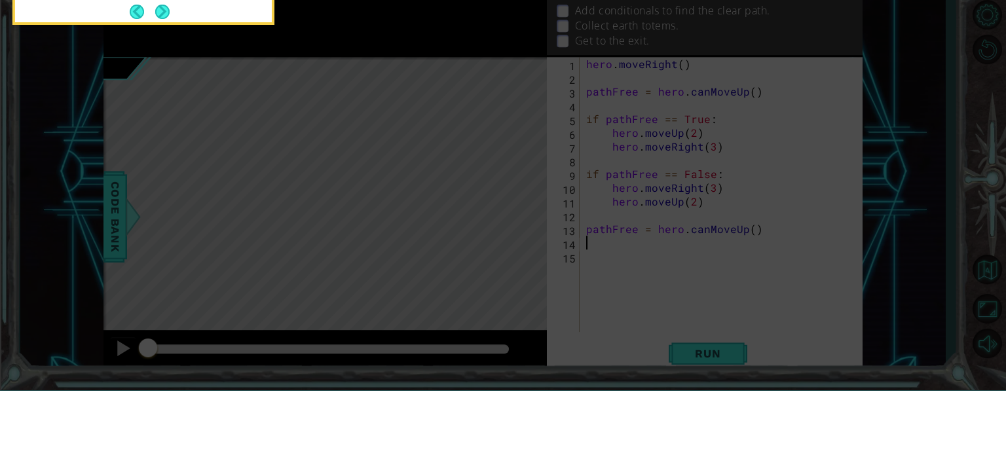
click at [157, 259] on icon at bounding box center [503, 68] width 1006 height 774
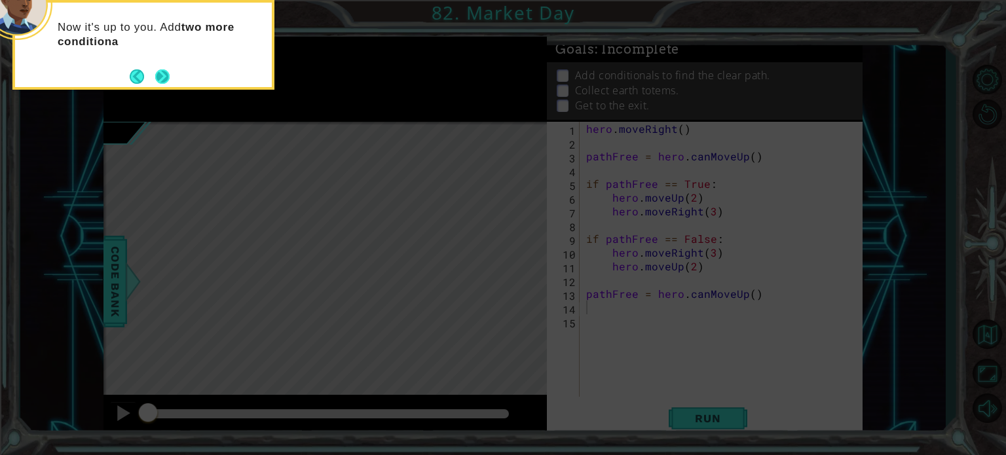
click at [156, 68] on button "Next" at bounding box center [162, 76] width 16 height 16
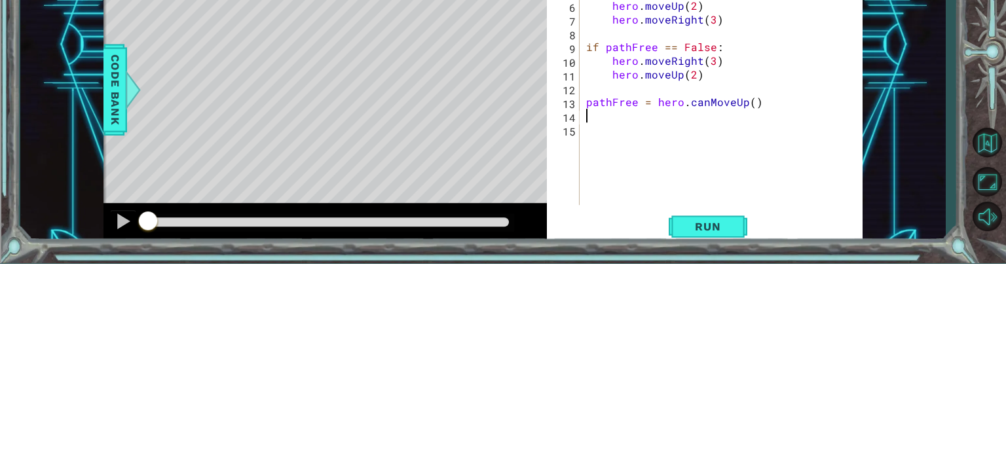
click at [808, 316] on div "hero . moveRight ( ) pathFree = hero . canMoveUp ( ) if pathFree == True : hero…" at bounding box center [725, 273] width 282 height 303
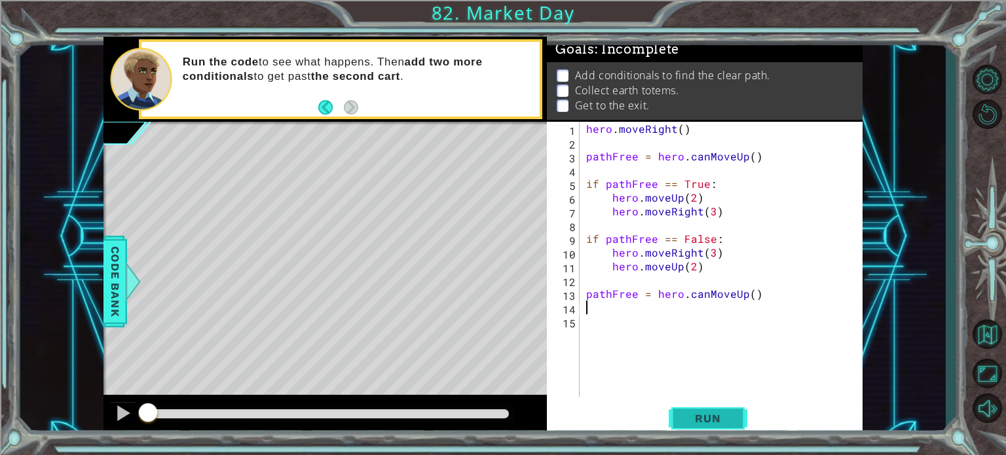
click at [705, 417] on span "Run" at bounding box center [708, 418] width 52 height 13
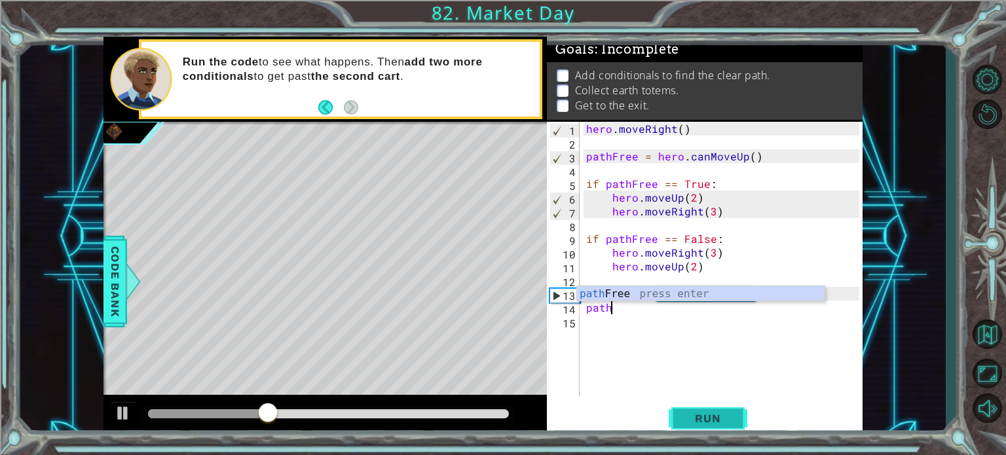
type textarea "pathe"
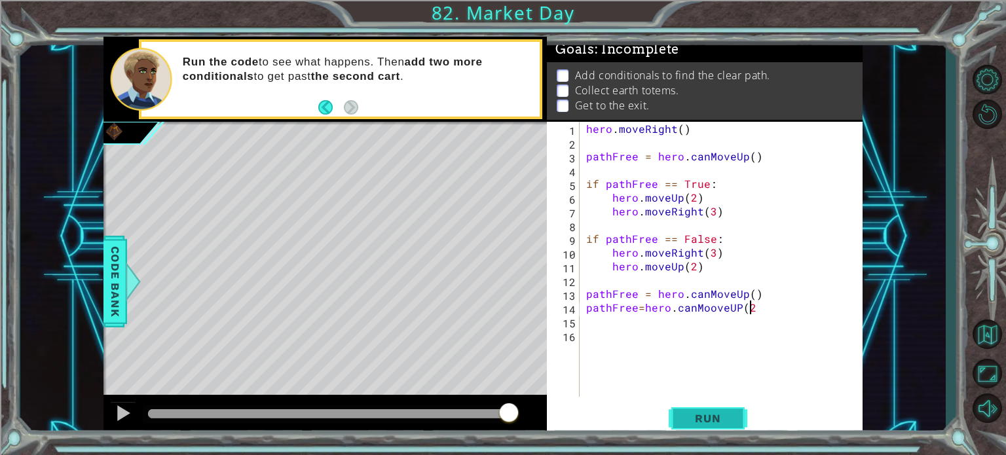
scroll to position [0, 10]
click at [707, 421] on span "Run" at bounding box center [708, 418] width 52 height 13
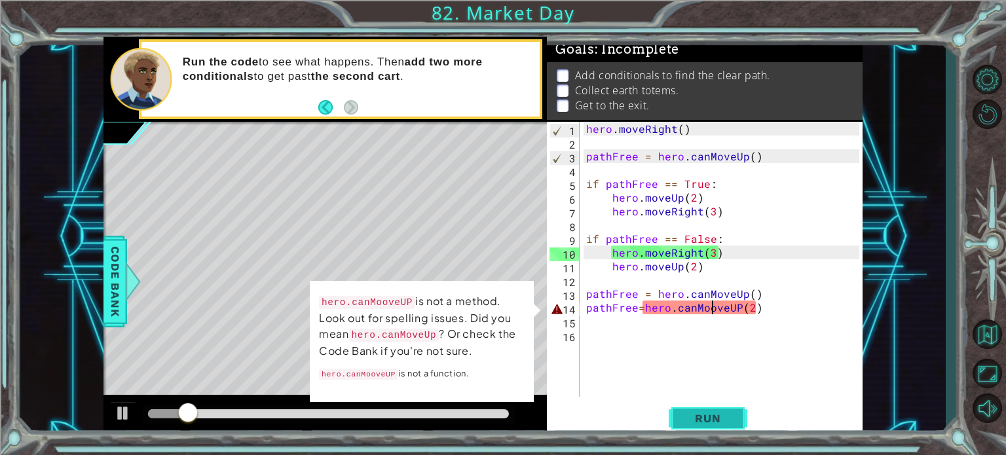
scroll to position [0, 9]
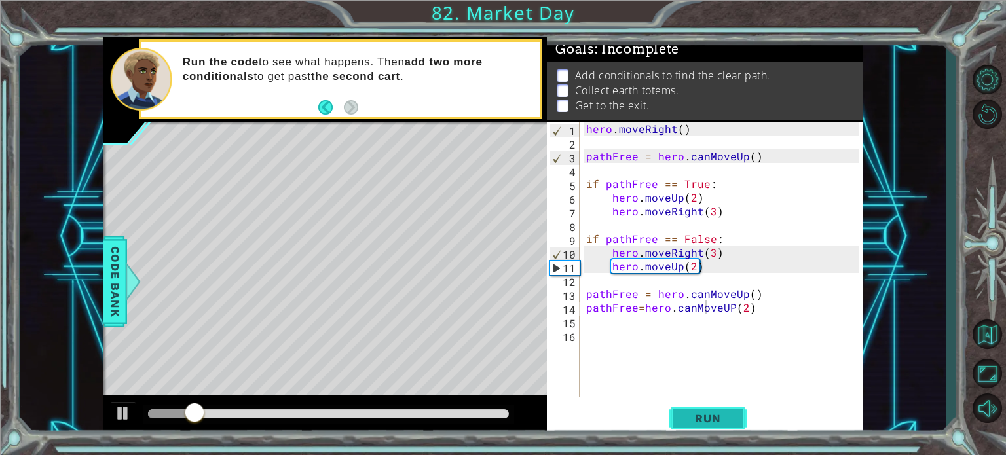
click at [707, 421] on span "Run" at bounding box center [708, 418] width 52 height 13
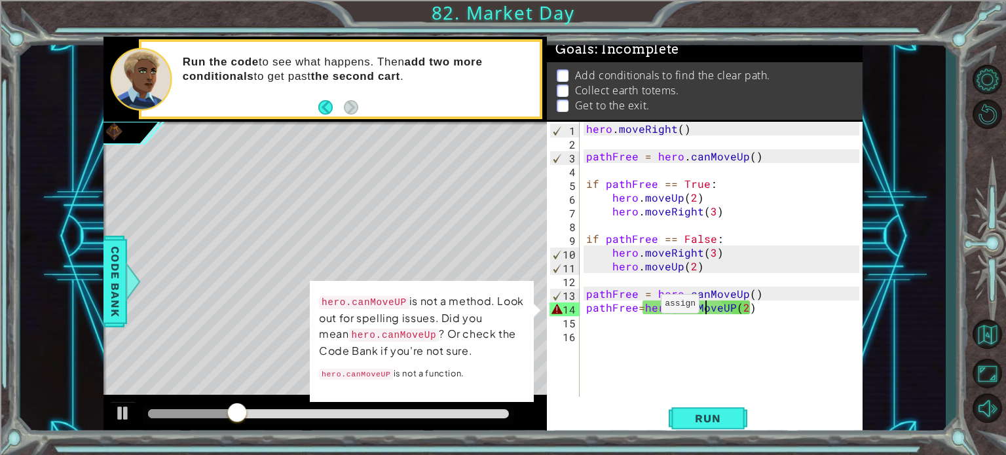
click at [645, 307] on div "hero . moveRight ( ) pathFree = hero . canMoveUp ( ) if pathFree == True : hero…" at bounding box center [725, 273] width 282 height 303
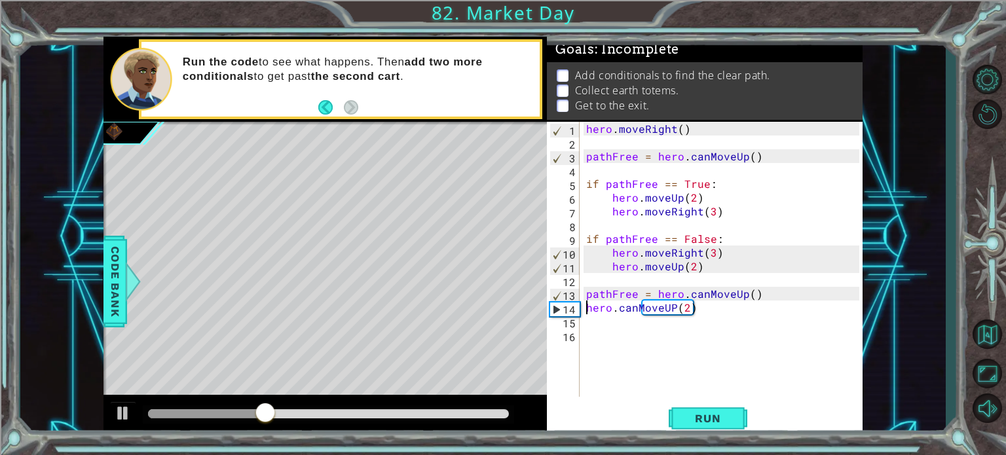
scroll to position [0, 5]
click at [724, 426] on button "Run" at bounding box center [708, 418] width 79 height 31
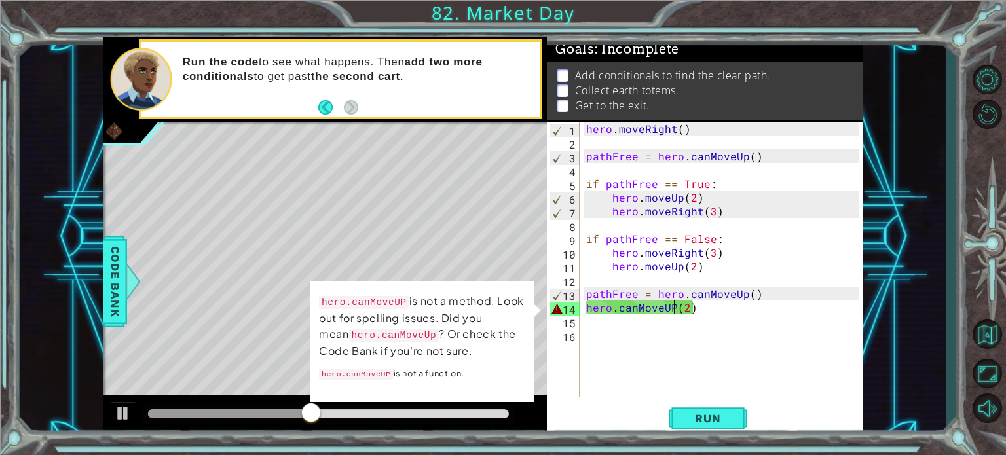
click at [675, 310] on div "hero . moveRight ( ) pathFree = hero . canMoveUp ( ) if pathFree == True : hero…" at bounding box center [725, 273] width 282 height 303
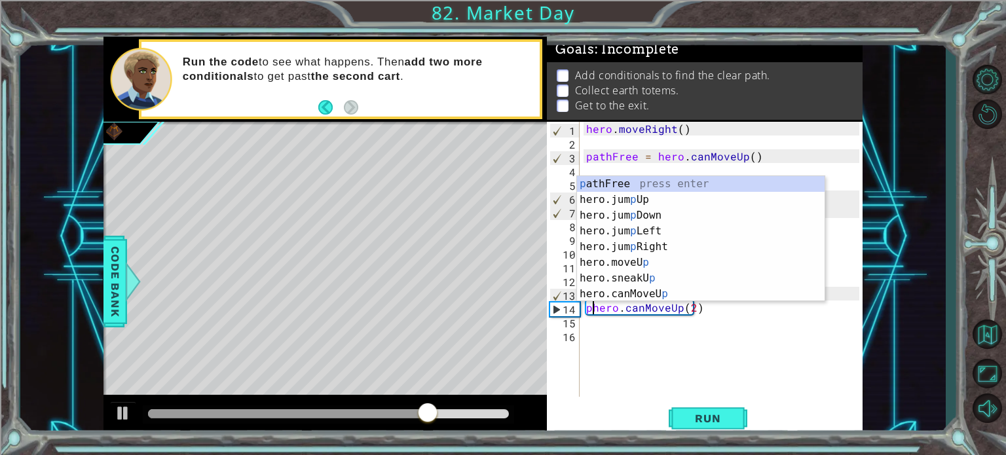
scroll to position [0, 1]
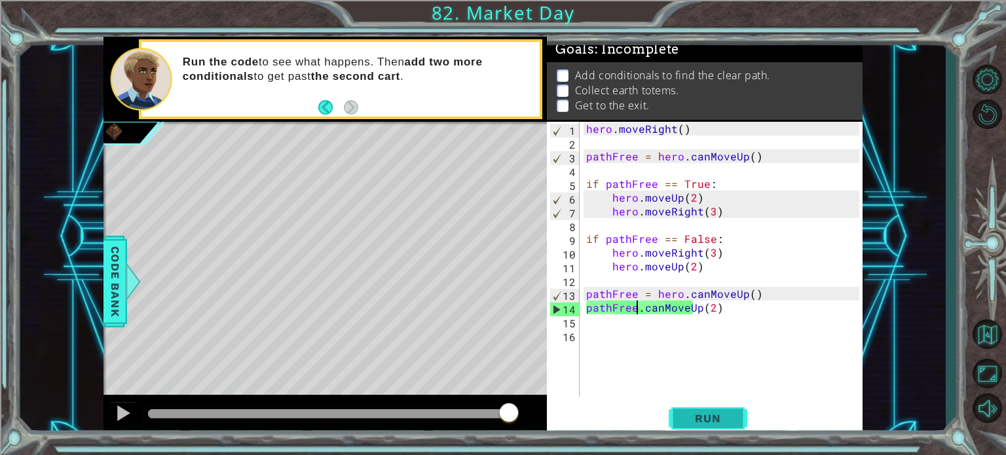
click at [700, 432] on button "Run" at bounding box center [708, 418] width 79 height 31
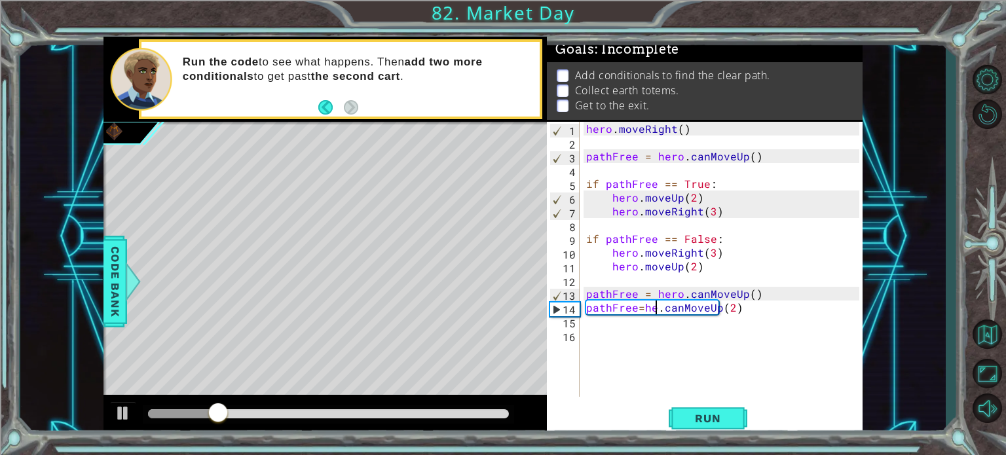
scroll to position [0, 5]
type textarea "pathFree=hero.canMoveUp(2)"
click at [696, 416] on span "Run" at bounding box center [708, 418] width 52 height 13
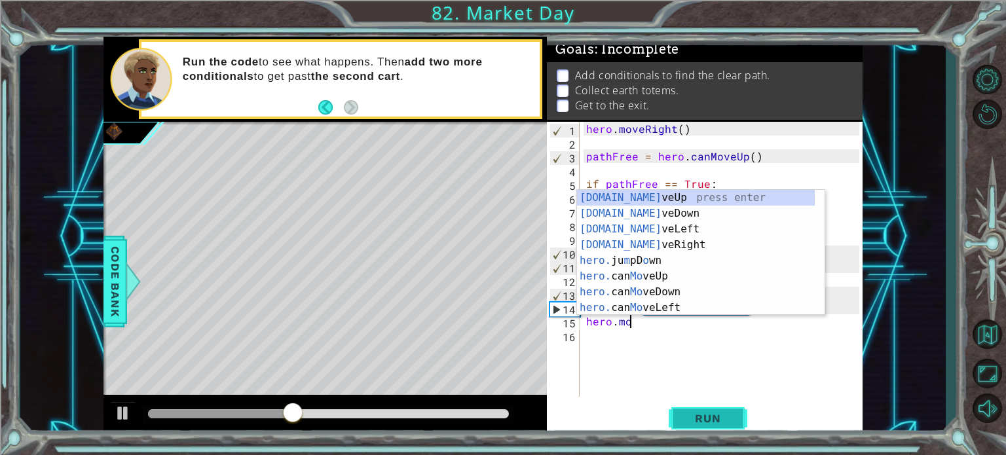
scroll to position [0, 2]
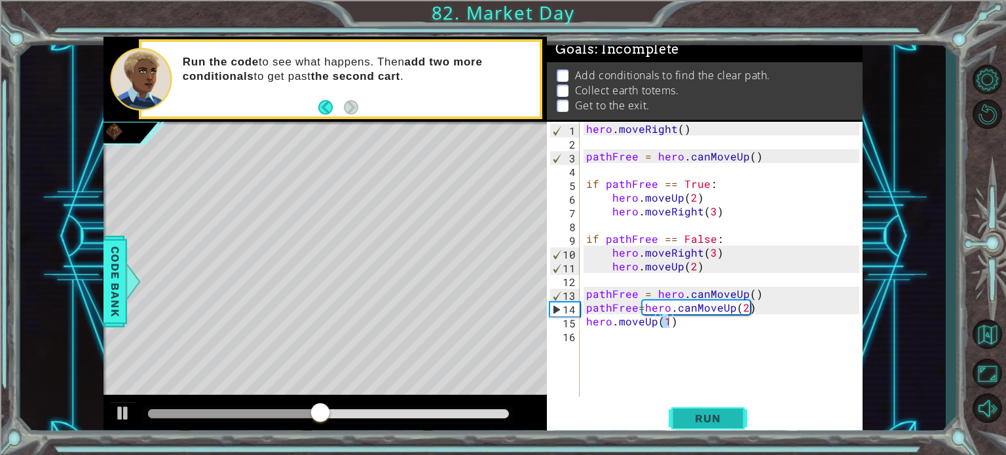
click at [683, 419] on span "Run" at bounding box center [708, 418] width 52 height 13
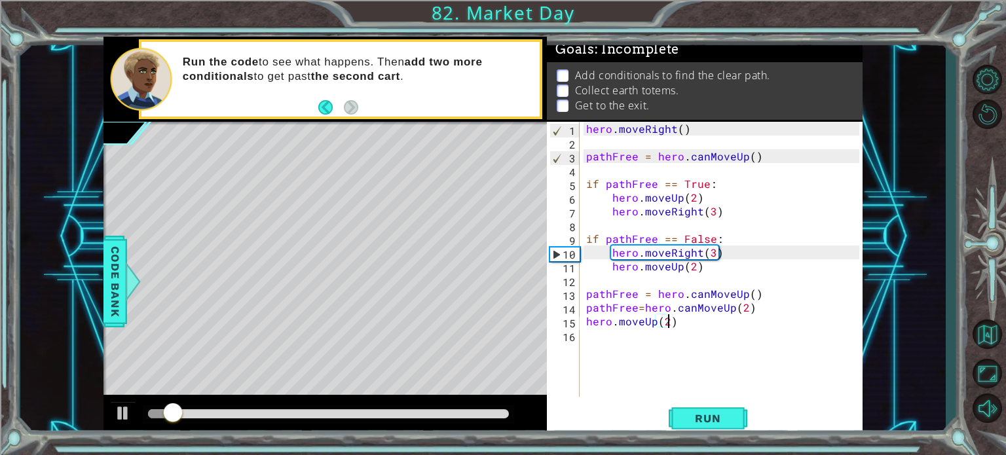
scroll to position [0, 5]
type textarea "hero.moveUp(2)"
click at [702, 423] on span "Run" at bounding box center [708, 418] width 52 height 13
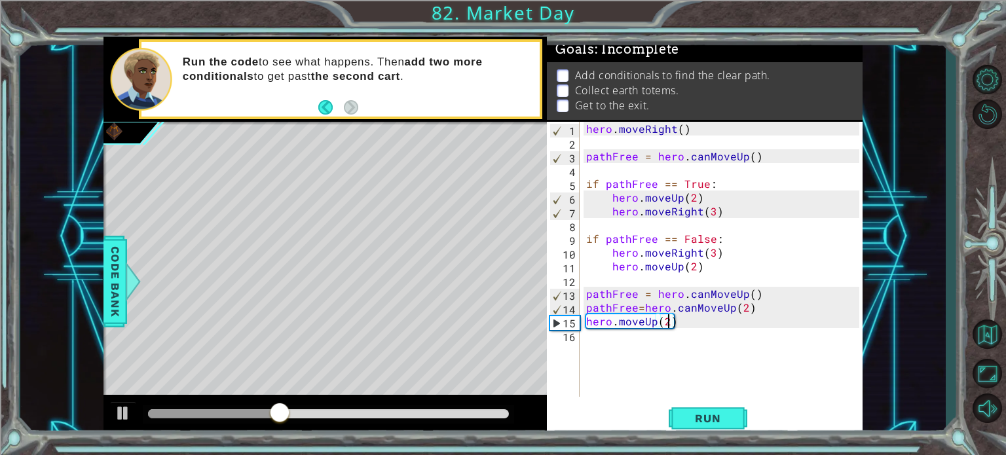
click at [679, 332] on div "hero . moveRight ( ) pathFree = hero . canMoveUp ( ) if pathFree == True : hero…" at bounding box center [725, 273] width 282 height 303
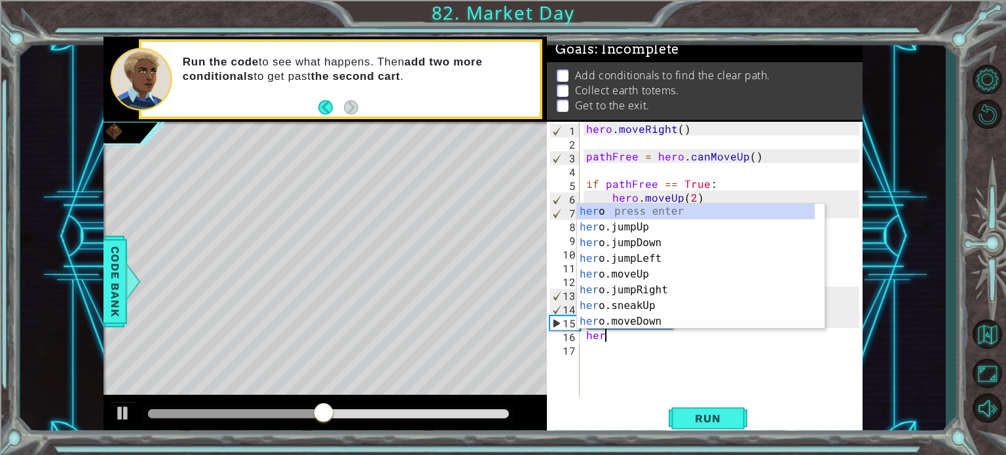
scroll to position [0, 0]
type textarea "h"
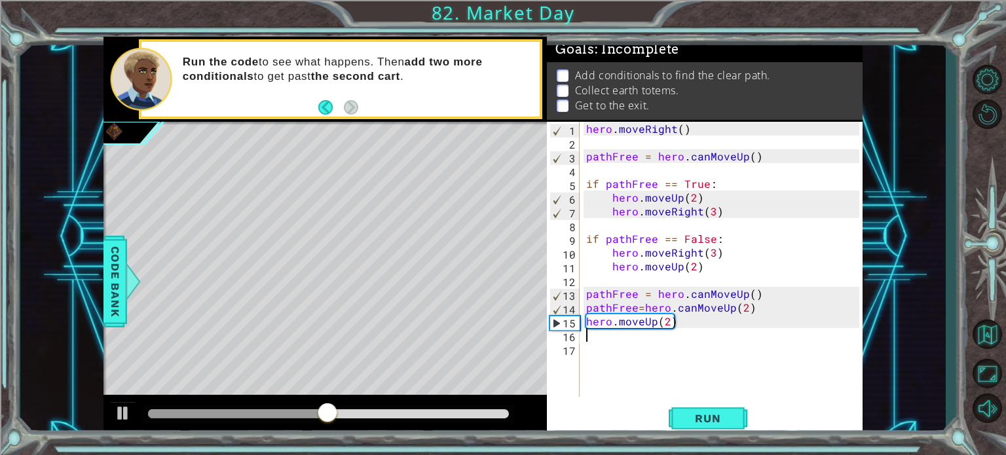
type textarea "hero.moveUp(2)"
click at [634, 348] on div "hero . moveRight ( ) pathFree = hero . canMoveUp ( ) if pathFree == True : hero…" at bounding box center [725, 273] width 282 height 303
type textarea "i"
type textarea "f"
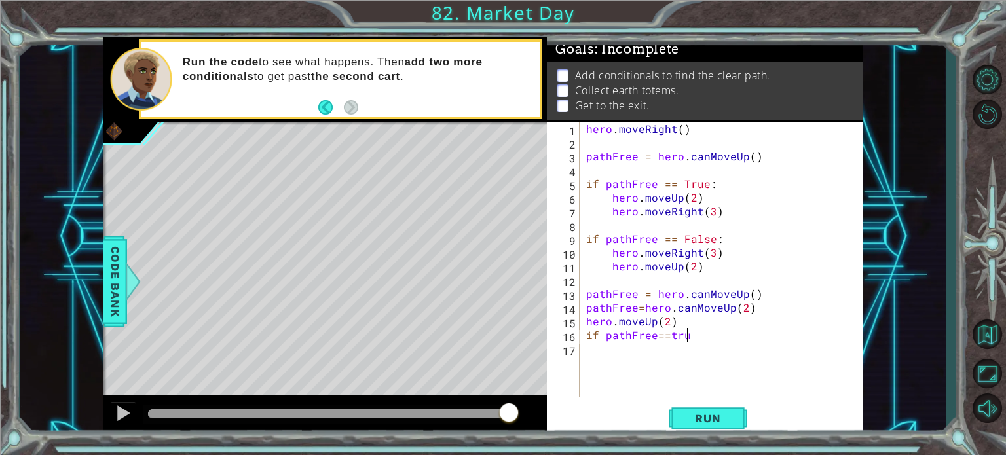
scroll to position [0, 5]
type textarea "if pathFree==true:"
type textarea "hero.moveUp(2)"
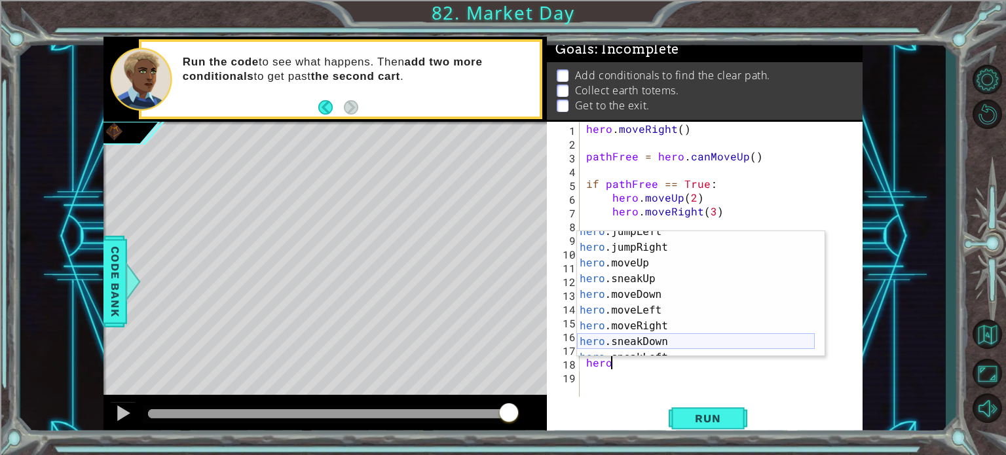
scroll to position [54, 0]
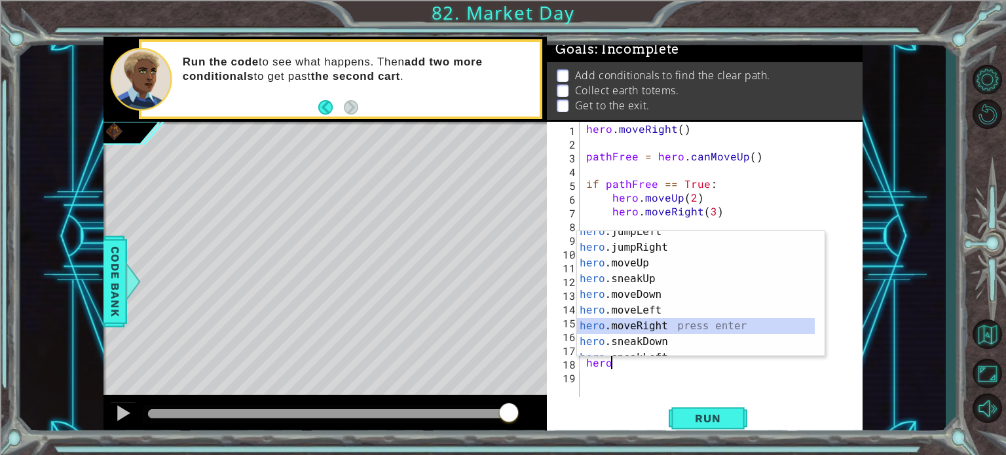
click at [642, 324] on div "hero .jumpLeft press enter hero .jumpRight press enter hero .moveUp press enter…" at bounding box center [696, 302] width 238 height 157
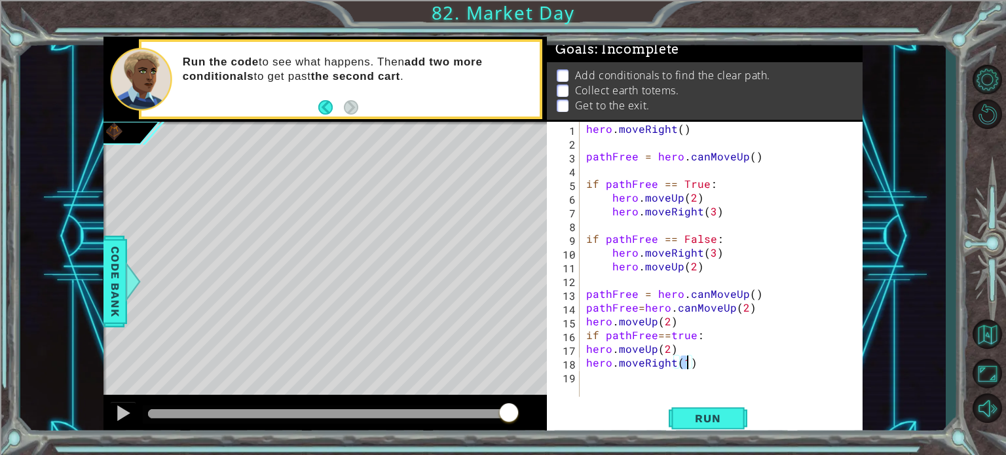
type textarea "hero.moveRight(3)"
click at [593, 389] on div "hero . moveRight ( ) pathFree = hero . canMoveUp ( ) if pathFree == True : hero…" at bounding box center [725, 273] width 282 height 303
type textarea "if pathFree==false:"
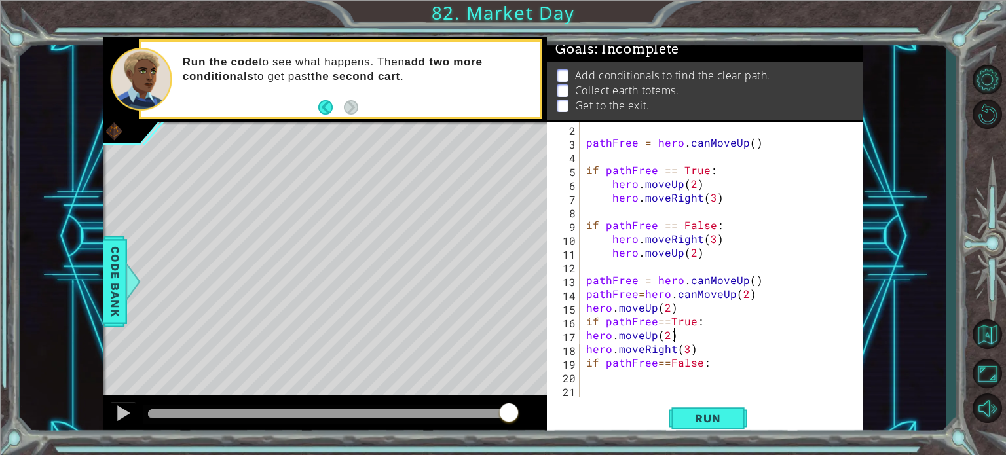
scroll to position [0, 5]
type textarea "if pathFree==False:"
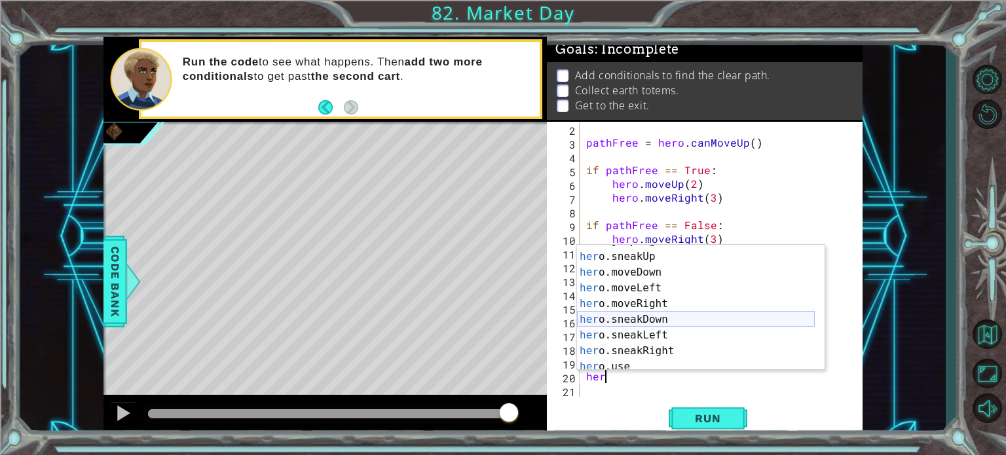
scroll to position [90, 0]
click at [637, 303] on div "her o.jumpRight press enter her o.sneakUp press enter her o.moveDown press ente…" at bounding box center [696, 311] width 238 height 157
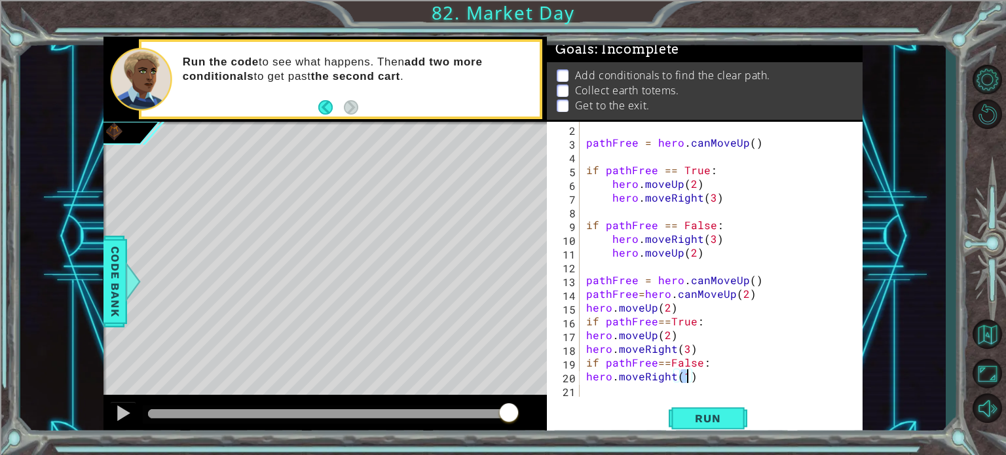
type textarea "hero.moveRight(2)"
click at [641, 394] on div "pathFree = hero . canMoveUp ( ) if pathFree == True : hero . moveUp ( 2 ) hero …" at bounding box center [720, 273] width 272 height 303
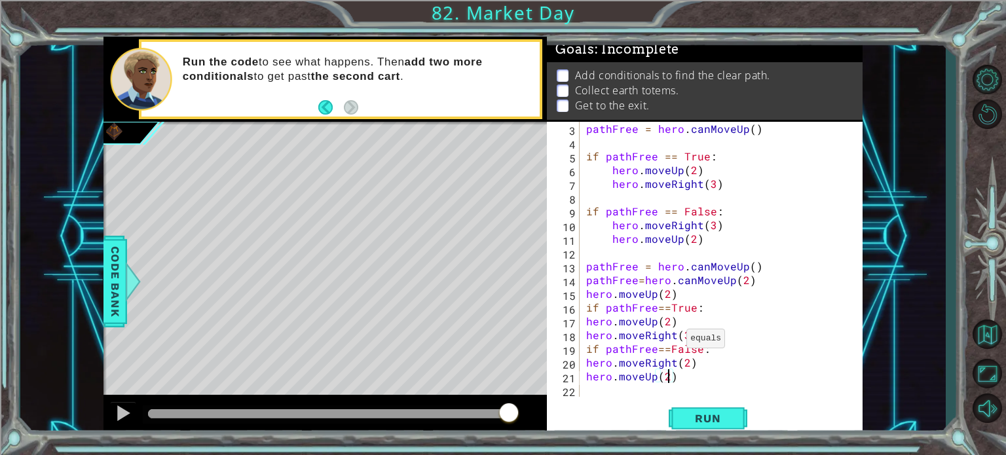
scroll to position [0, 5]
click at [715, 426] on button "Run" at bounding box center [708, 418] width 79 height 31
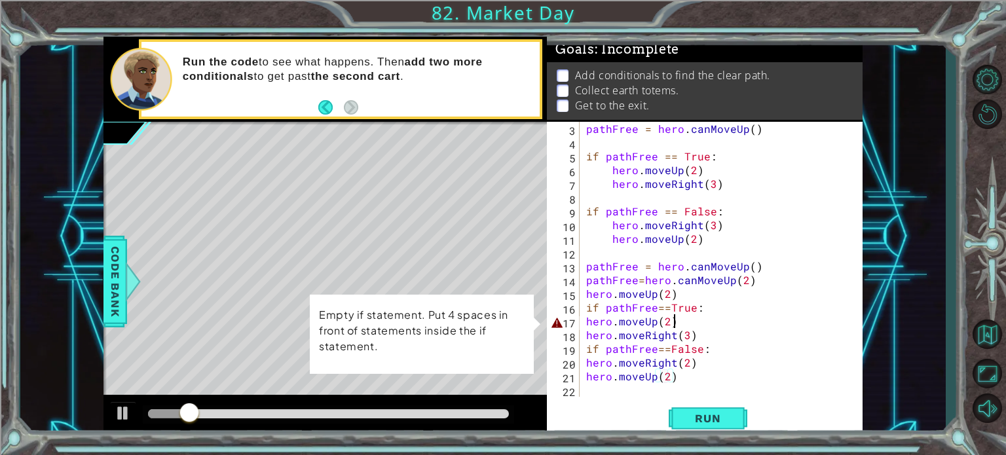
click at [734, 321] on div "pathFree = hero . canMoveUp ( ) if pathFree == True : hero . moveUp ( 2 ) hero …" at bounding box center [720, 273] width 272 height 303
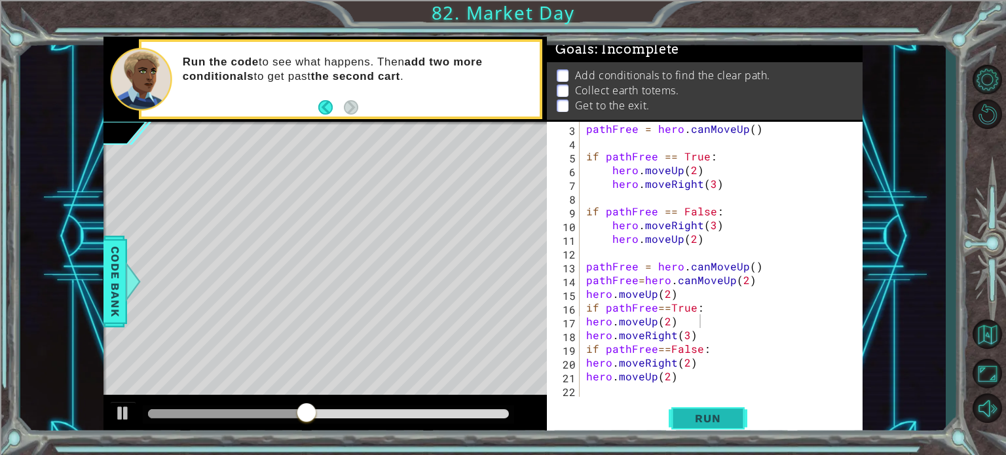
click at [702, 423] on span "Run" at bounding box center [708, 418] width 52 height 13
click at [702, 422] on span "Run" at bounding box center [708, 418] width 52 height 13
type textarea "hero.moveUp(2)"
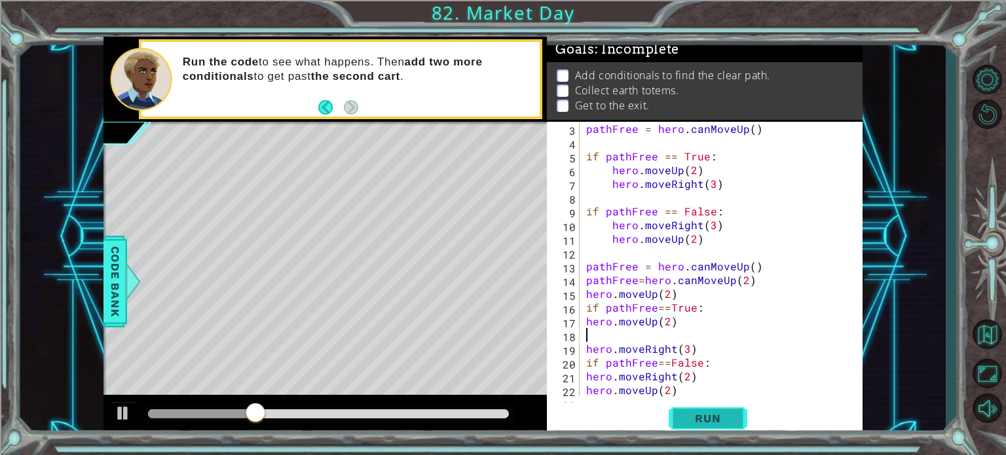
scroll to position [0, 0]
click at [702, 422] on span "Run" at bounding box center [708, 418] width 52 height 13
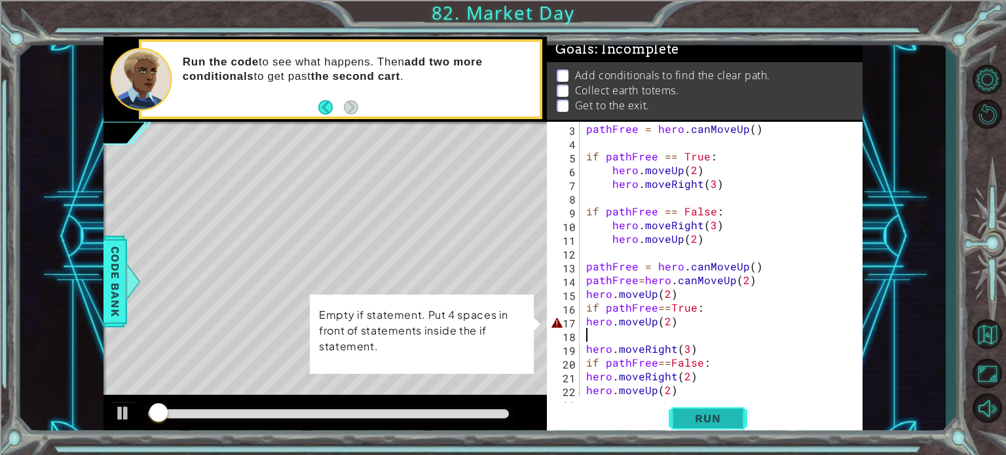
type textarea "hero.moveUp(2)"
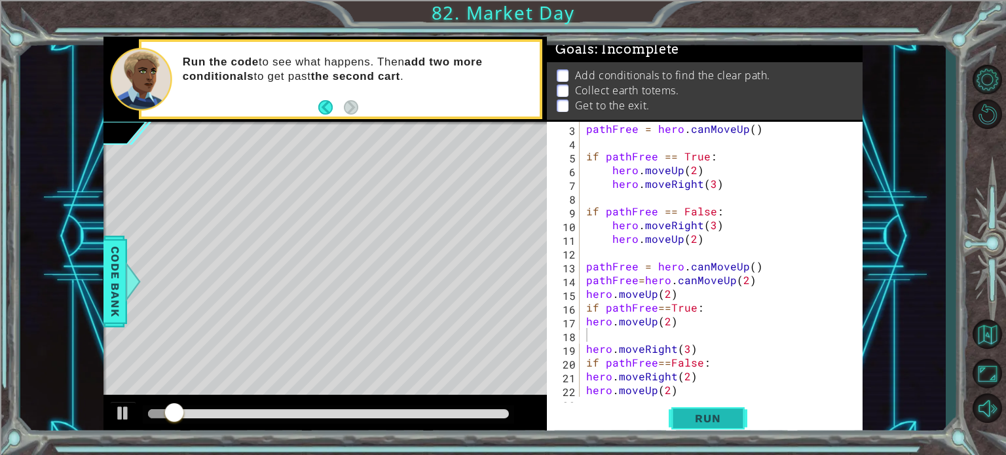
click at [702, 422] on span "Run" at bounding box center [708, 418] width 52 height 13
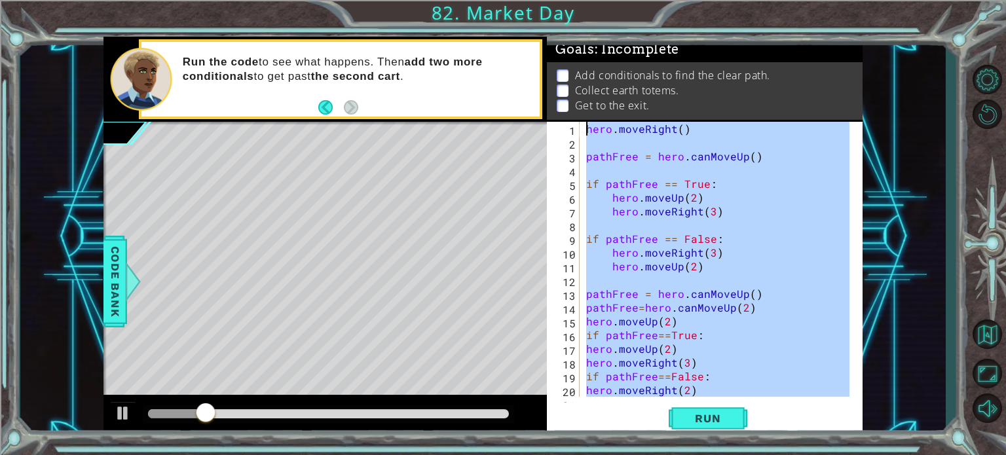
drag, startPoint x: 683, startPoint y: 382, endPoint x: 595, endPoint y: 78, distance: 316.4
click at [595, 78] on div "Goals : Incomplete Add conditionals to find the clear path. Collect earth totem…" at bounding box center [705, 237] width 316 height 401
type textarea "hero.moveRight()"
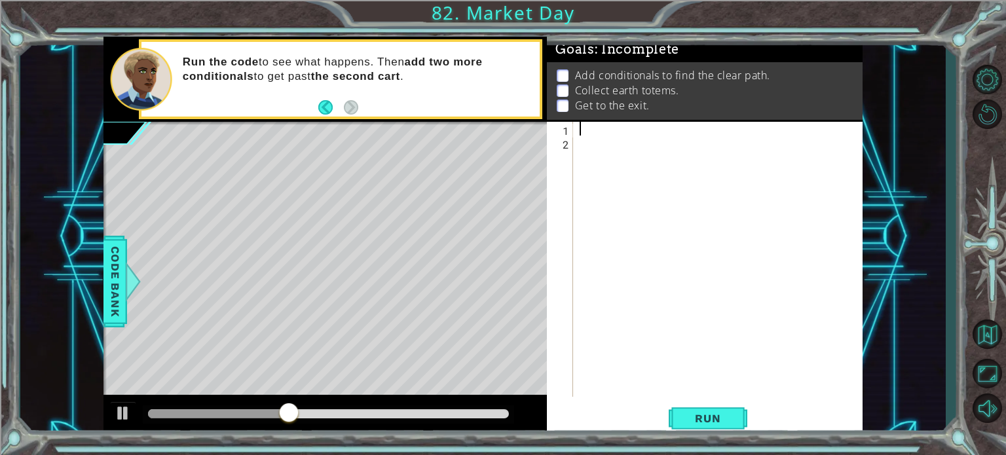
paste textarea "hero.say("you are [DEMOGRAPHIC_DATA] game")"
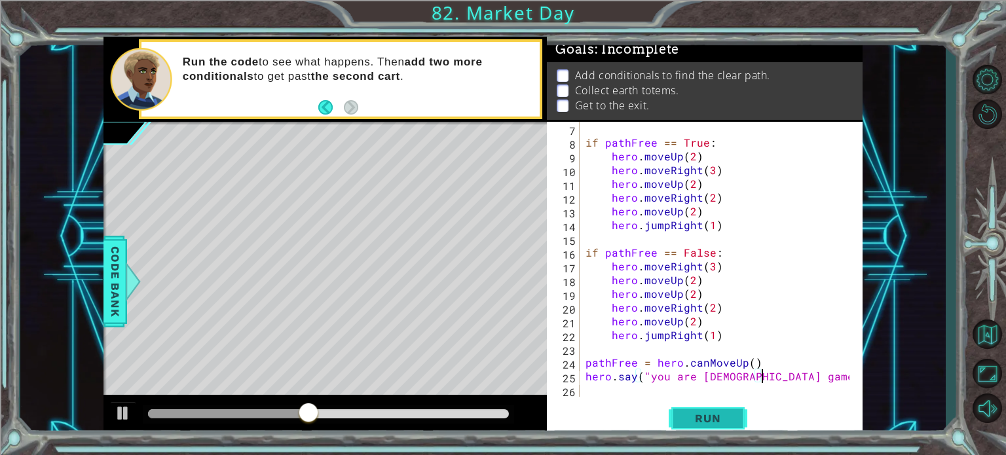
click at [687, 429] on button "Run" at bounding box center [708, 418] width 79 height 31
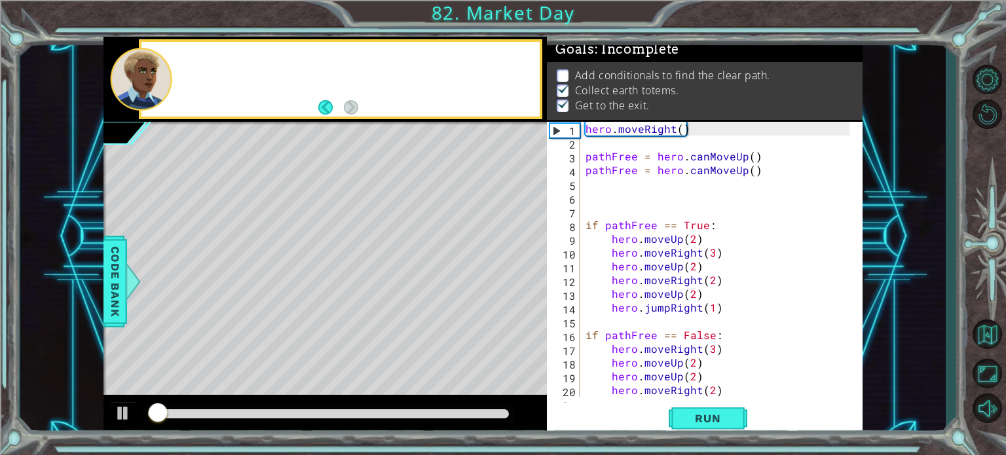
scroll to position [7, 0]
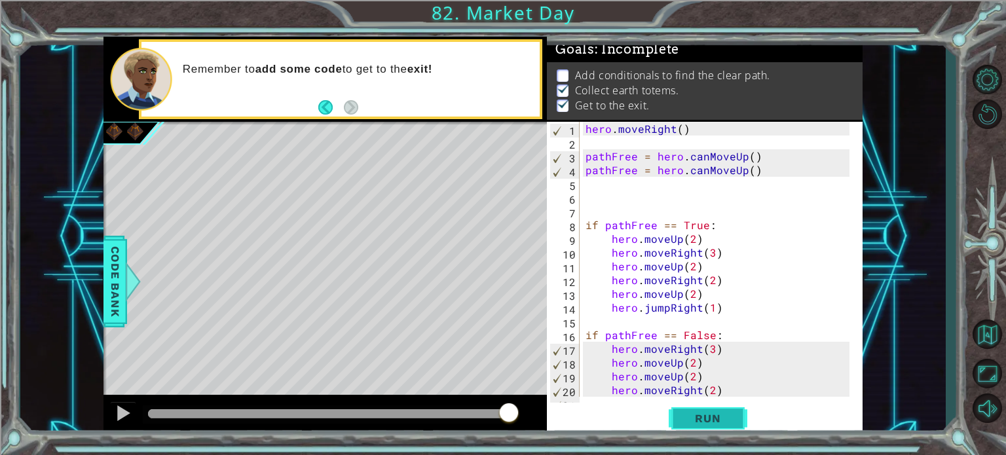
click at [692, 411] on button "Run" at bounding box center [708, 418] width 79 height 31
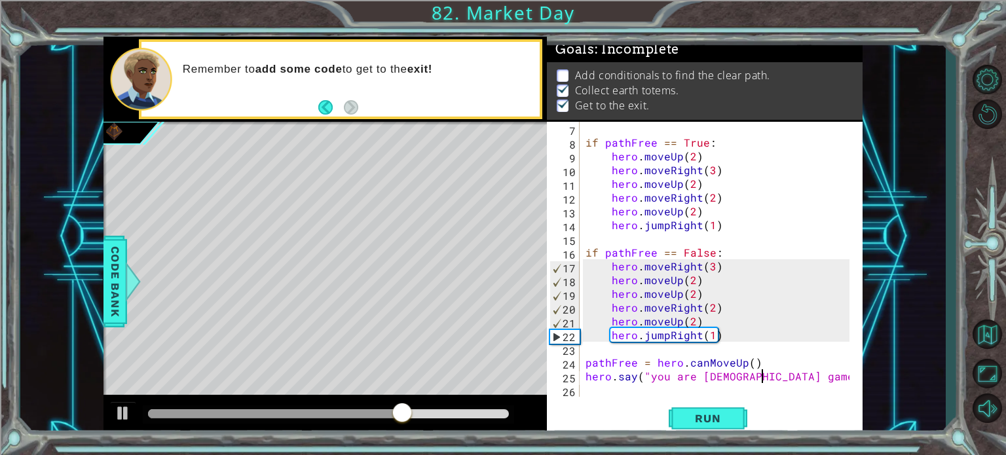
scroll to position [83, 0]
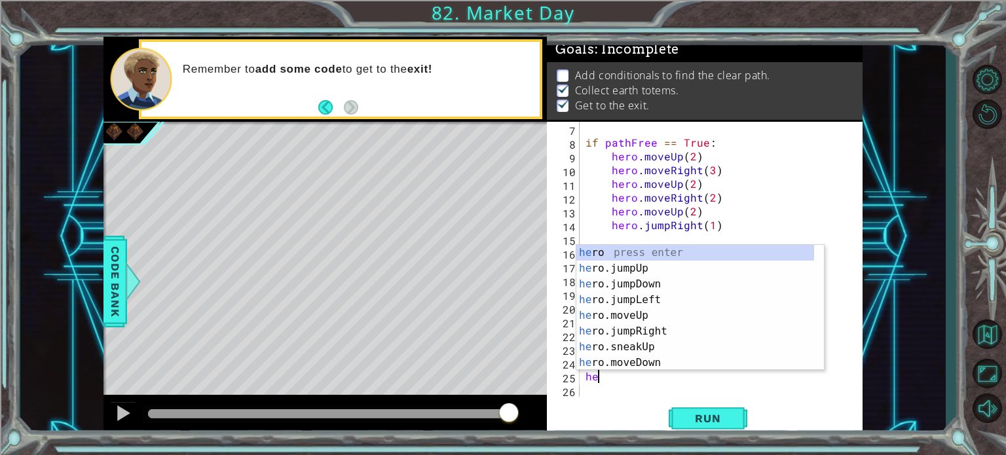
type textarea "h"
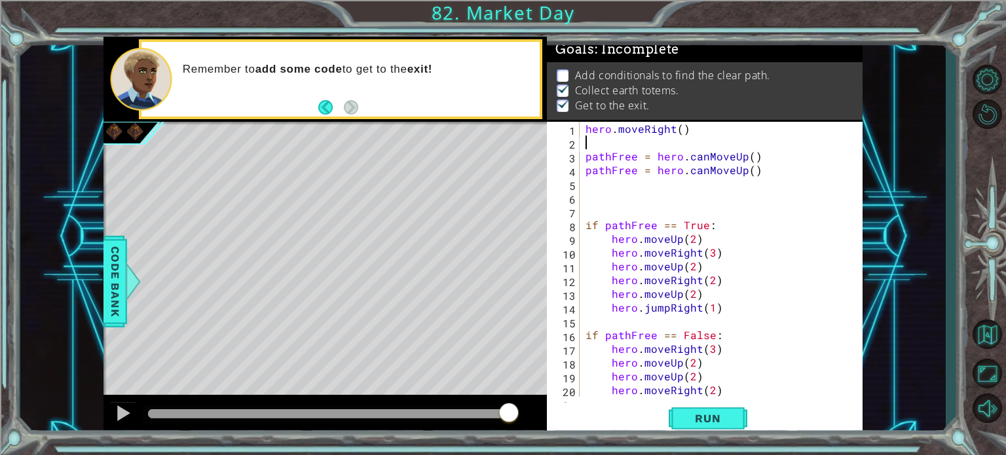
click at [660, 144] on div "hero . moveRight ( ) pathFree = hero . canMoveUp ( ) pathFree = hero . canMoveU…" at bounding box center [719, 273] width 273 height 303
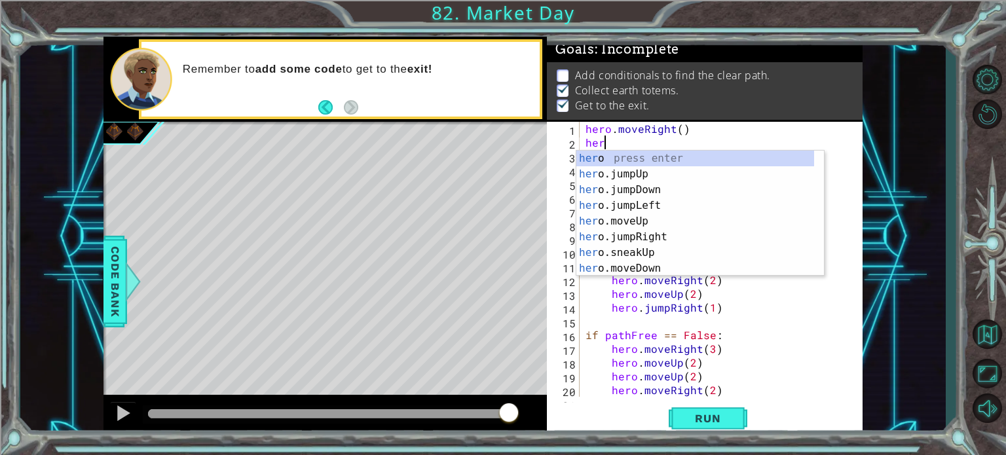
type textarea "h"
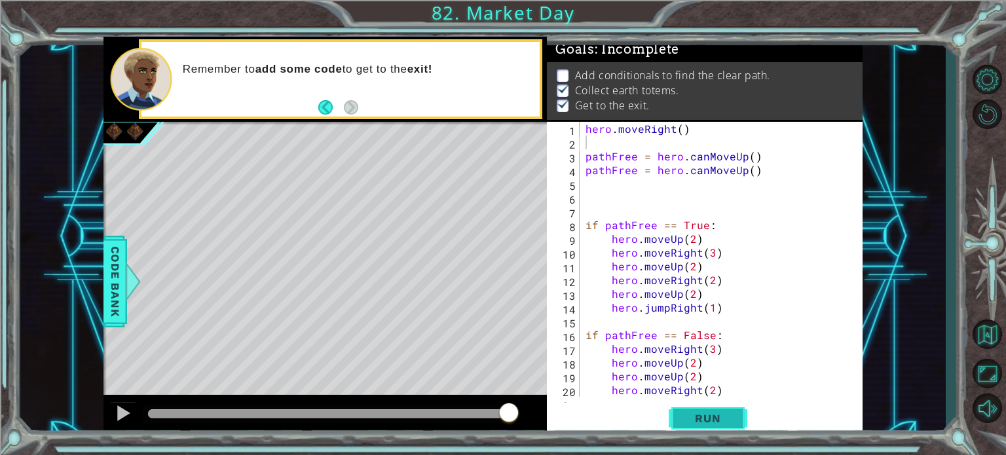
click at [713, 419] on span "Run" at bounding box center [708, 418] width 52 height 13
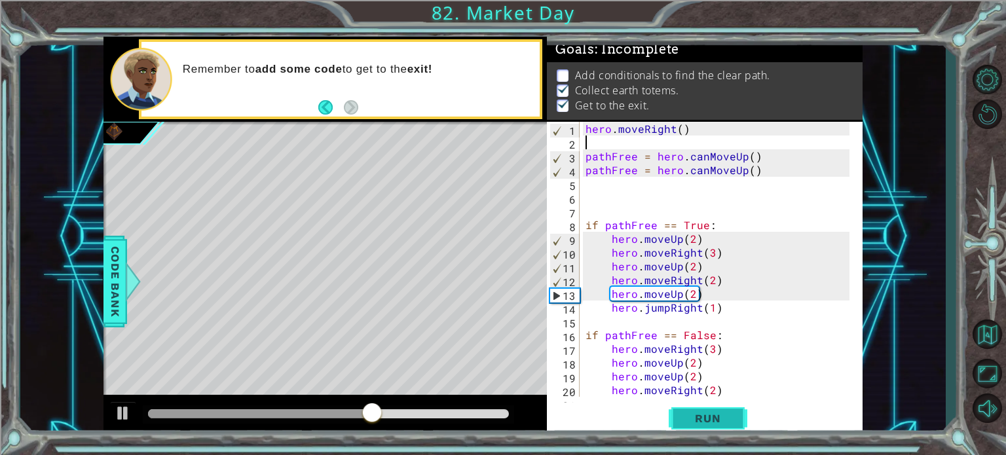
click at [713, 419] on span "Run" at bounding box center [708, 418] width 52 height 13
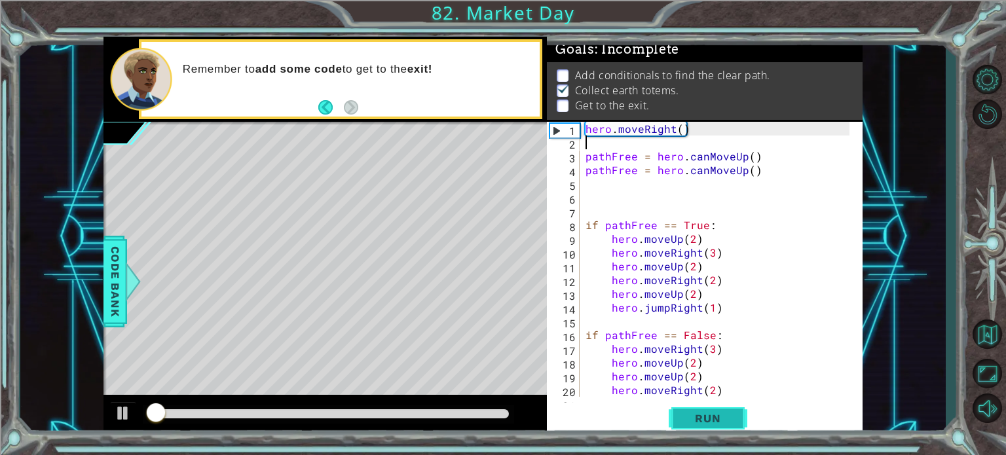
click at [713, 419] on span "Run" at bounding box center [708, 418] width 52 height 13
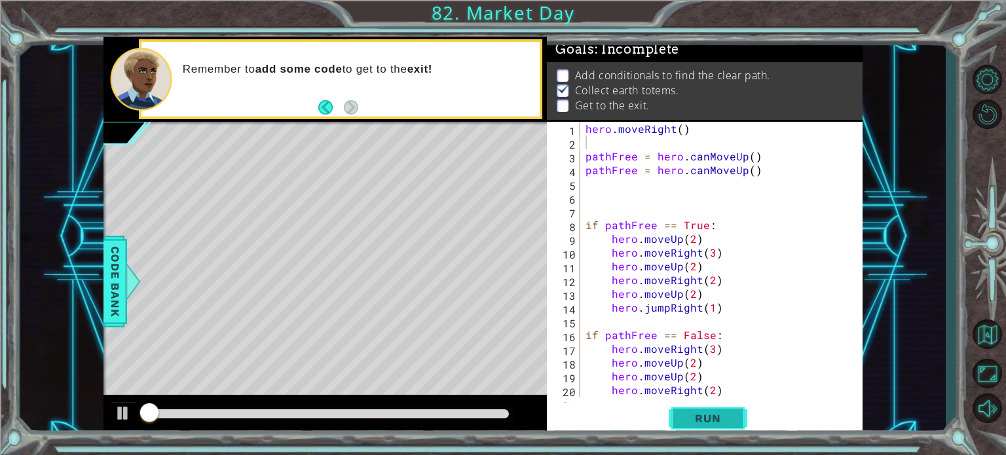
click at [713, 419] on span "Run" at bounding box center [708, 418] width 52 height 13
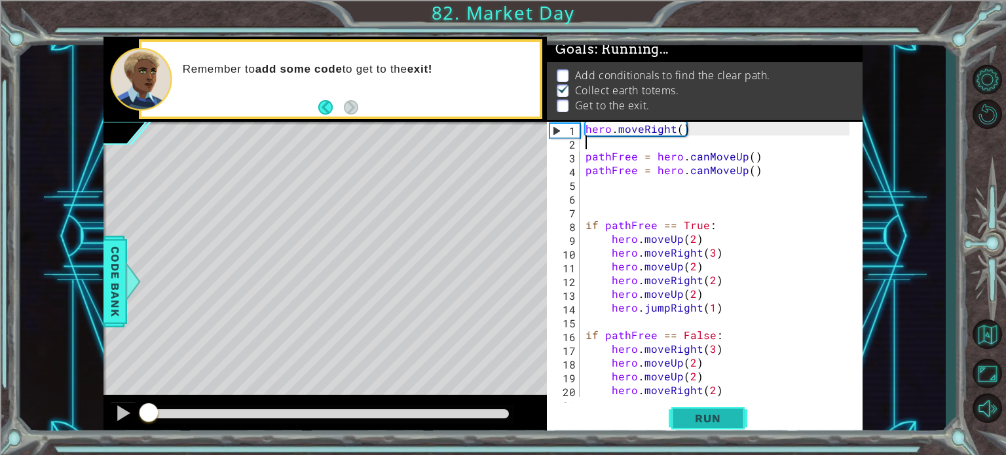
click at [713, 419] on span "Run" at bounding box center [708, 418] width 52 height 13
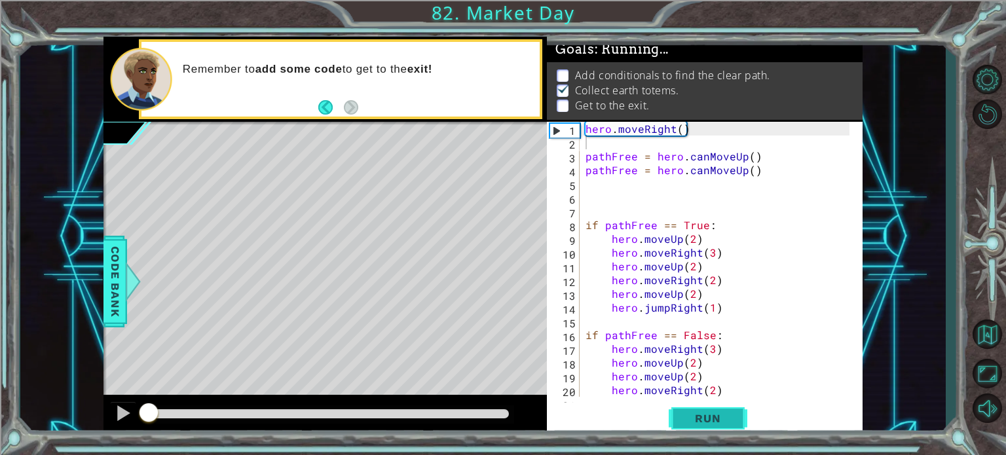
click at [713, 419] on span "Run" at bounding box center [708, 418] width 52 height 13
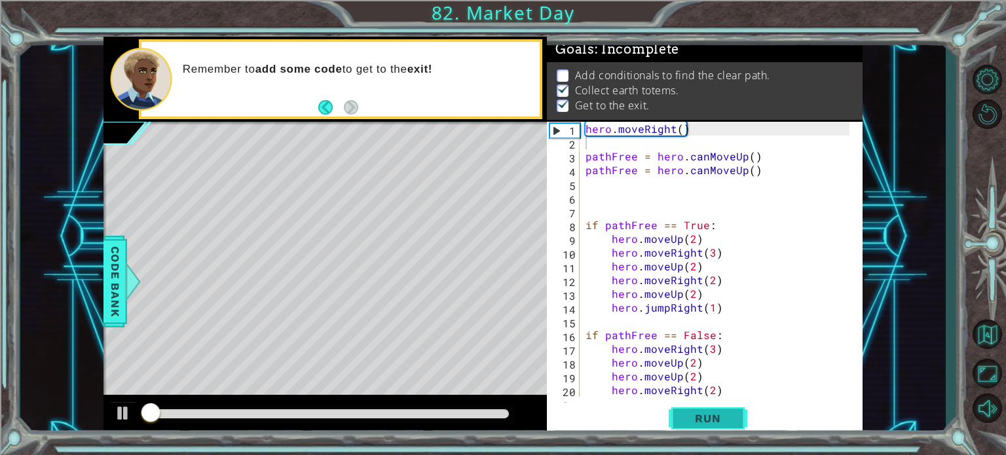
click at [713, 419] on span "Run" at bounding box center [708, 418] width 52 height 13
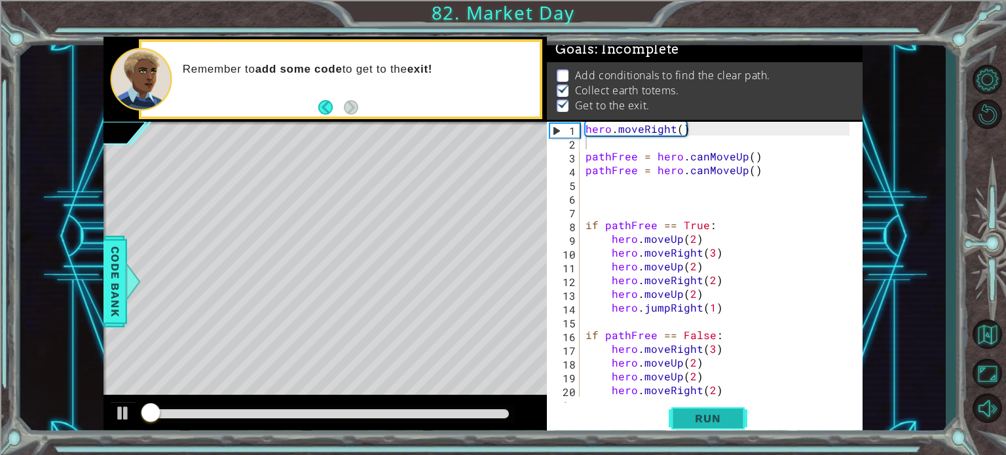
click at [713, 419] on span "Run" at bounding box center [708, 418] width 52 height 13
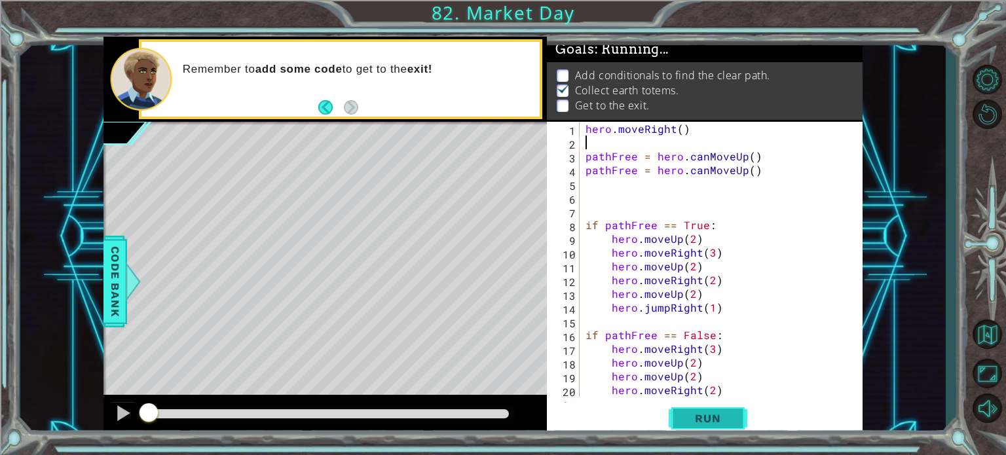
click at [713, 419] on span "Run" at bounding box center [708, 418] width 52 height 13
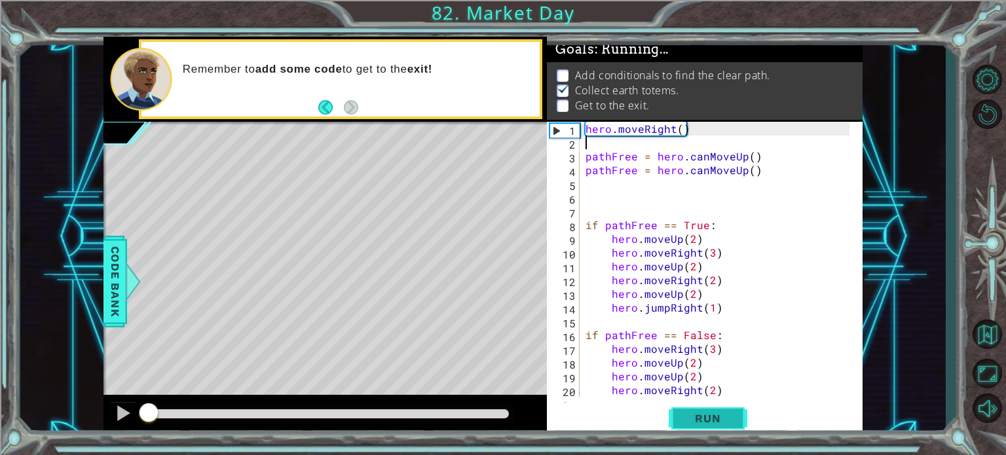
click at [713, 419] on span "Run" at bounding box center [708, 418] width 52 height 13
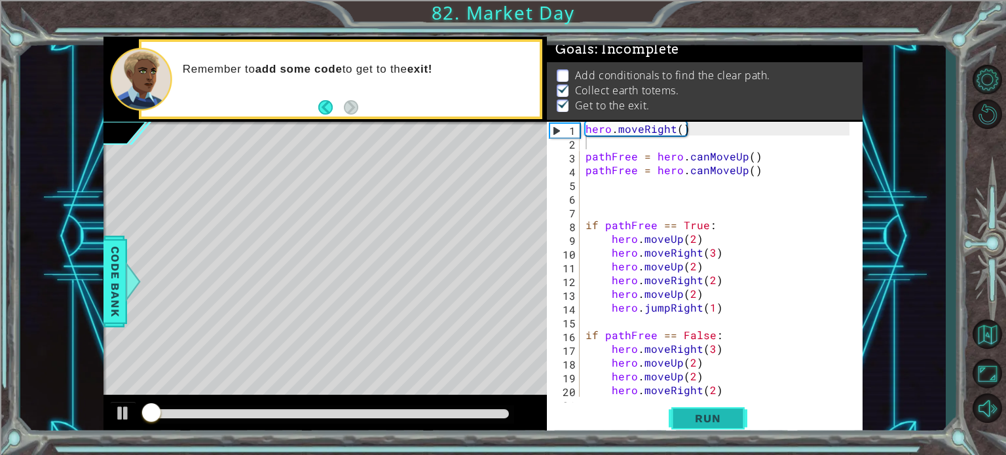
click at [713, 419] on span "Run" at bounding box center [708, 418] width 52 height 13
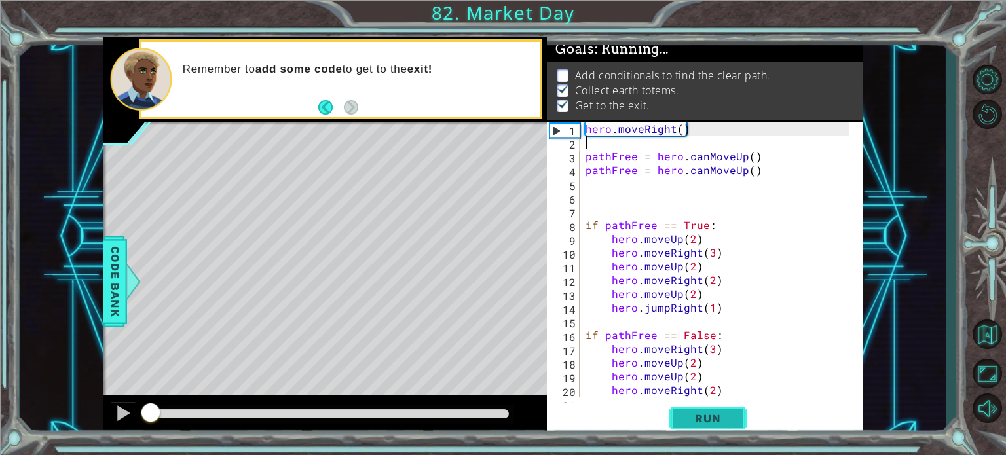
click at [713, 419] on span "Run" at bounding box center [708, 418] width 52 height 13
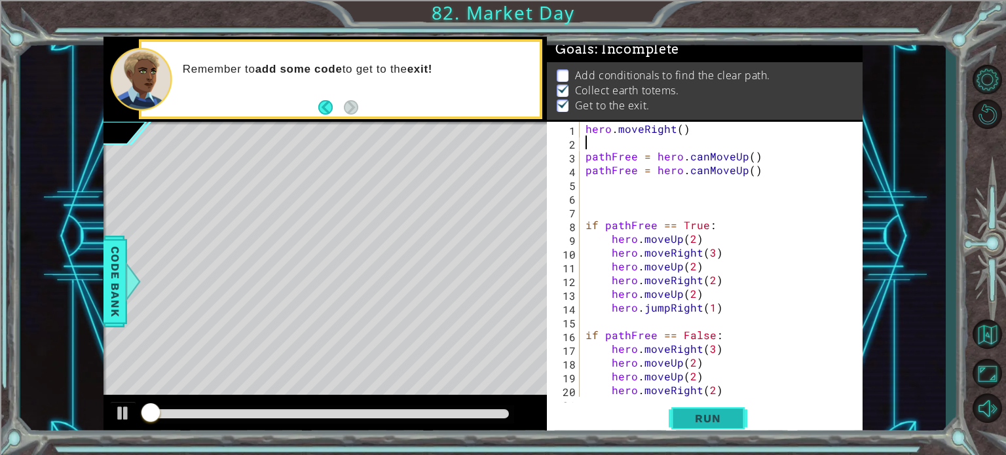
click at [713, 419] on span "Run" at bounding box center [708, 418] width 52 height 13
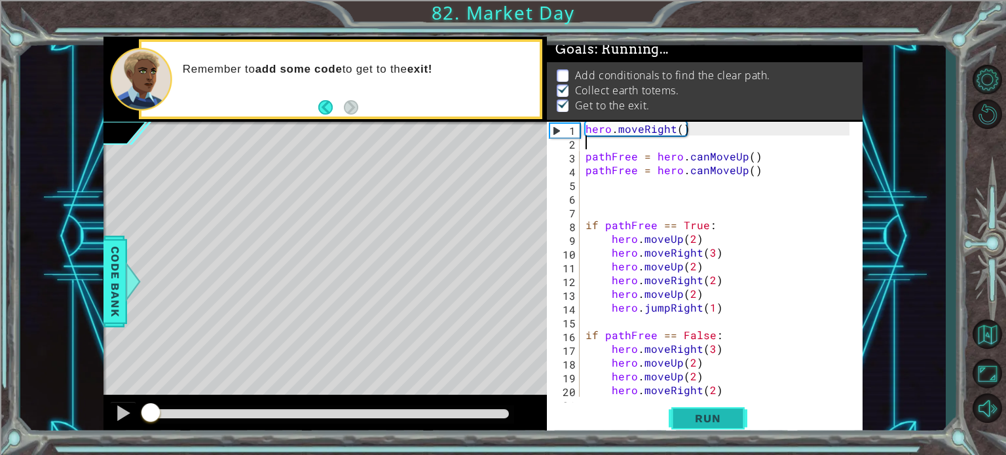
click at [713, 419] on span "Run" at bounding box center [708, 418] width 52 height 13
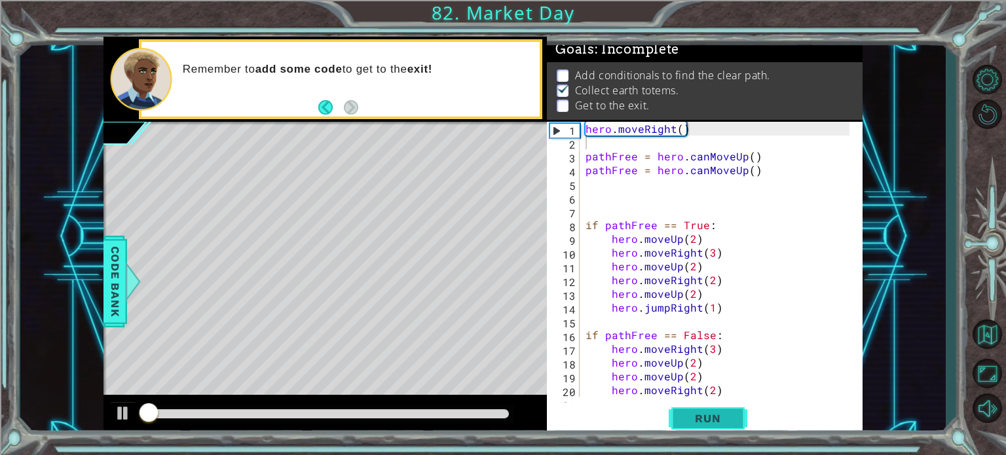
click at [713, 419] on span "Run" at bounding box center [708, 418] width 52 height 13
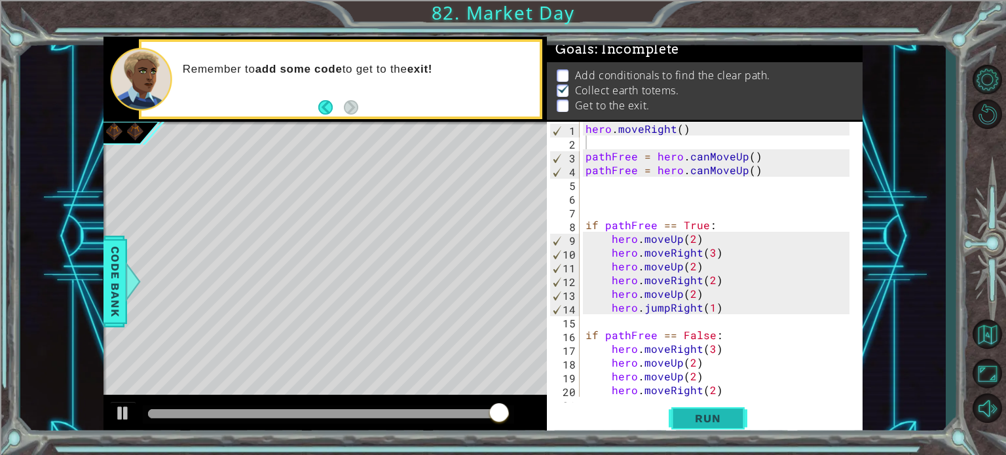
click at [713, 419] on span "Run" at bounding box center [708, 418] width 52 height 13
